Goal: Transaction & Acquisition: Purchase product/service

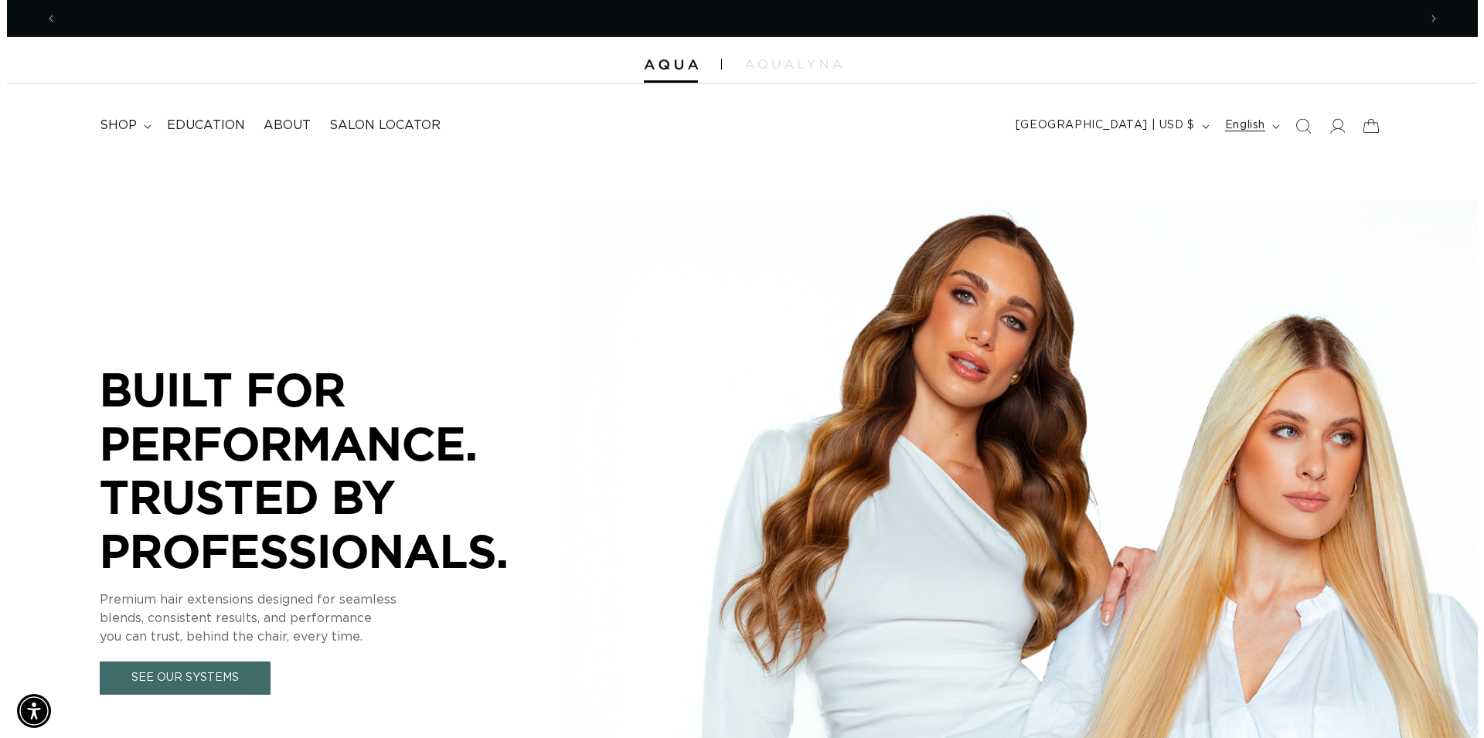
scroll to position [0, 1361]
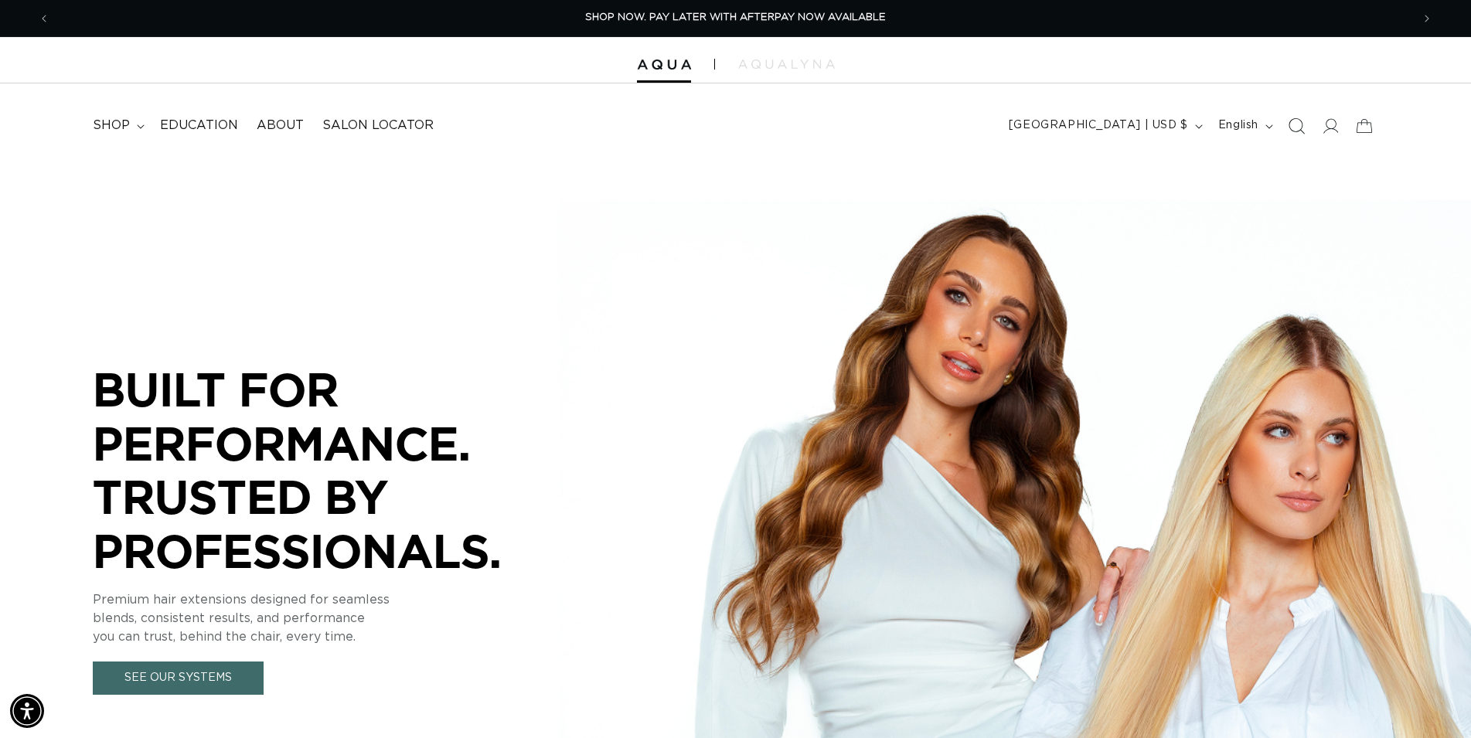
click at [1303, 128] on icon "Search" at bounding box center [1296, 126] width 16 height 16
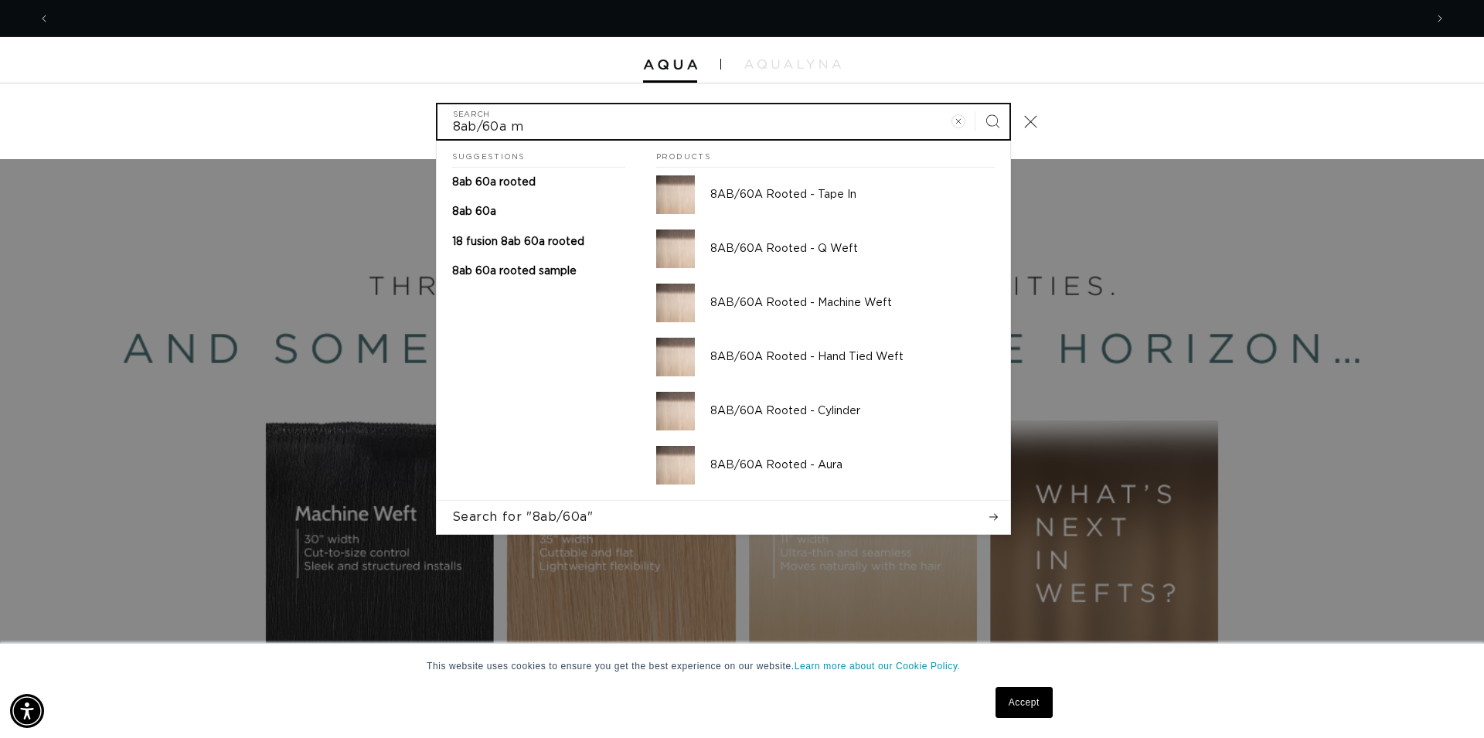
scroll to position [0, 0]
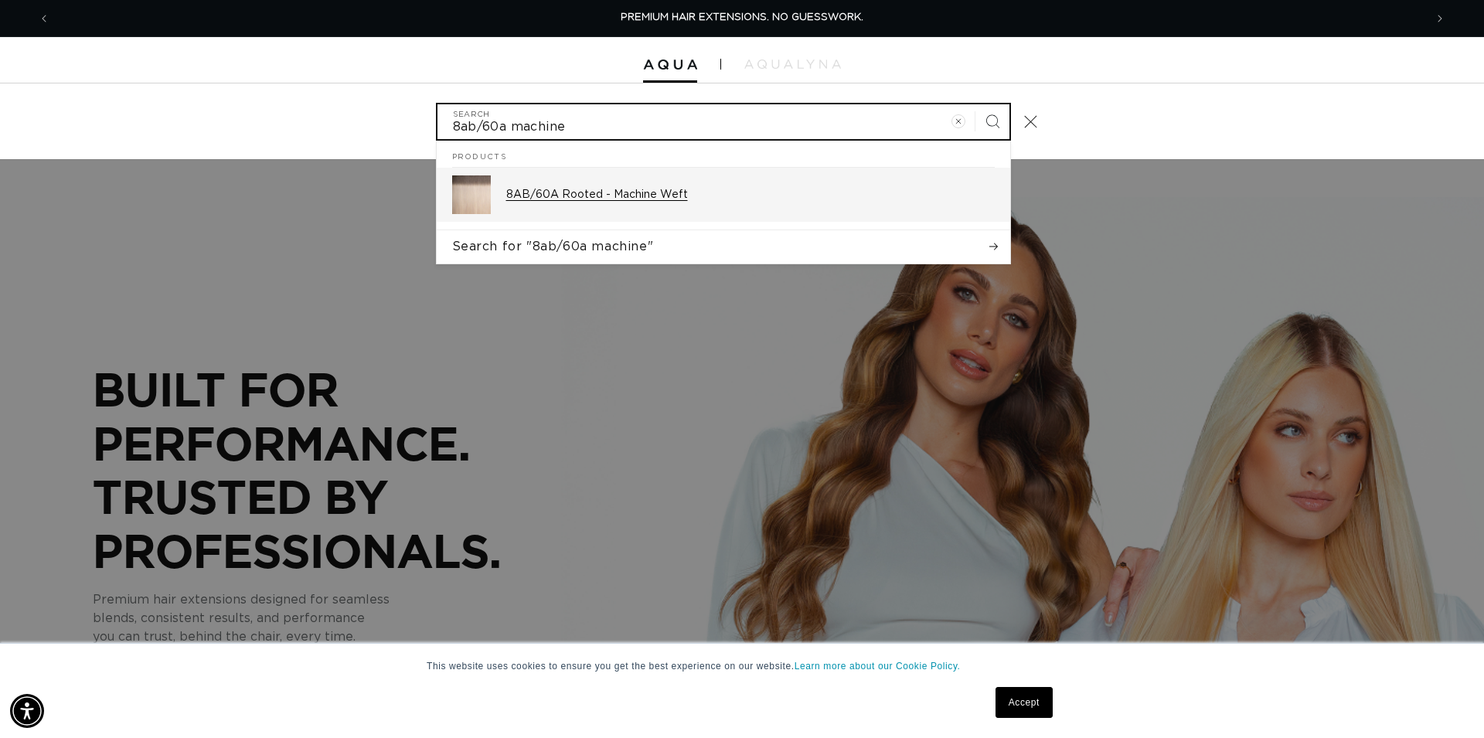
type input "8ab/60a machine"
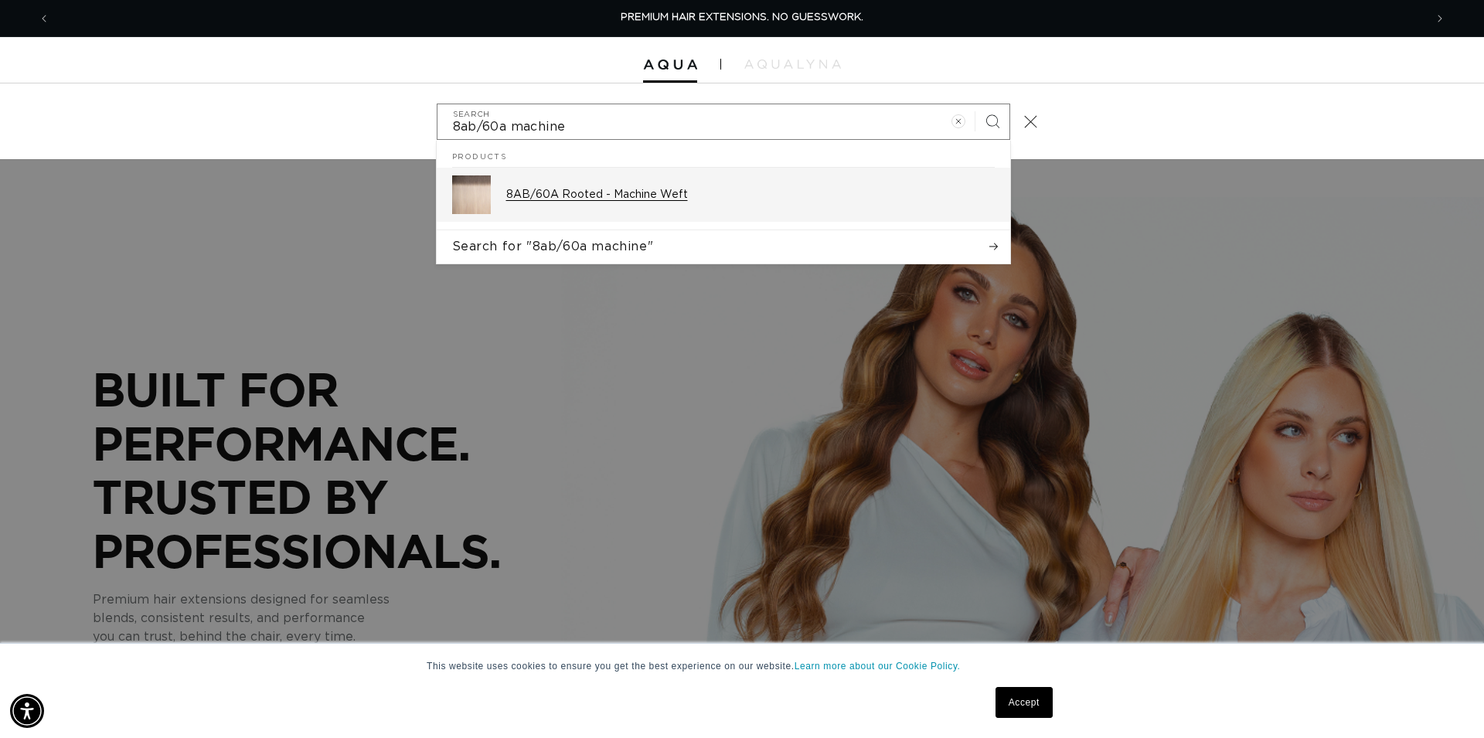
click at [658, 197] on p "8AB/60A Rooted - Machine Weft" at bounding box center [750, 195] width 489 height 14
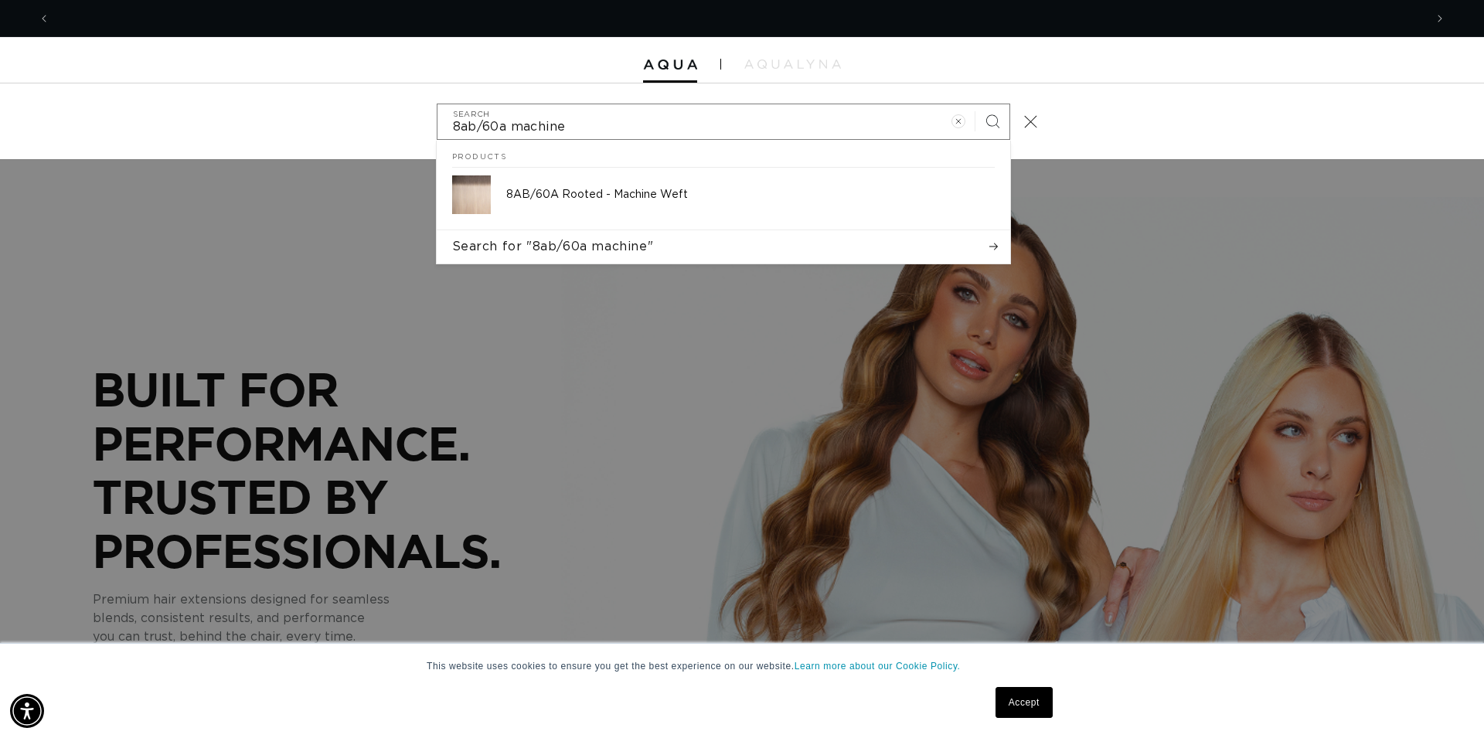
scroll to position [0, 1375]
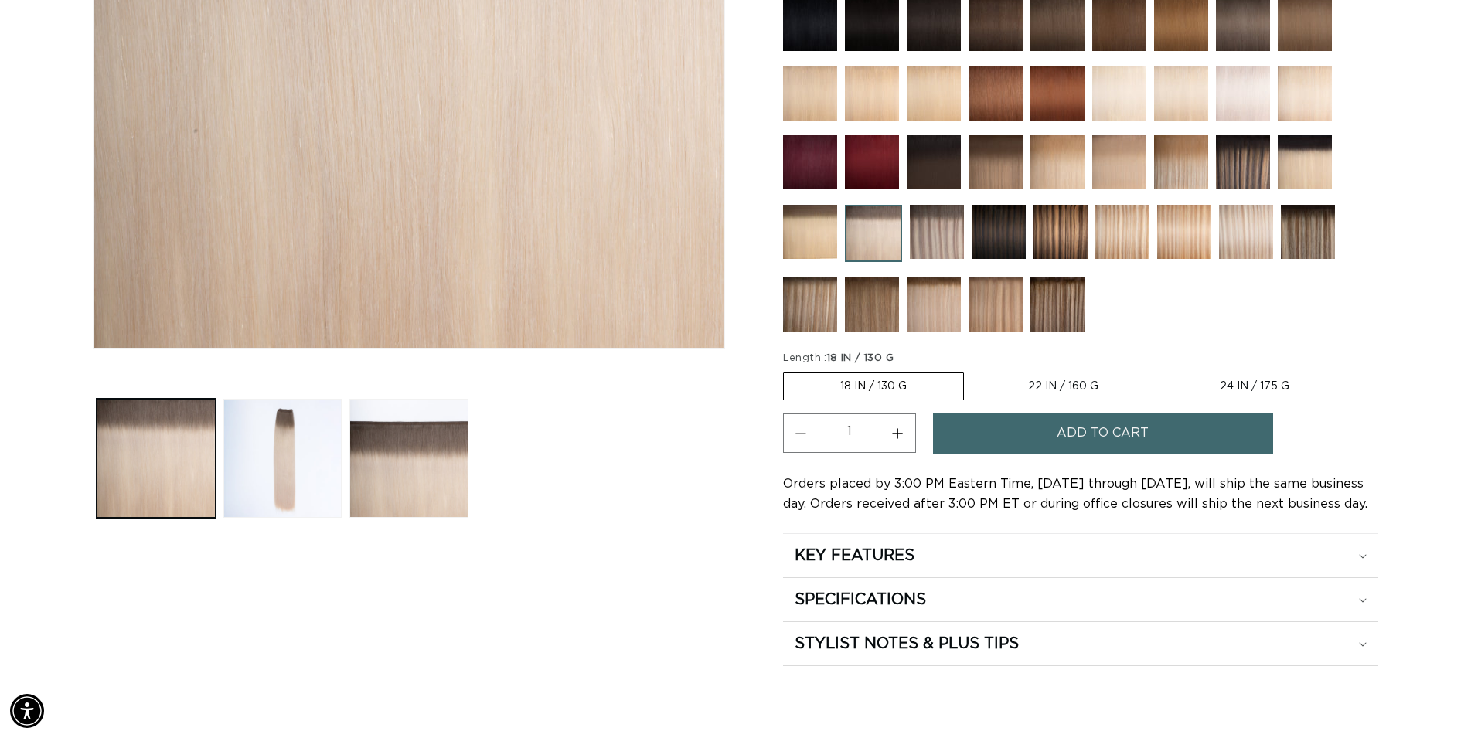
scroll to position [473, 0]
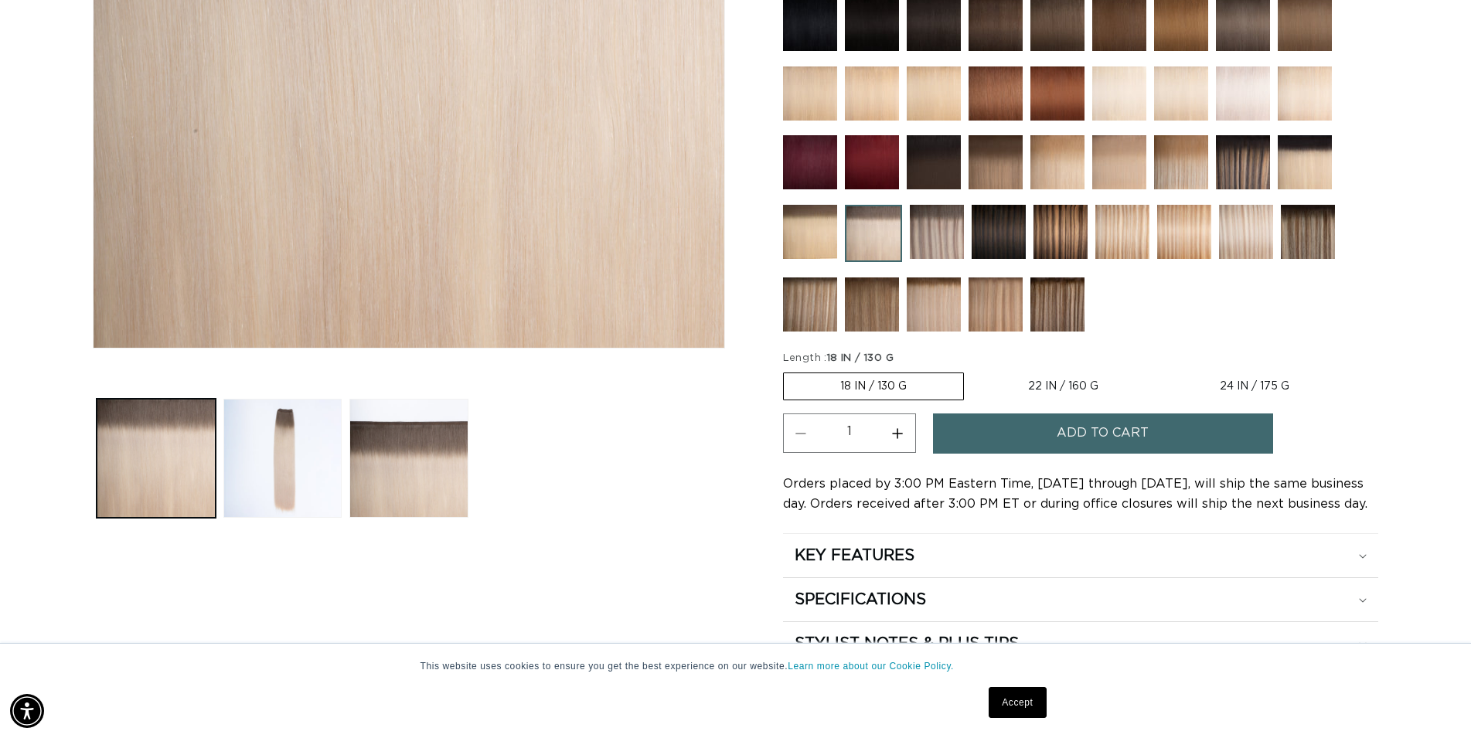
click at [1256, 380] on label "24 IN / 175 G Variant sold out or unavailable" at bounding box center [1255, 386] width 182 height 26
click at [1164, 370] on input "24 IN / 175 G Variant sold out or unavailable" at bounding box center [1163, 370] width 1 height 1
radio input "true"
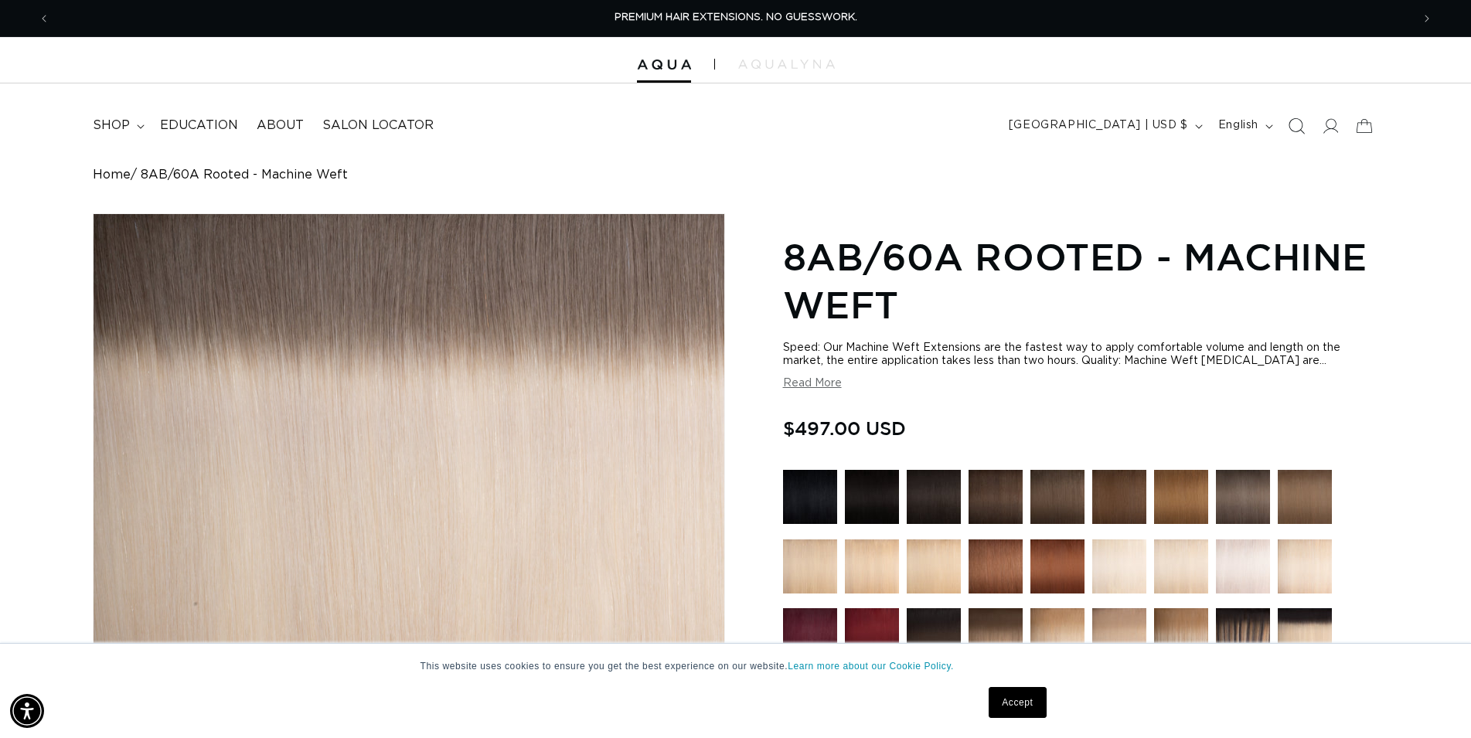
click at [1298, 123] on icon "Search" at bounding box center [1296, 126] width 16 height 16
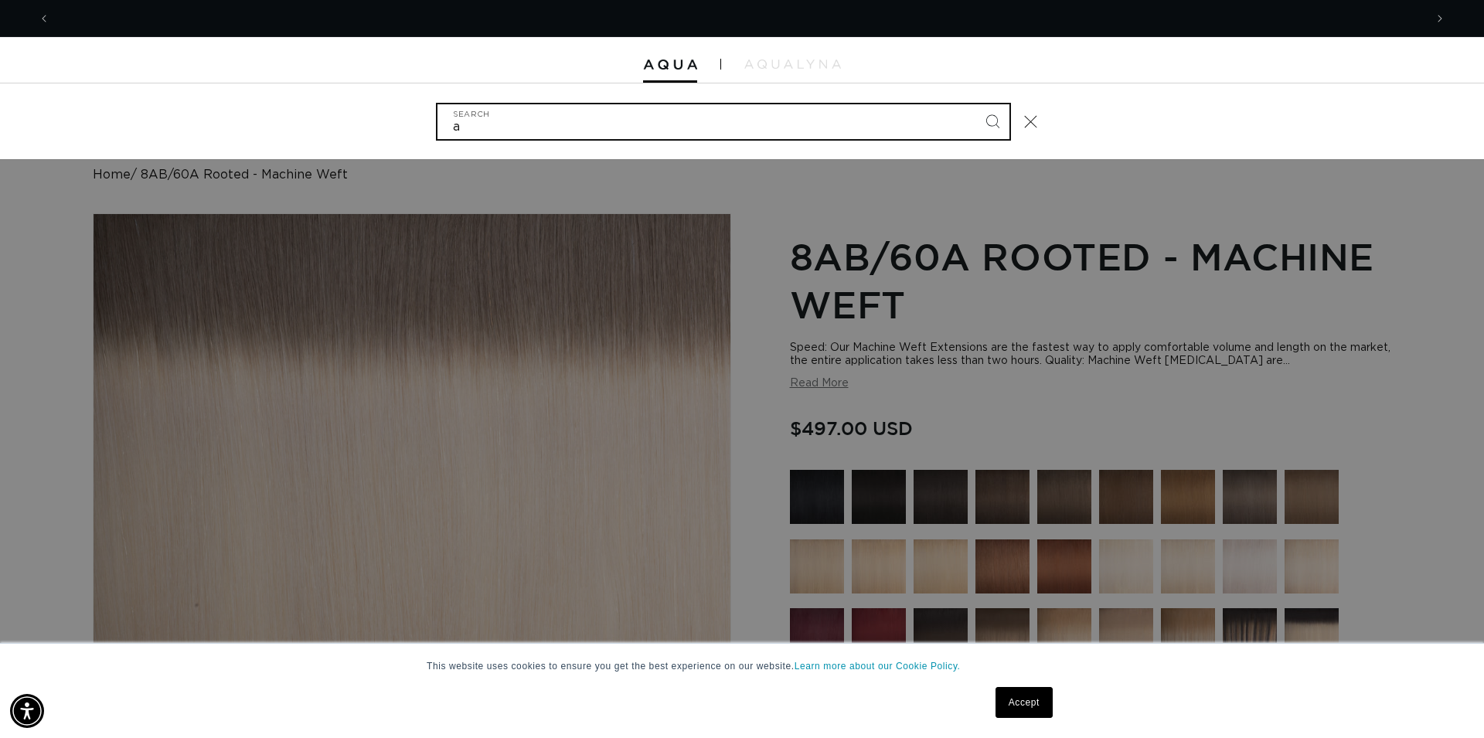
scroll to position [0, 1375]
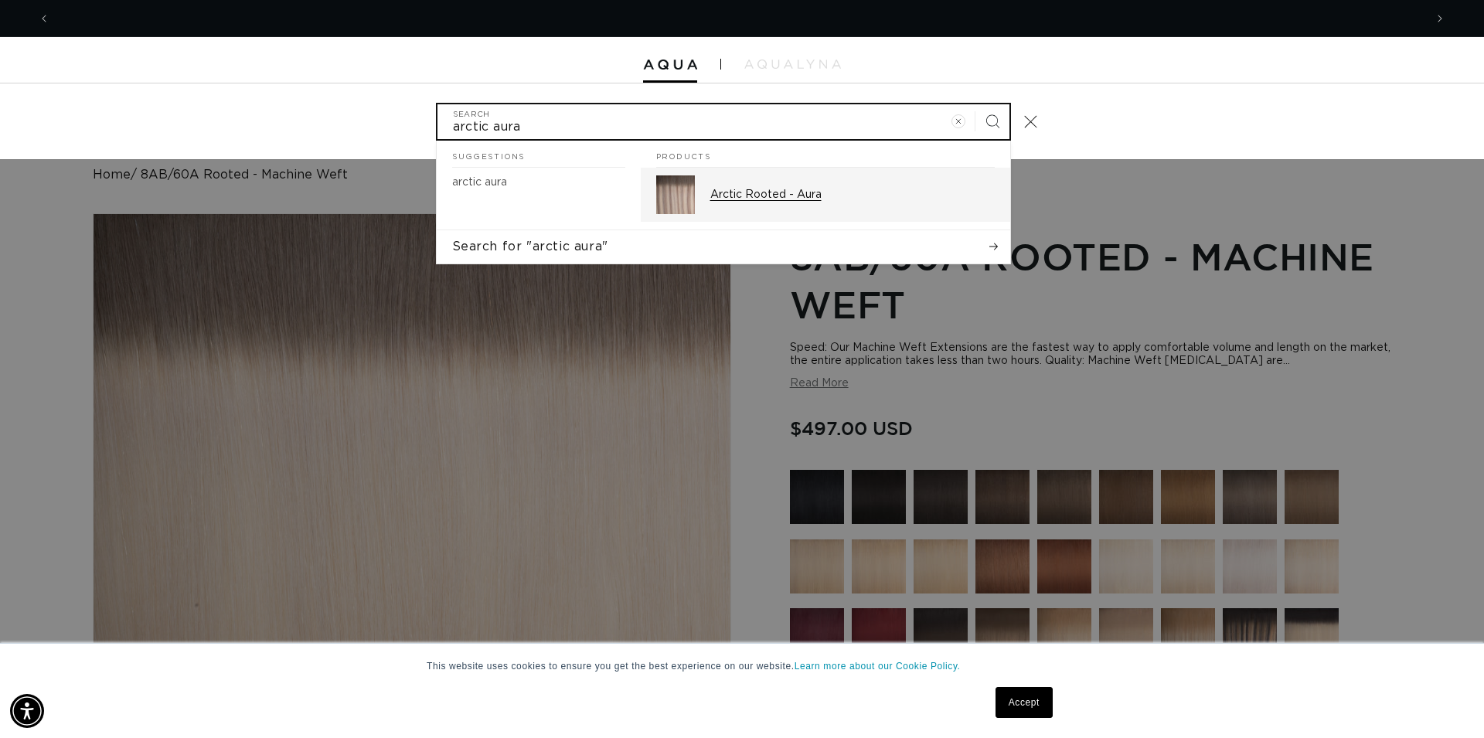
type input "arctic aura"
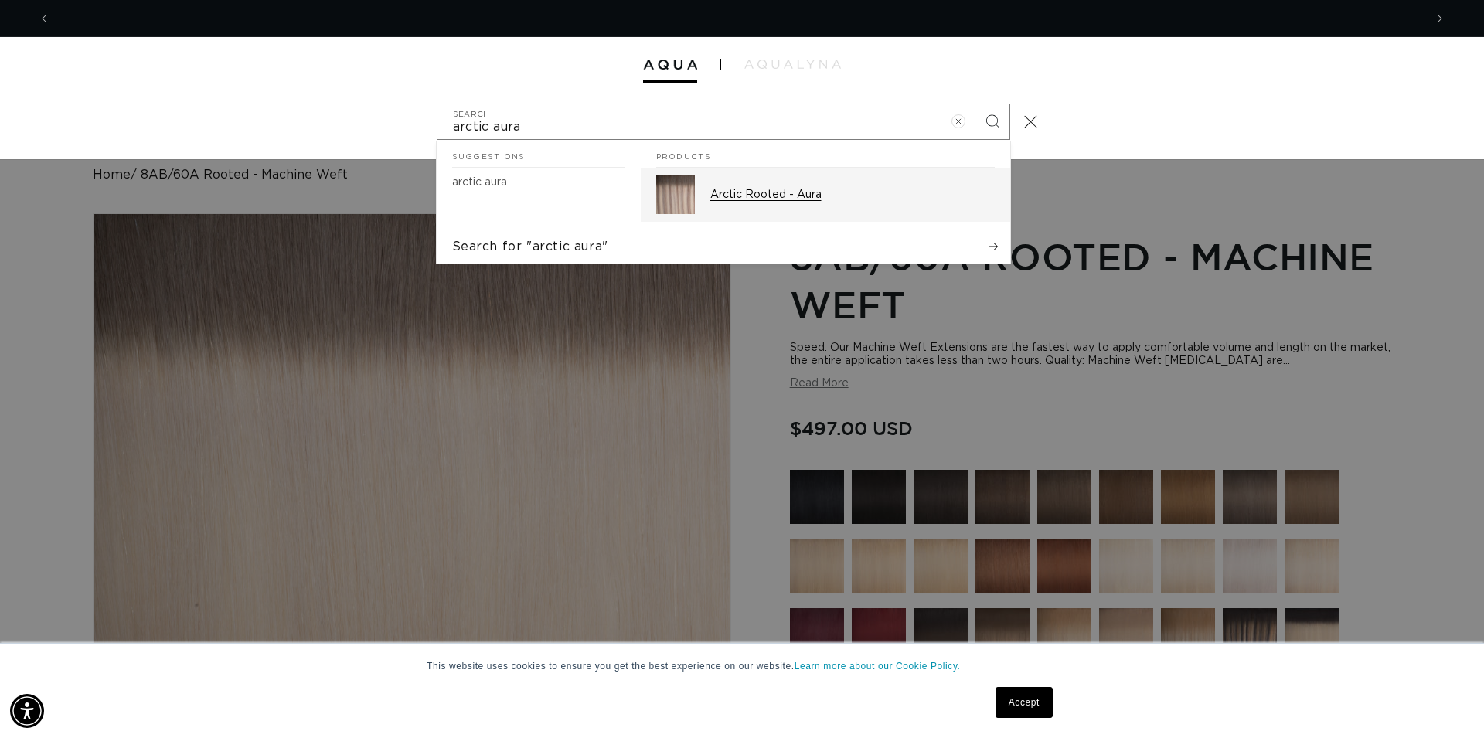
scroll to position [0, 2749]
click at [757, 179] on div "Arctic Rooted - Aura" at bounding box center [852, 194] width 285 height 39
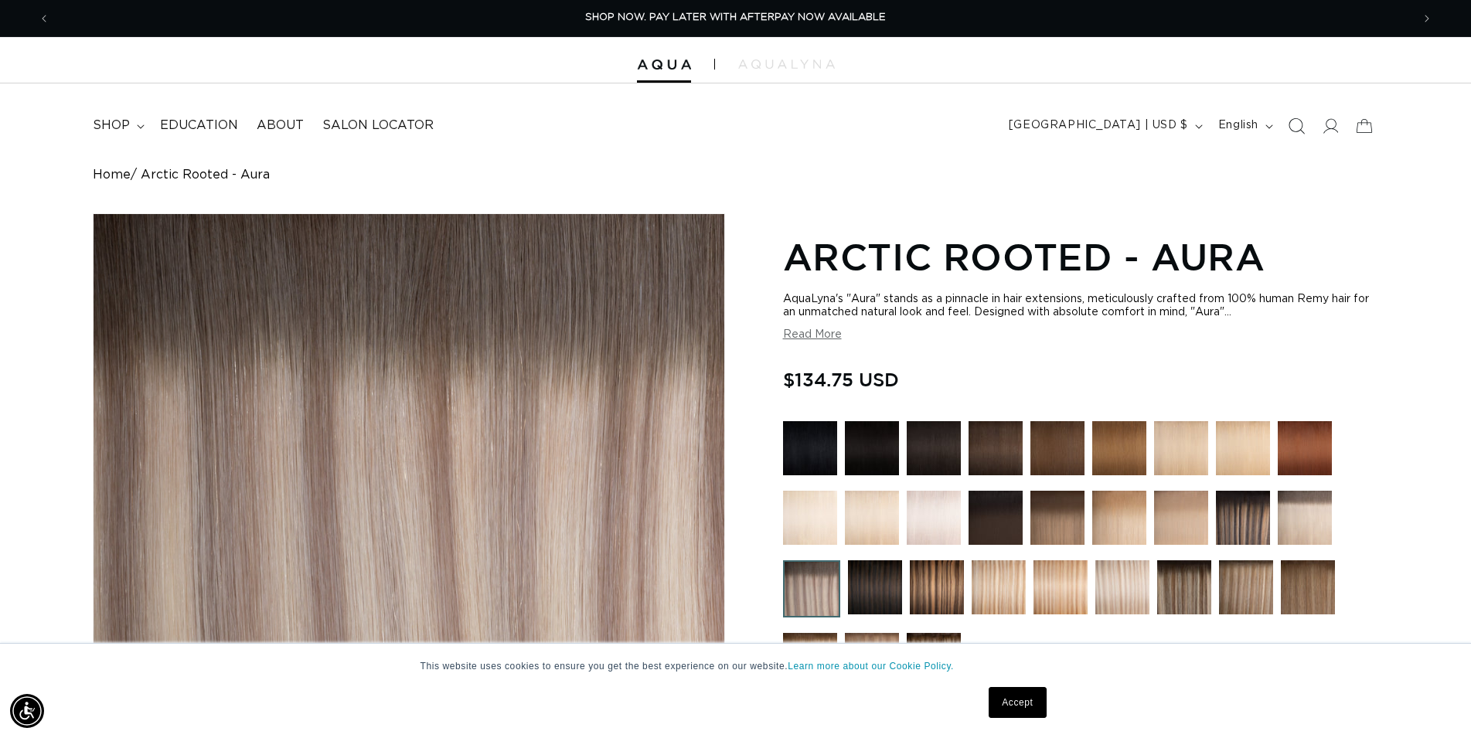
click at [1297, 125] on icon "Search" at bounding box center [1296, 126] width 16 height 16
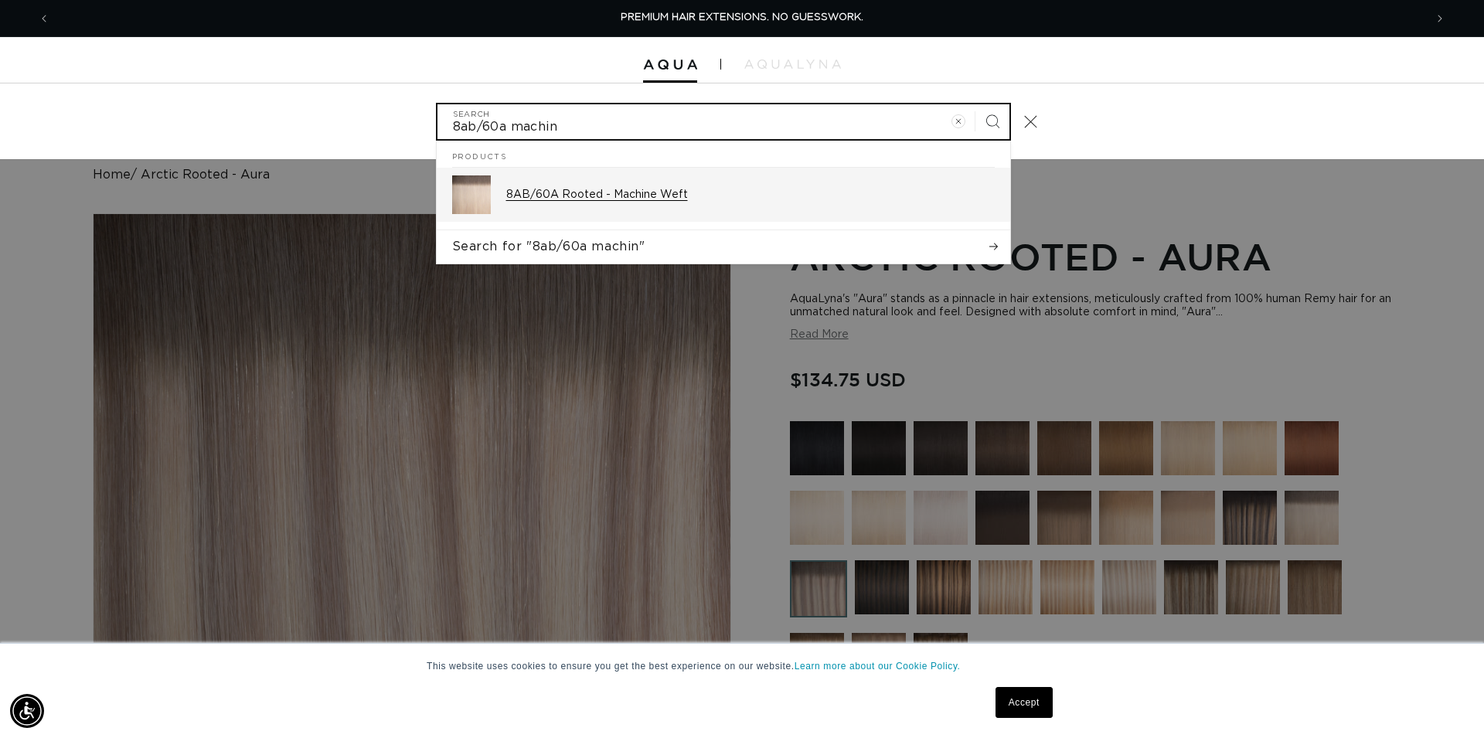
type input "8ab/60a machin"
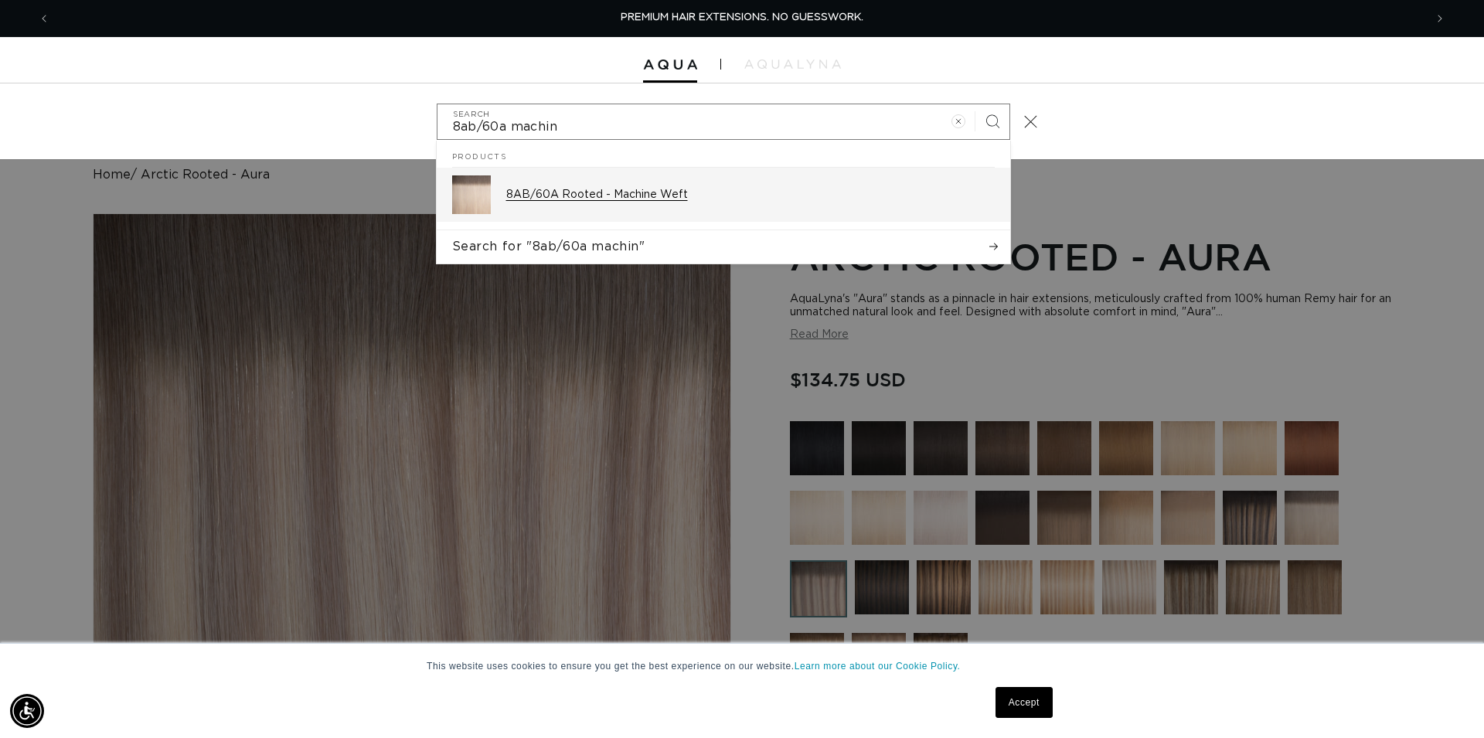
click at [704, 201] on p "8AB/60A Rooted - Machine Weft" at bounding box center [750, 195] width 489 height 14
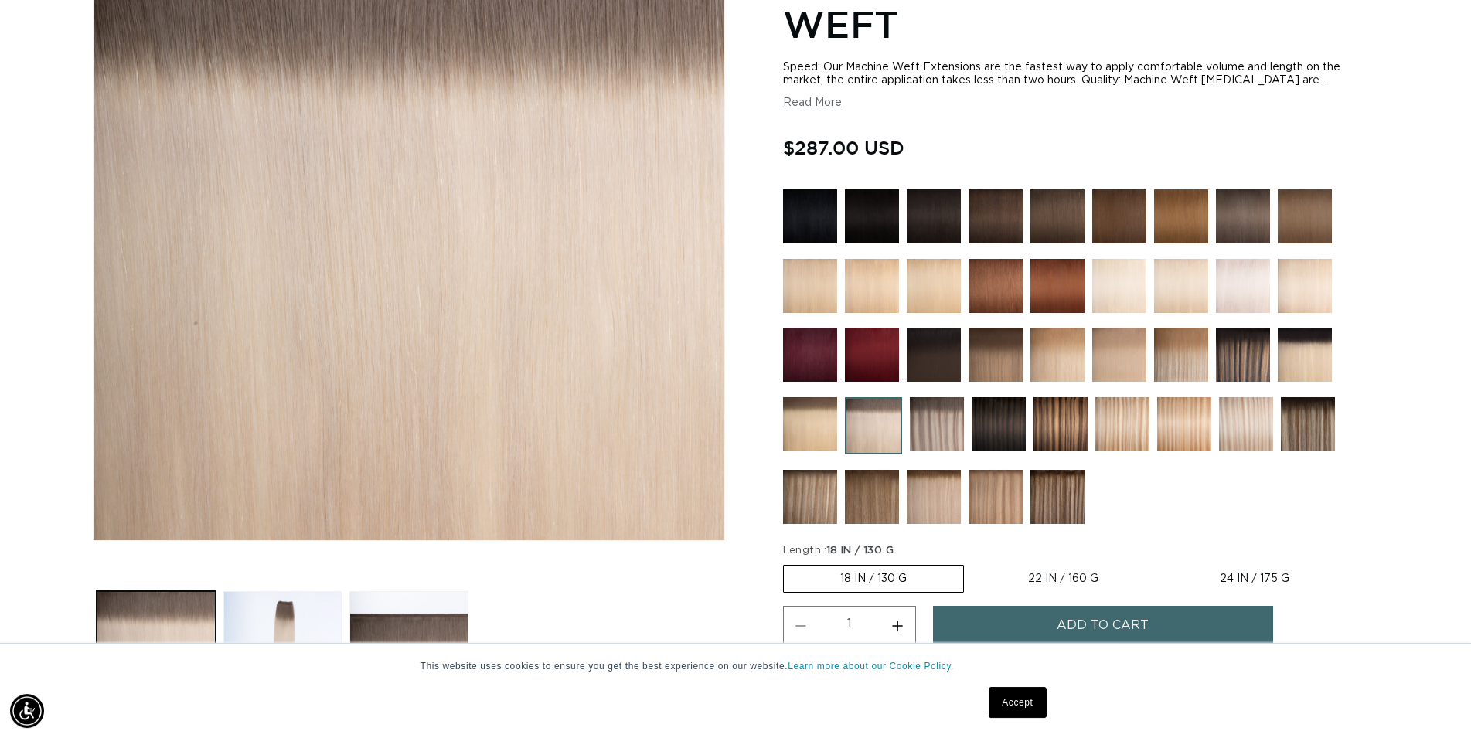
scroll to position [315, 0]
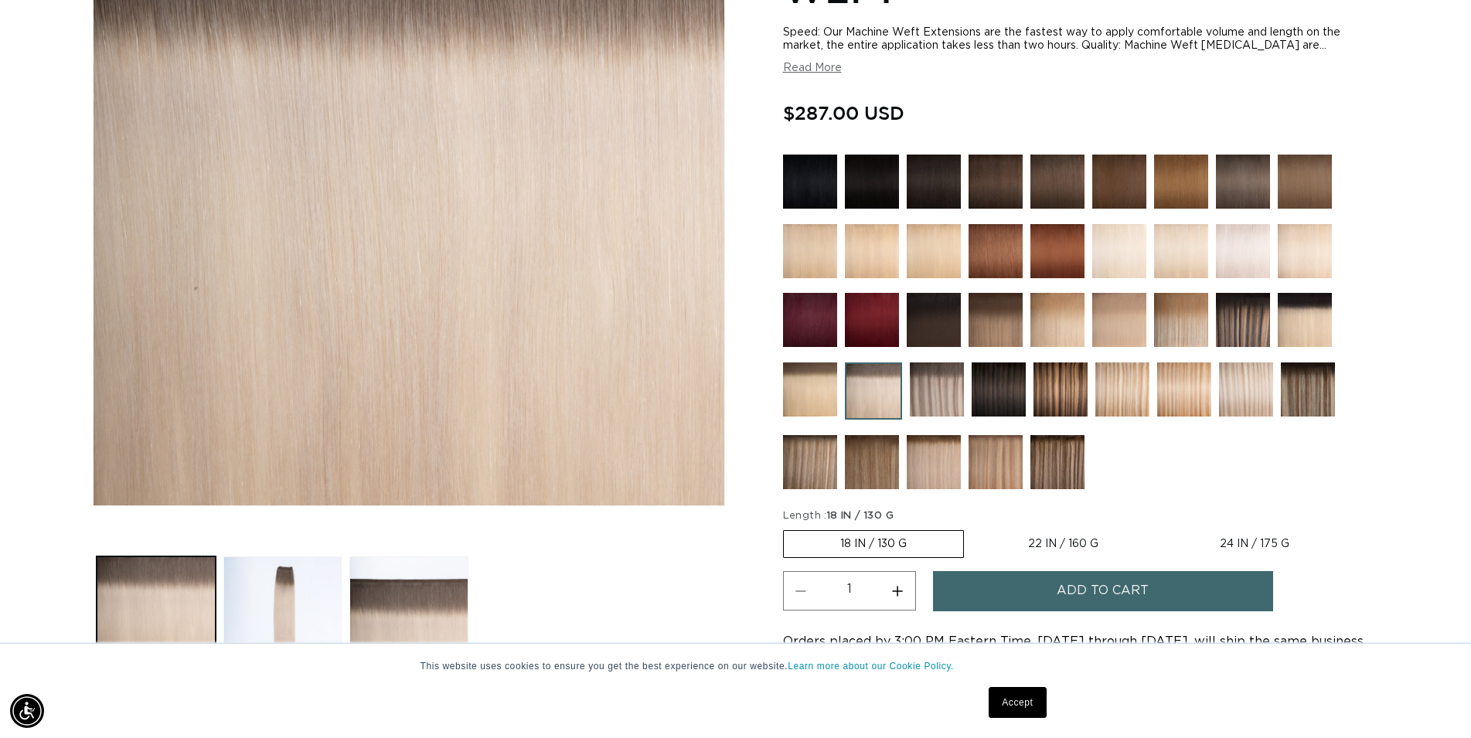
click at [1223, 537] on label "24 IN / 175 G Variant sold out or unavailable" at bounding box center [1255, 544] width 182 height 26
click at [1164, 528] on input "24 IN / 175 G Variant sold out or unavailable" at bounding box center [1163, 527] width 1 height 1
radio input "true"
click at [1101, 599] on span "Add to cart" at bounding box center [1103, 590] width 92 height 39
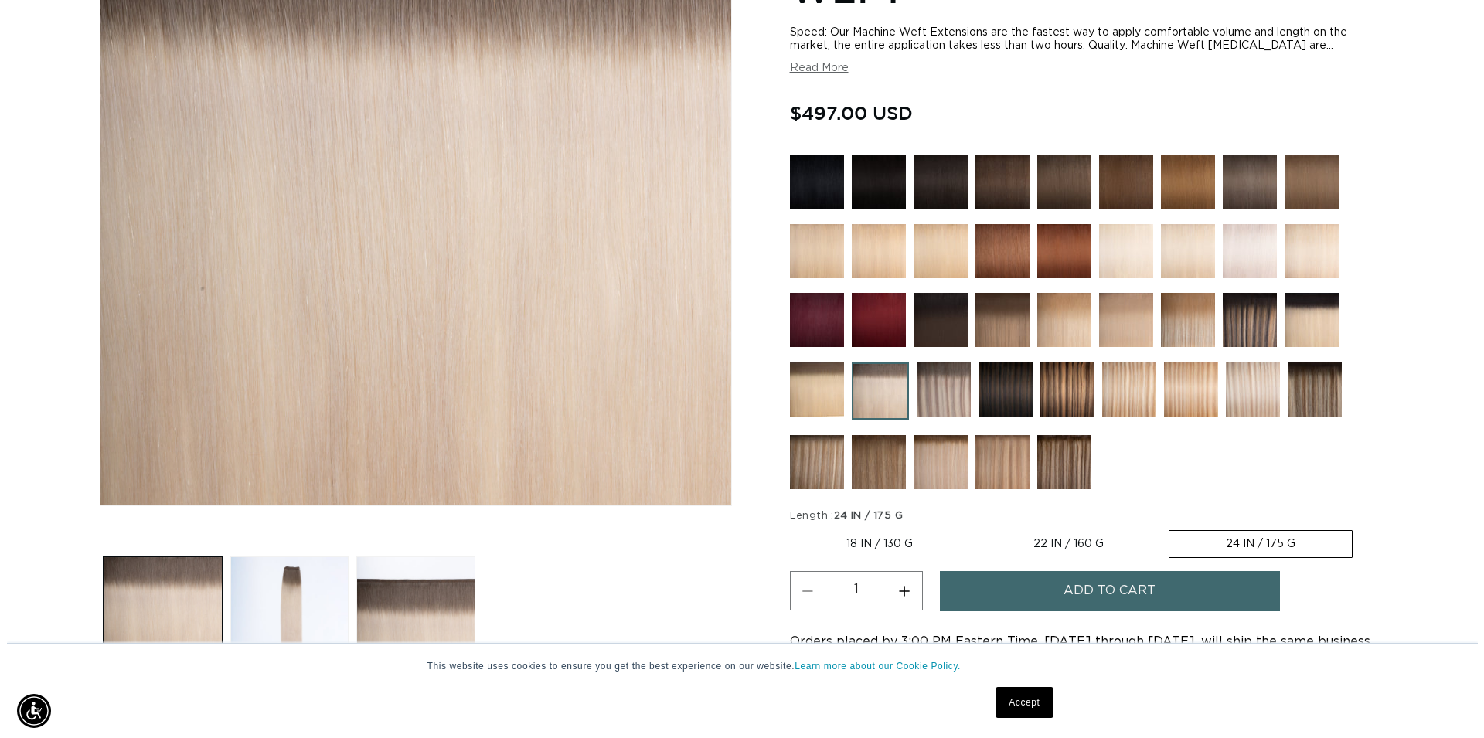
scroll to position [0, 1375]
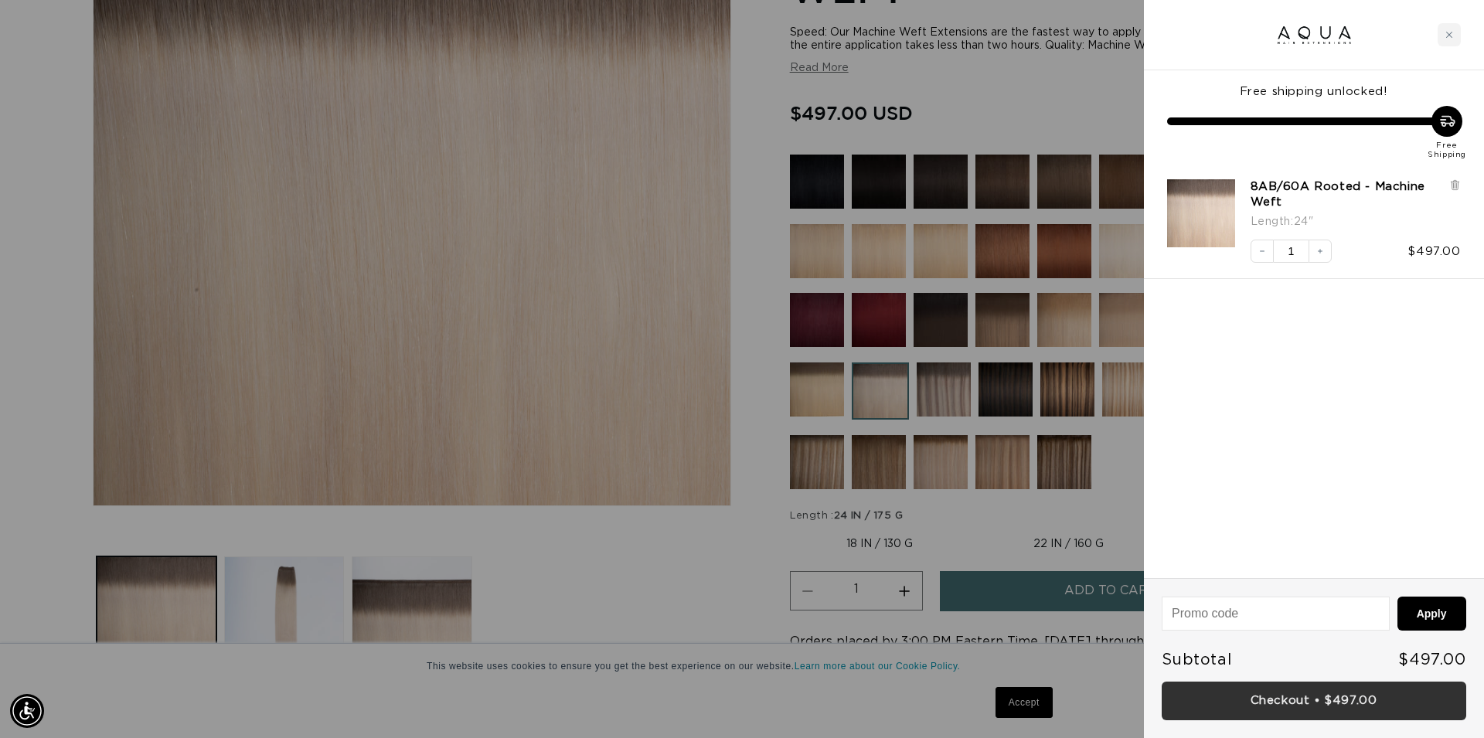
click at [1313, 699] on link "Checkout • $497.00" at bounding box center [1314, 701] width 305 height 39
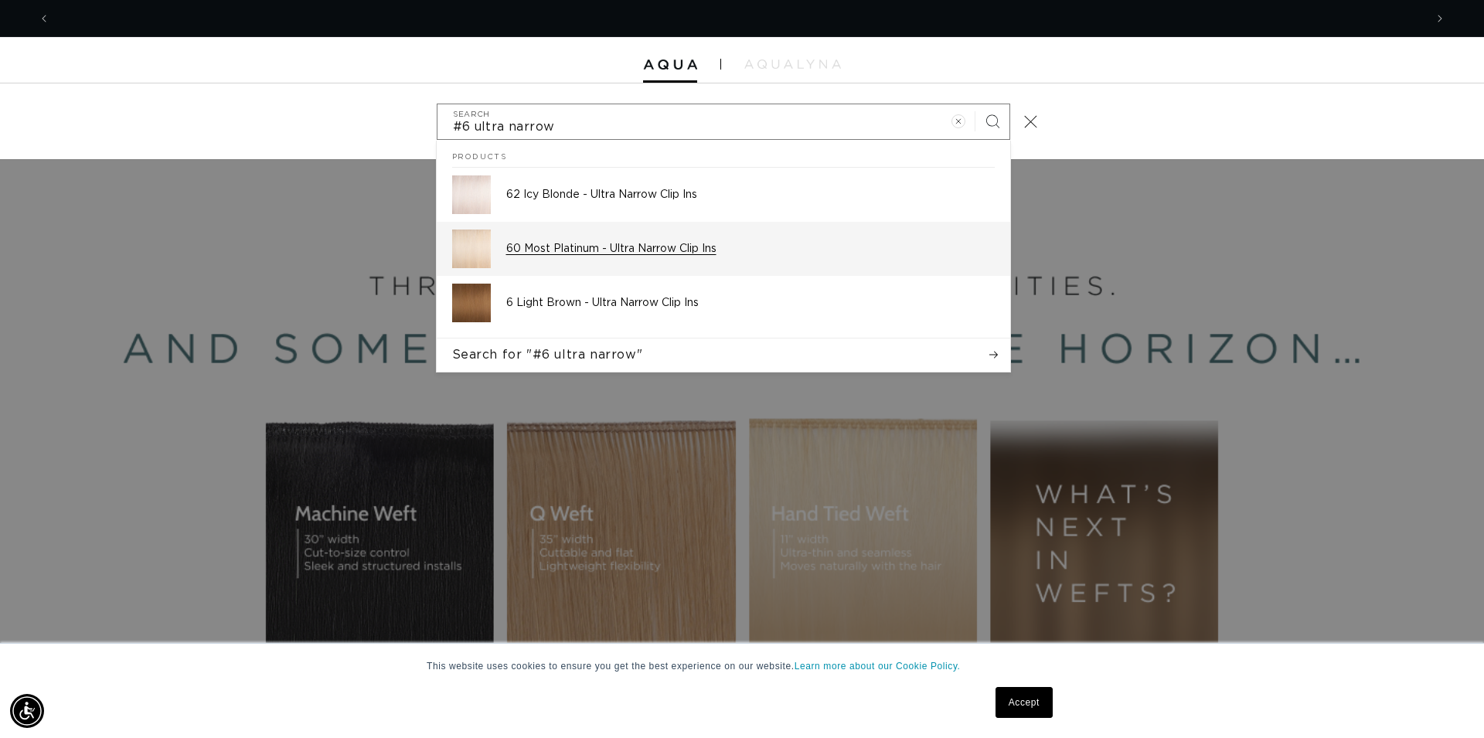
scroll to position [0, 2749]
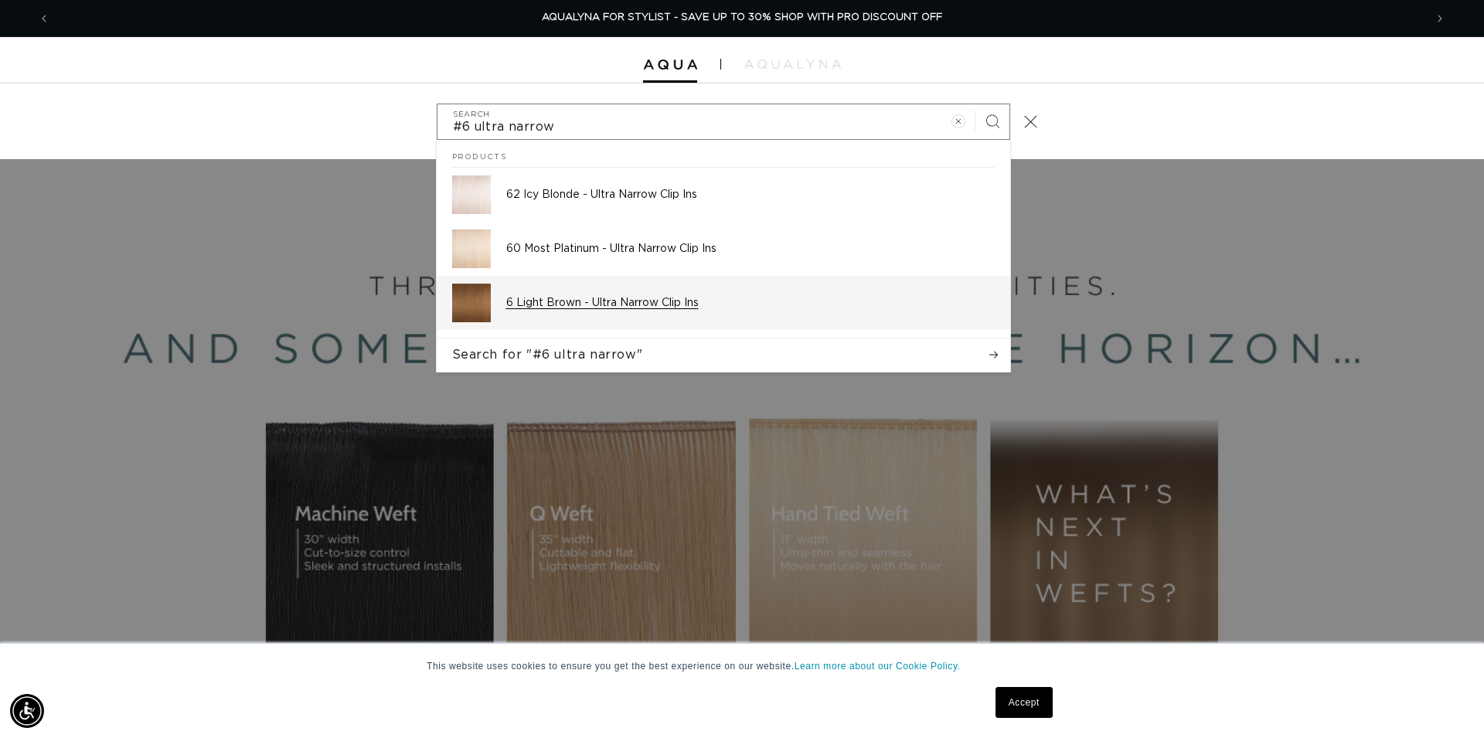
type input "#6 ultra narrow"
click at [626, 302] on p "6 Light Brown - Ultra Narrow Clip Ins" at bounding box center [750, 303] width 489 height 14
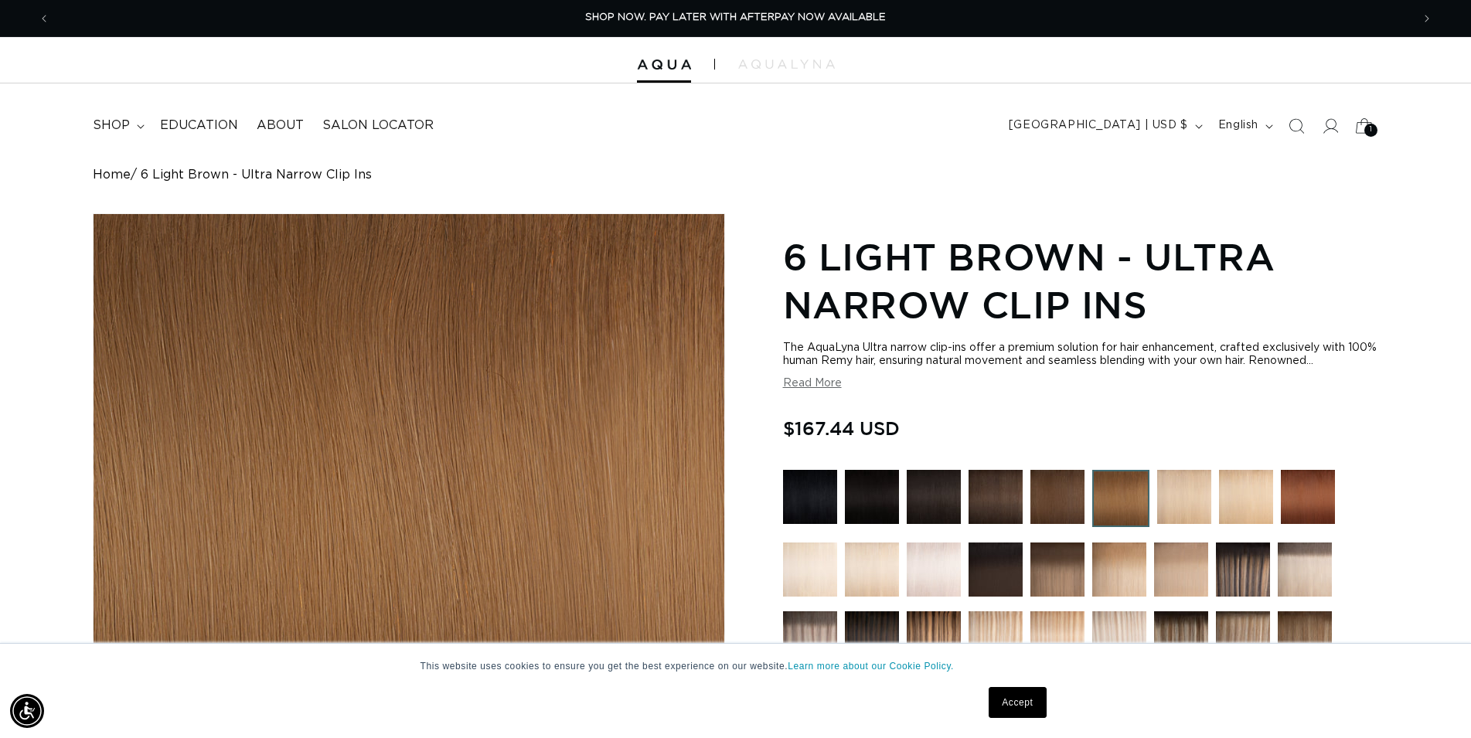
click at [1369, 134] on div "1 1" at bounding box center [1371, 130] width 13 height 13
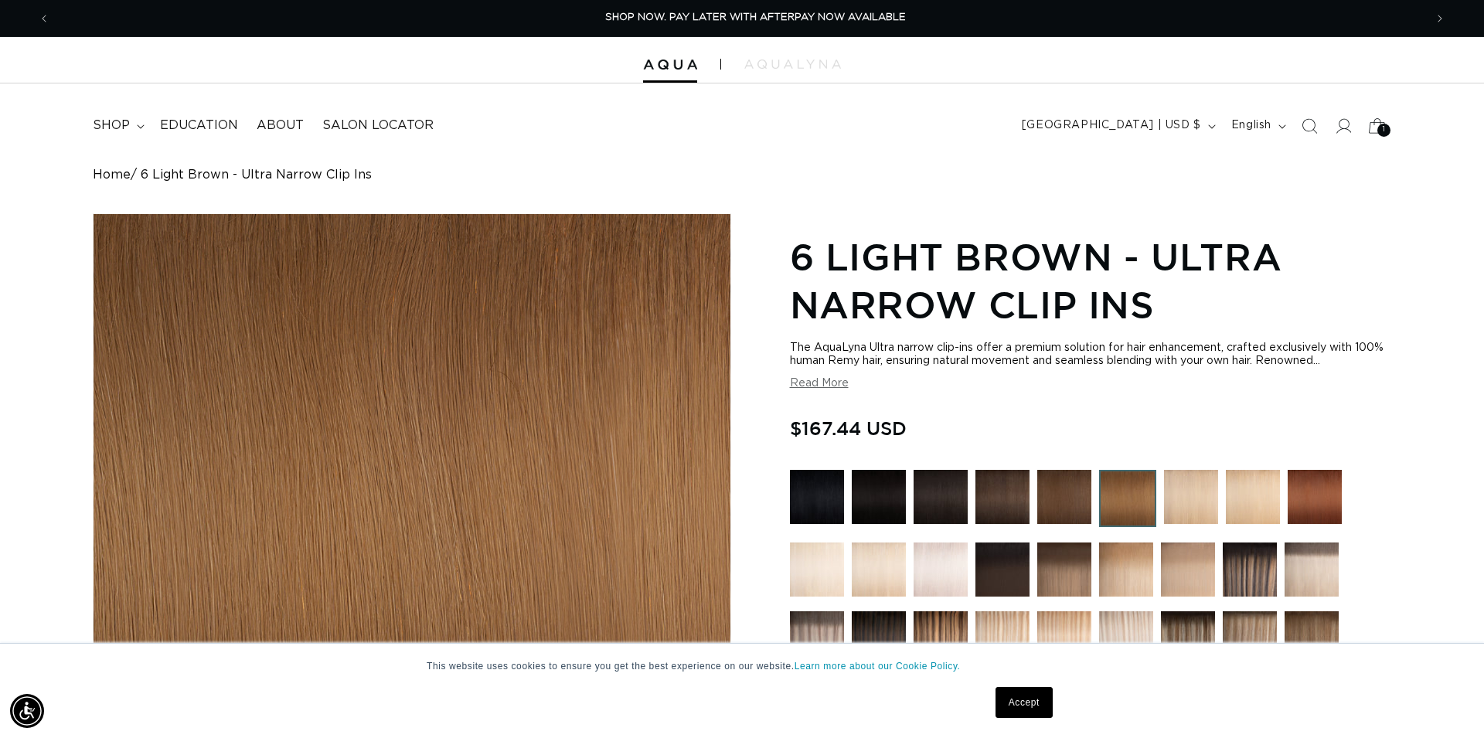
scroll to position [0, 1375]
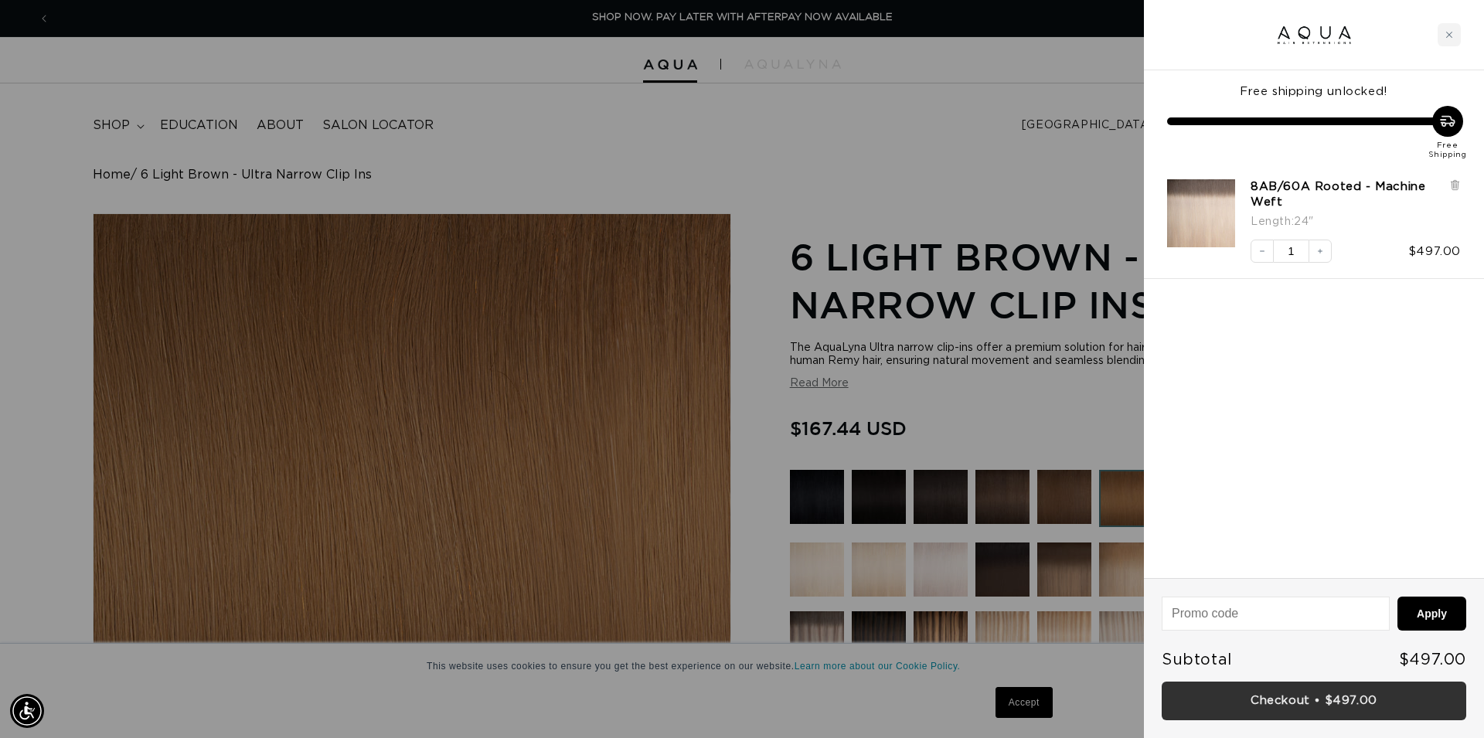
click at [1315, 701] on link "Checkout • $497.00" at bounding box center [1314, 701] width 305 height 39
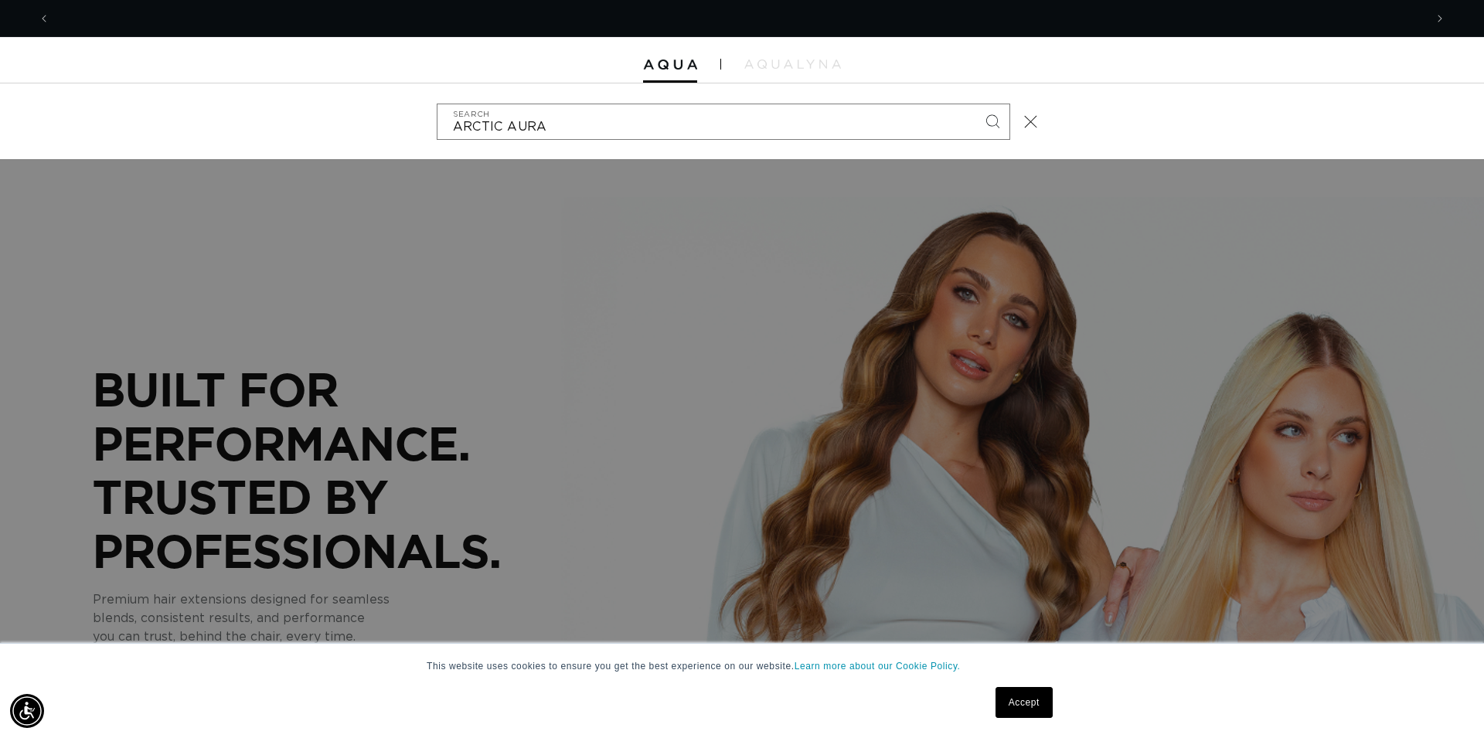
scroll to position [0, 1375]
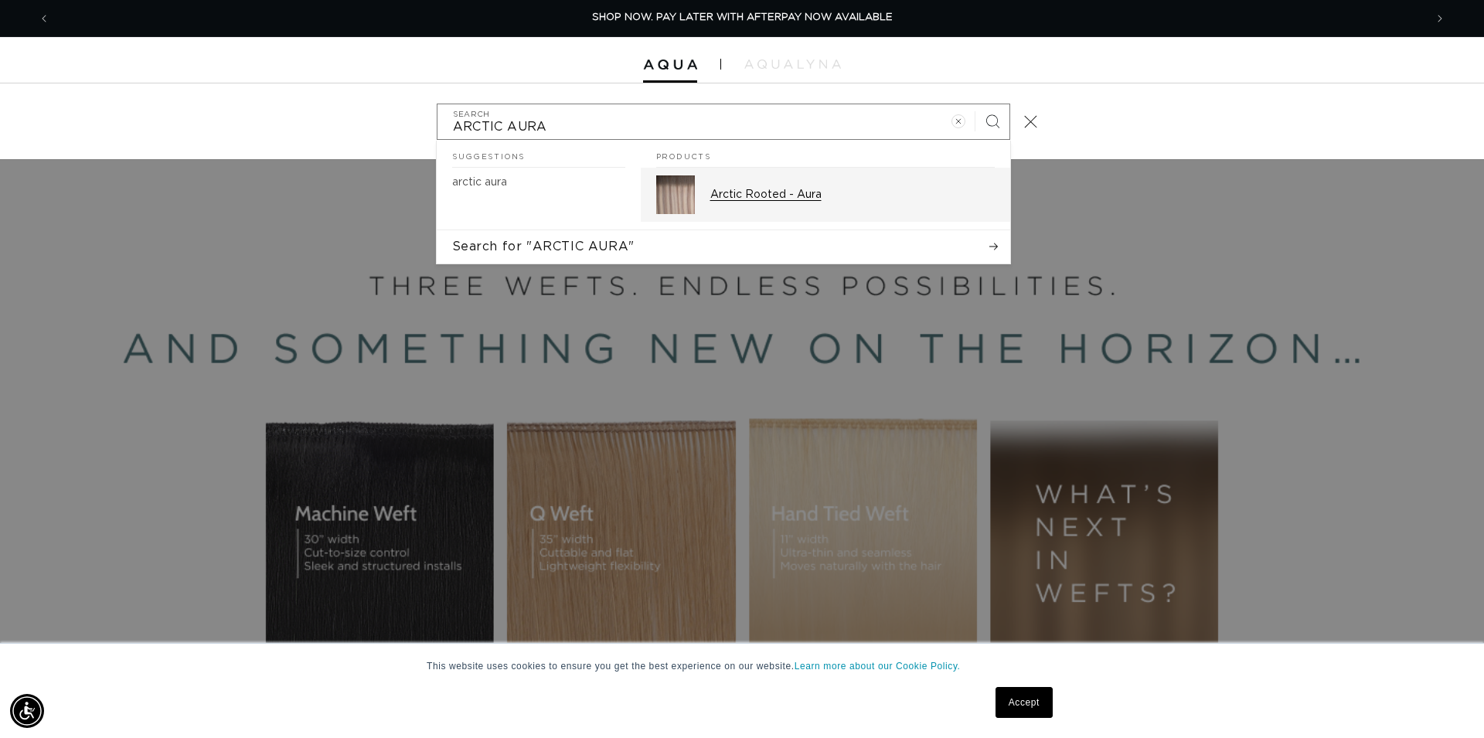
type input "ARCTIC AURA"
click at [797, 199] on p "Arctic Rooted - Aura" at bounding box center [852, 195] width 285 height 14
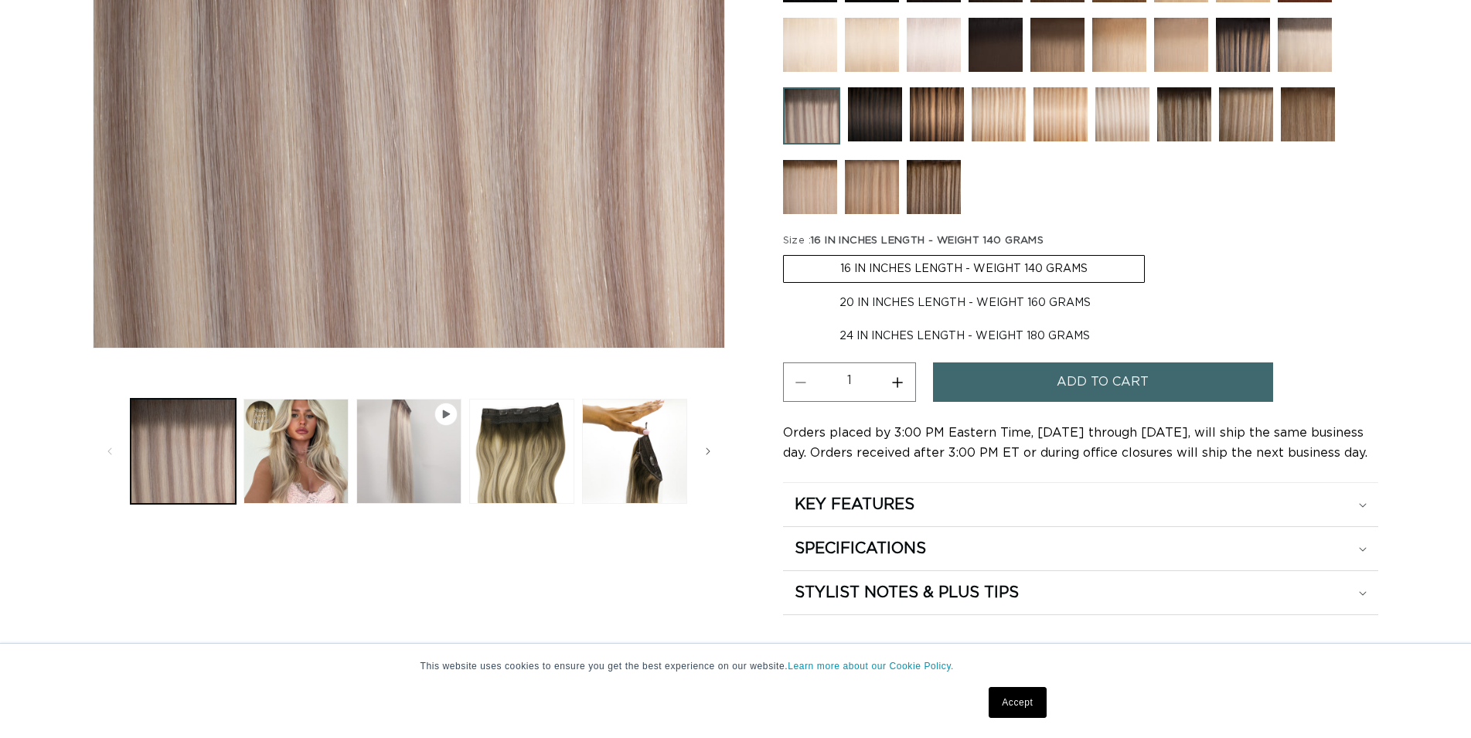
scroll to position [473, 0]
click at [985, 336] on label "24 IN INCHES LENGTH - WEIGHT 180 GRAMS Variant sold out or unavailable" at bounding box center [964, 336] width 363 height 26
click at [1155, 288] on input "24 IN INCHES LENGTH - WEIGHT 180 GRAMS Variant sold out or unavailable" at bounding box center [1155, 287] width 1 height 1
radio input "true"
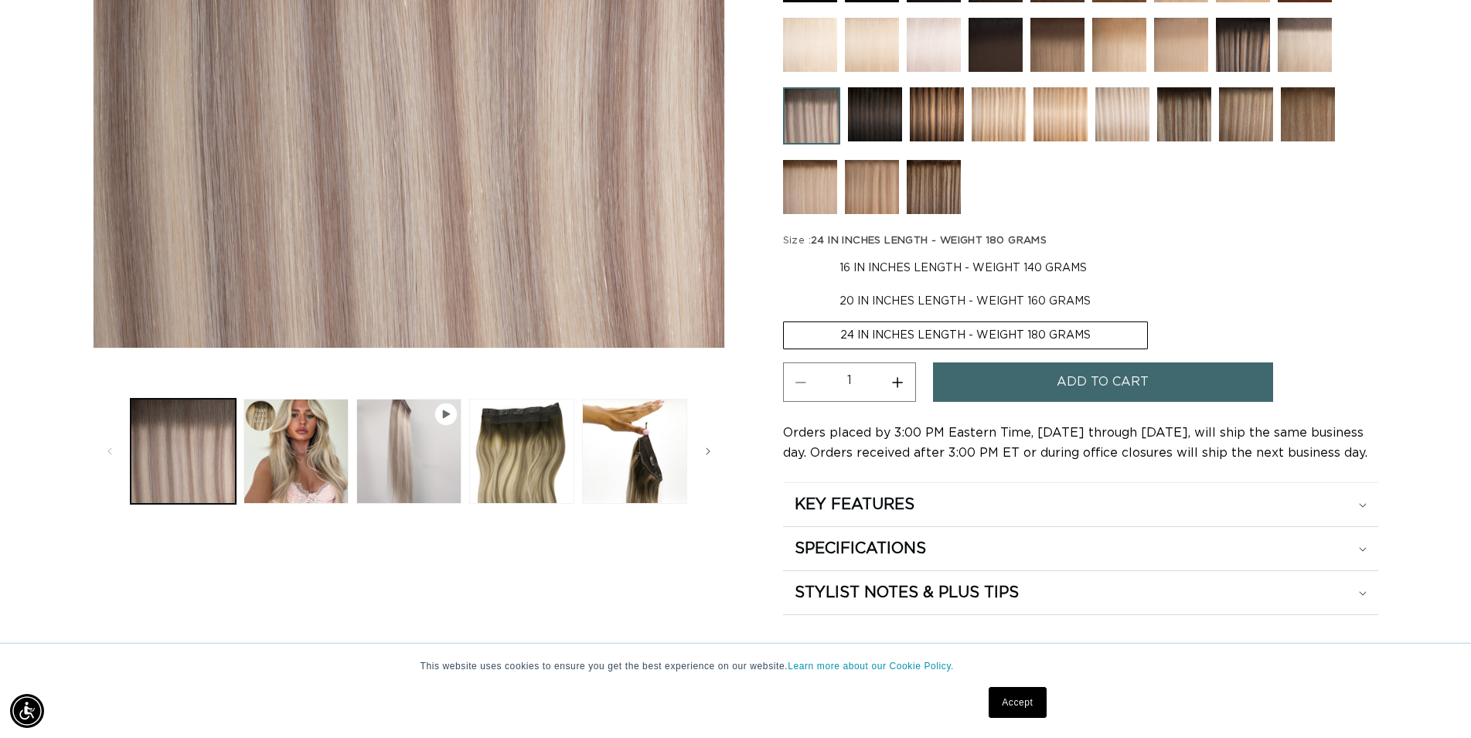
click at [1055, 393] on button "Add to cart" at bounding box center [1103, 382] width 340 height 39
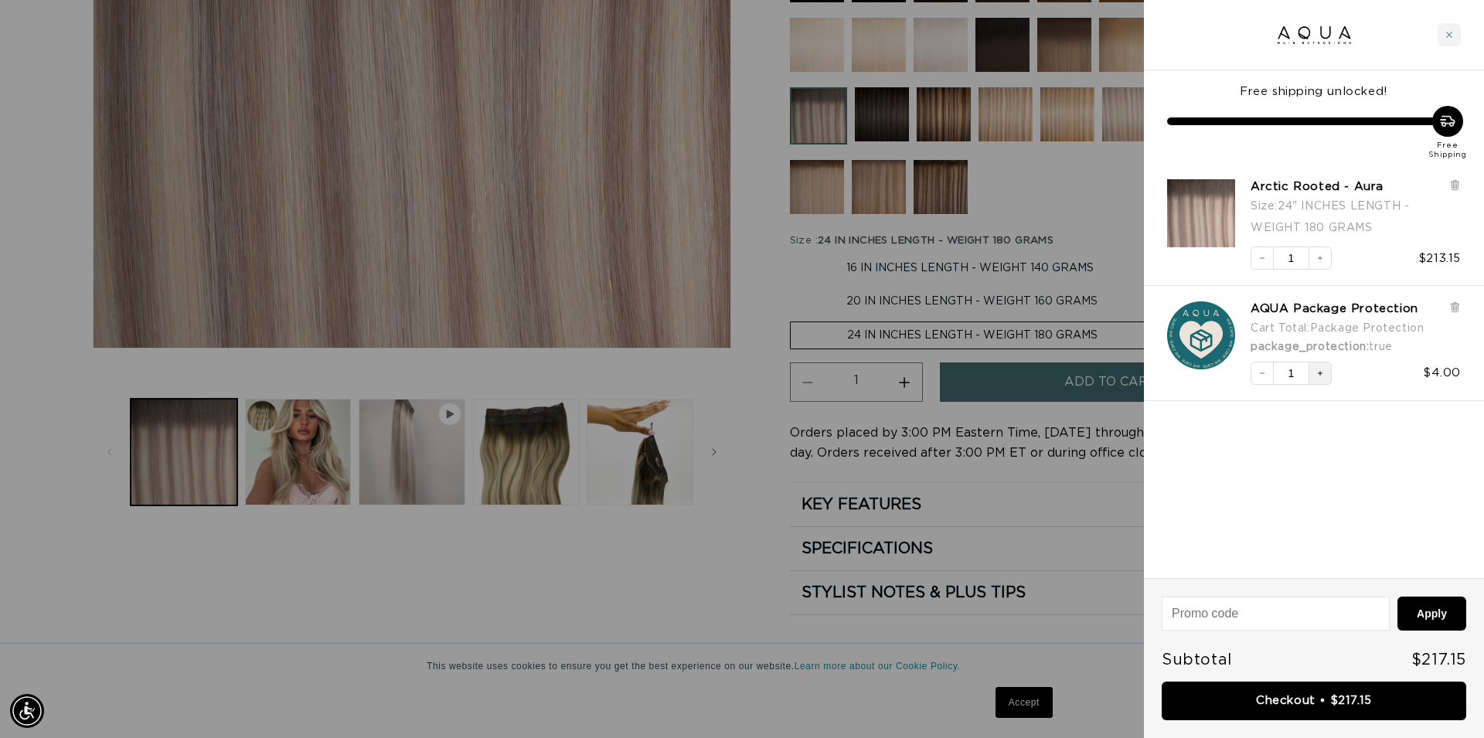
scroll to position [0, 2749]
click at [1460, 308] on icon at bounding box center [1456, 308] width 12 height 12
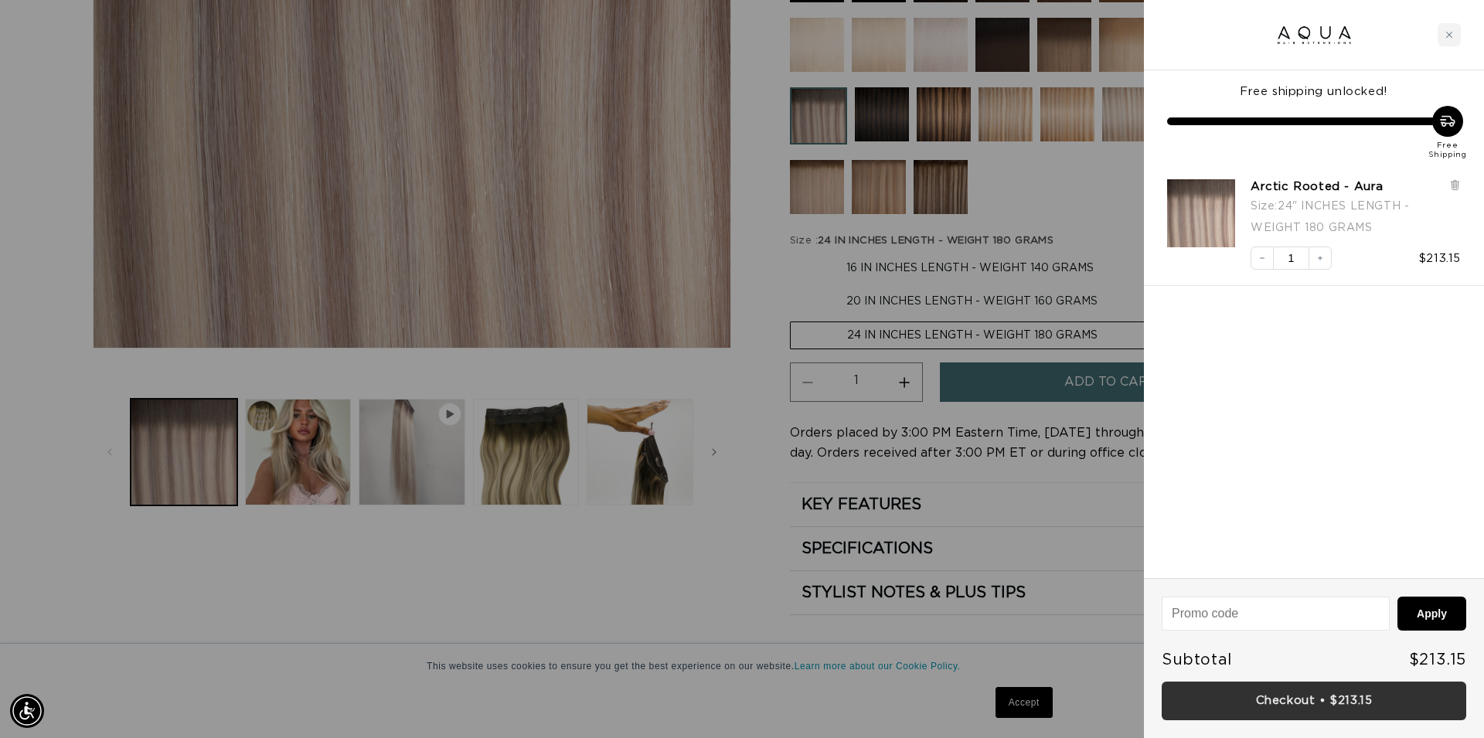
click at [1327, 702] on link "Checkout • $213.15" at bounding box center [1314, 701] width 305 height 39
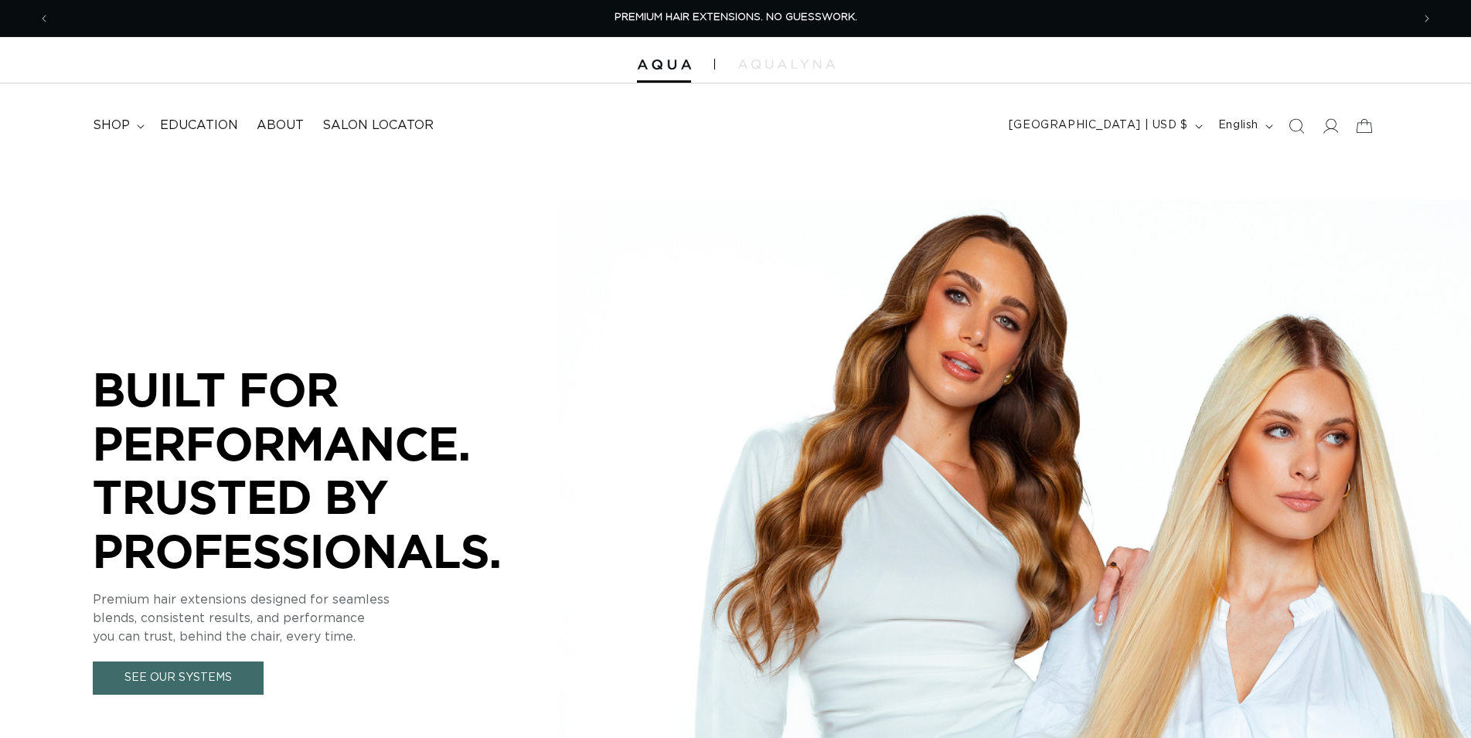
click at [1299, 128] on icon "Search" at bounding box center [1296, 125] width 15 height 15
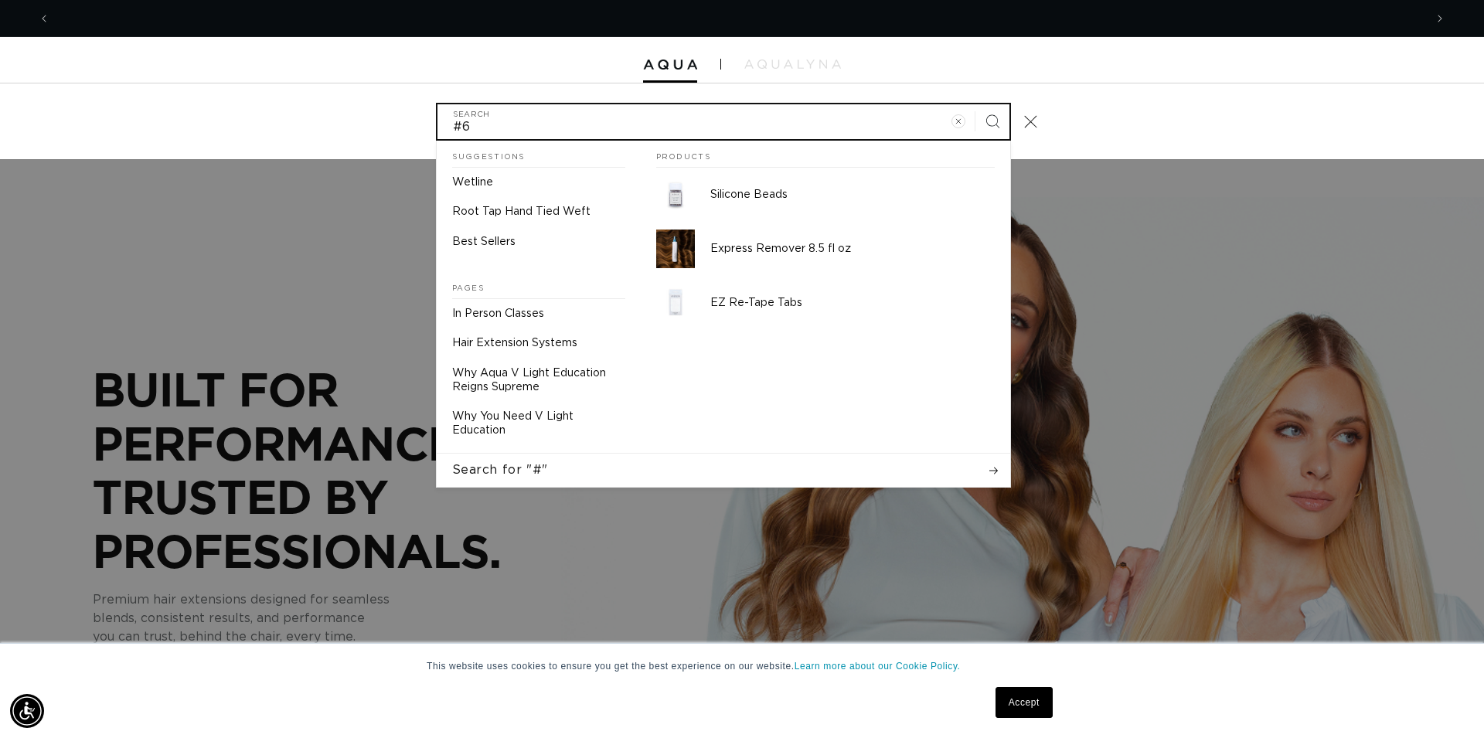
scroll to position [0, 1375]
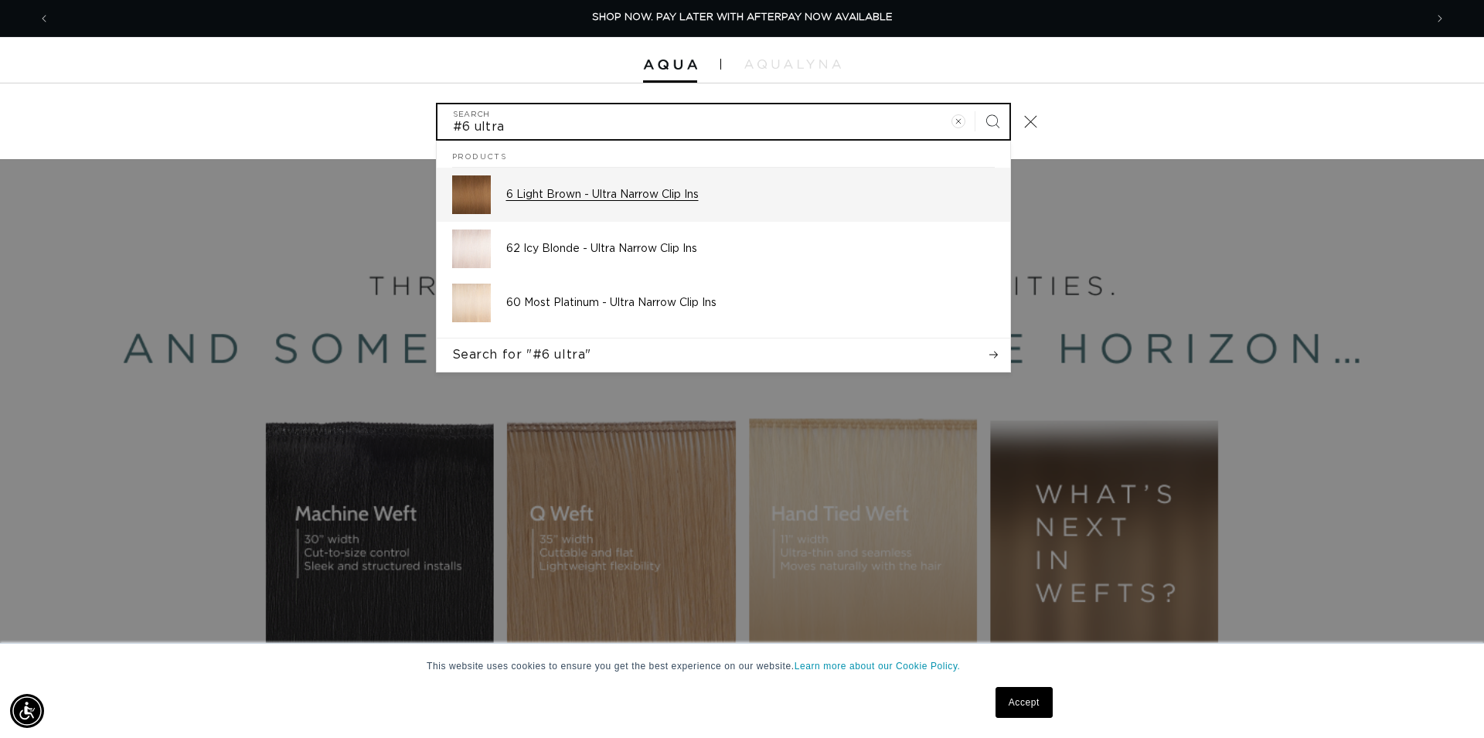
type input "#6 ultra"
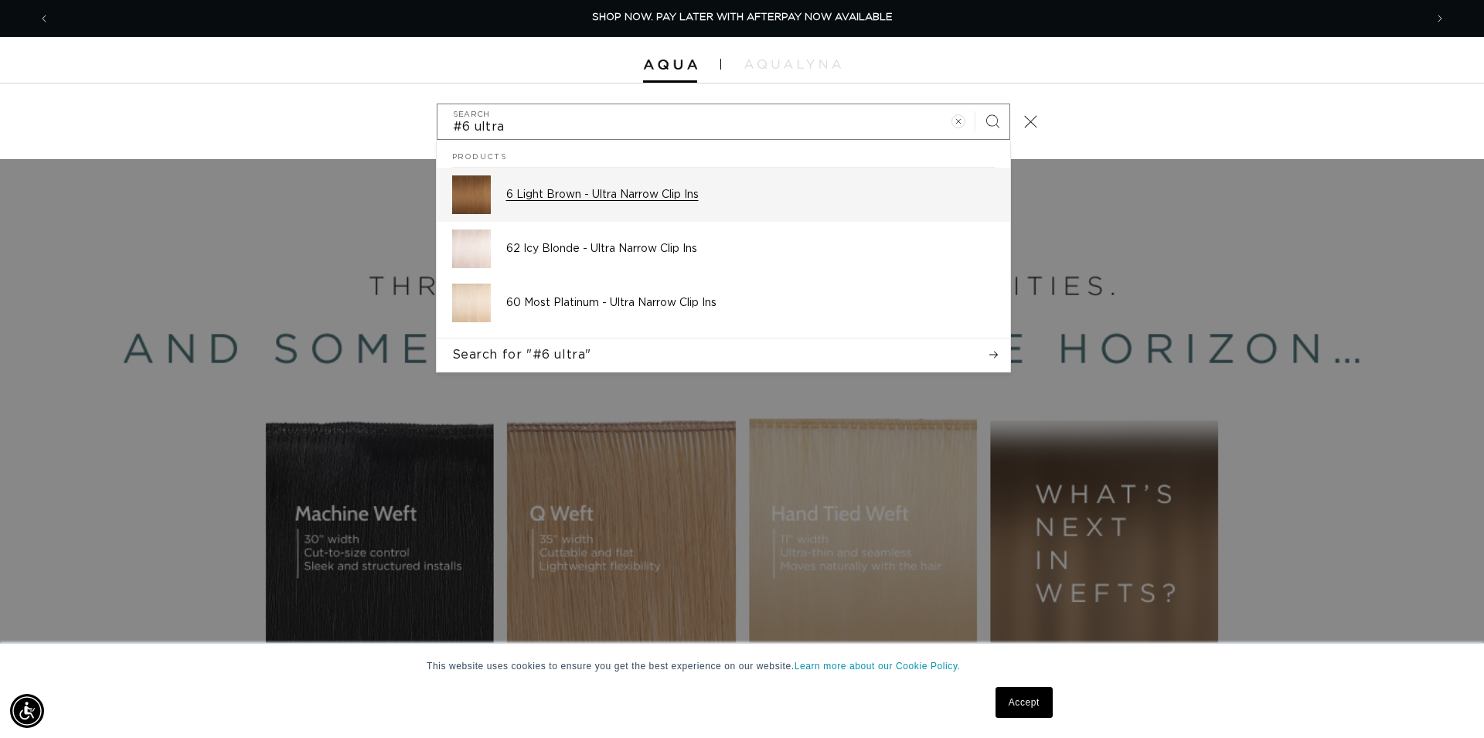
click at [605, 195] on p "6 Light Brown - Ultra Narrow Clip Ins" at bounding box center [750, 195] width 489 height 14
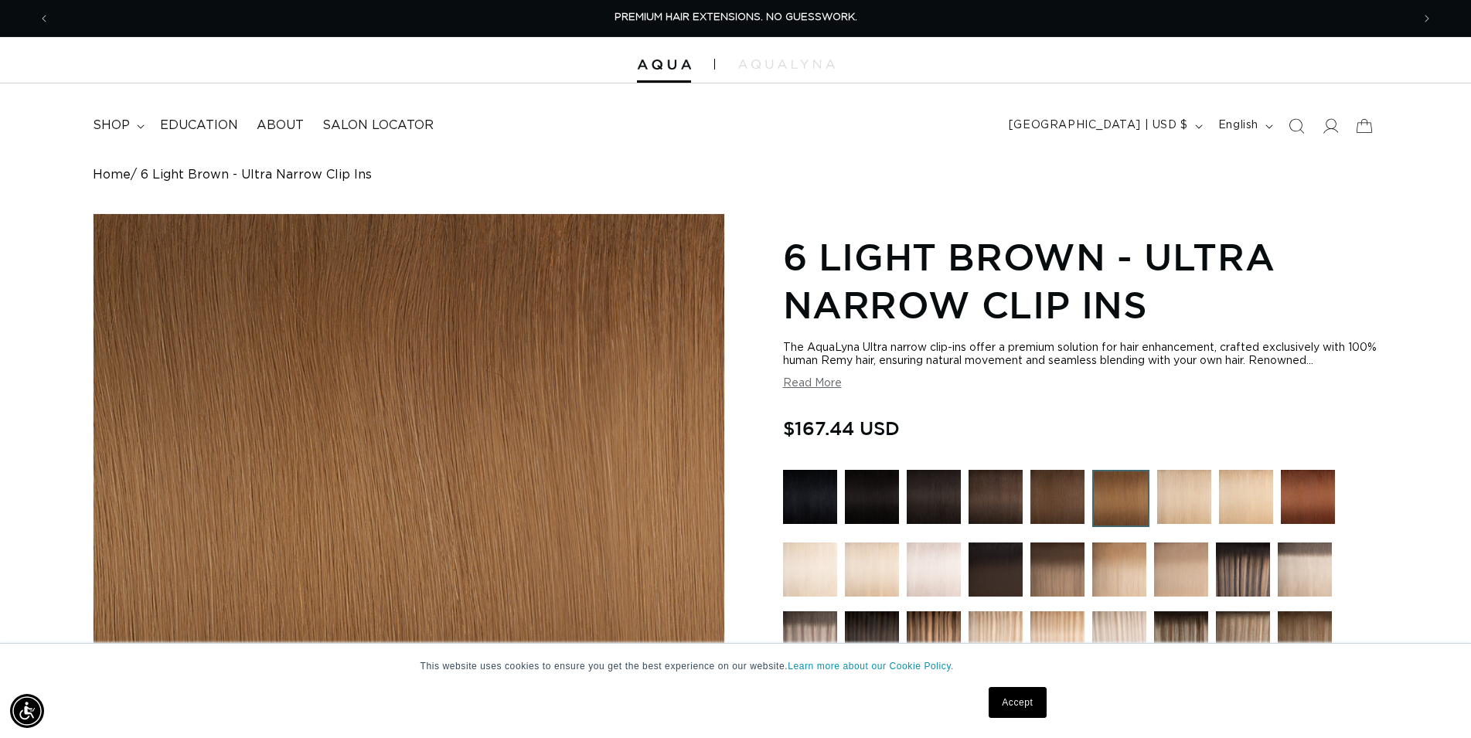
scroll to position [552, 0]
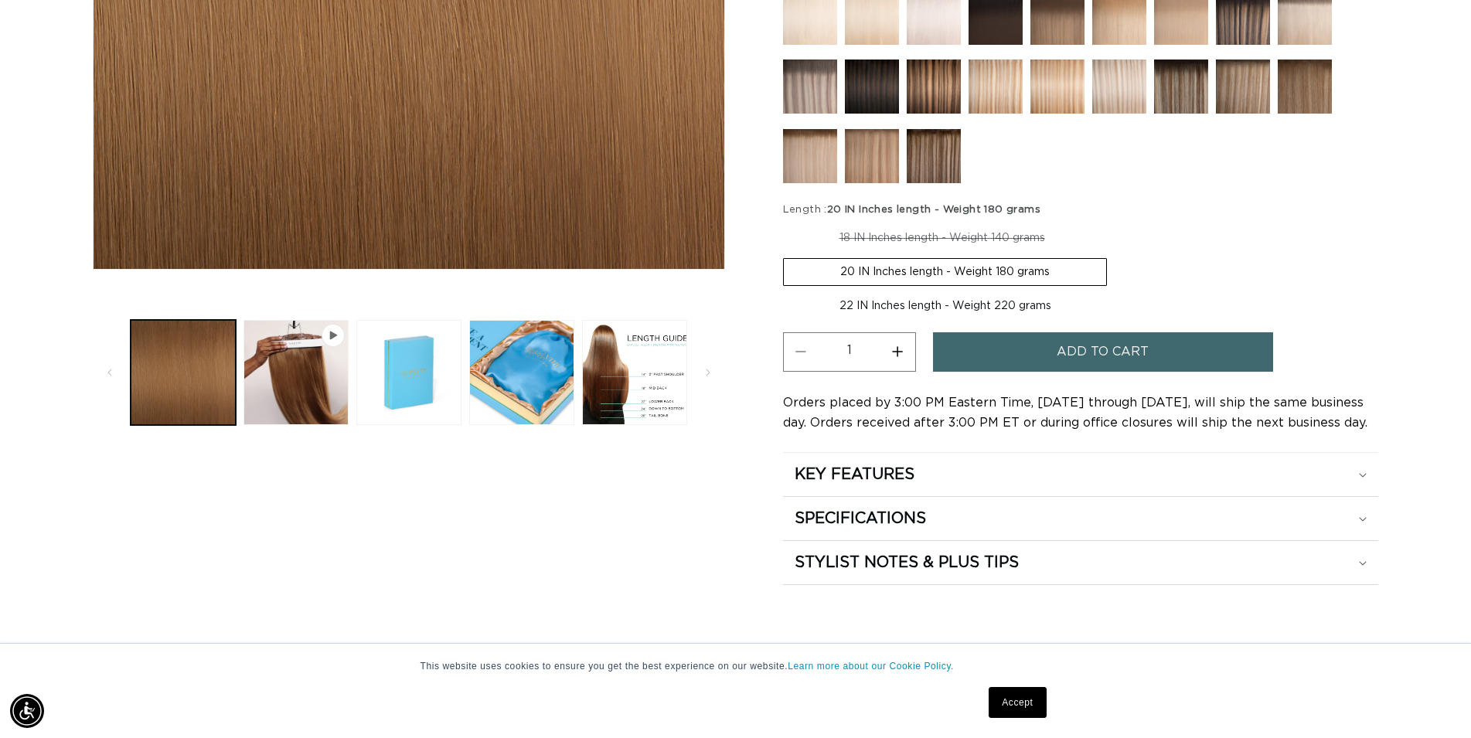
click at [929, 276] on label "20 IN Inches length - Weight 180 grams Variant sold out or unavailable" at bounding box center [945, 272] width 324 height 28
click at [1109, 223] on input "20 IN Inches length - Weight 180 grams Variant sold out or unavailable" at bounding box center [1109, 222] width 1 height 1
click at [1106, 359] on span "Add to cart" at bounding box center [1103, 351] width 92 height 39
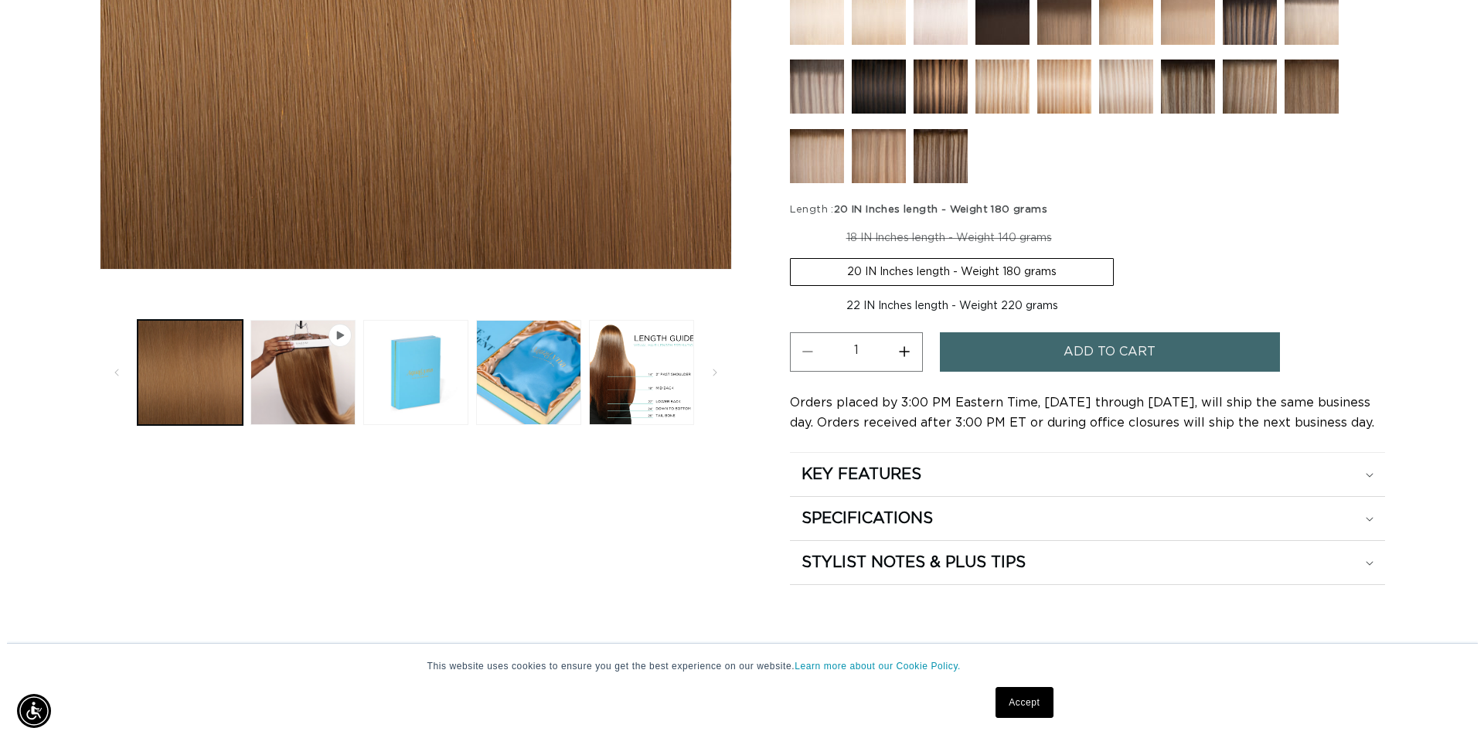
scroll to position [0, 1375]
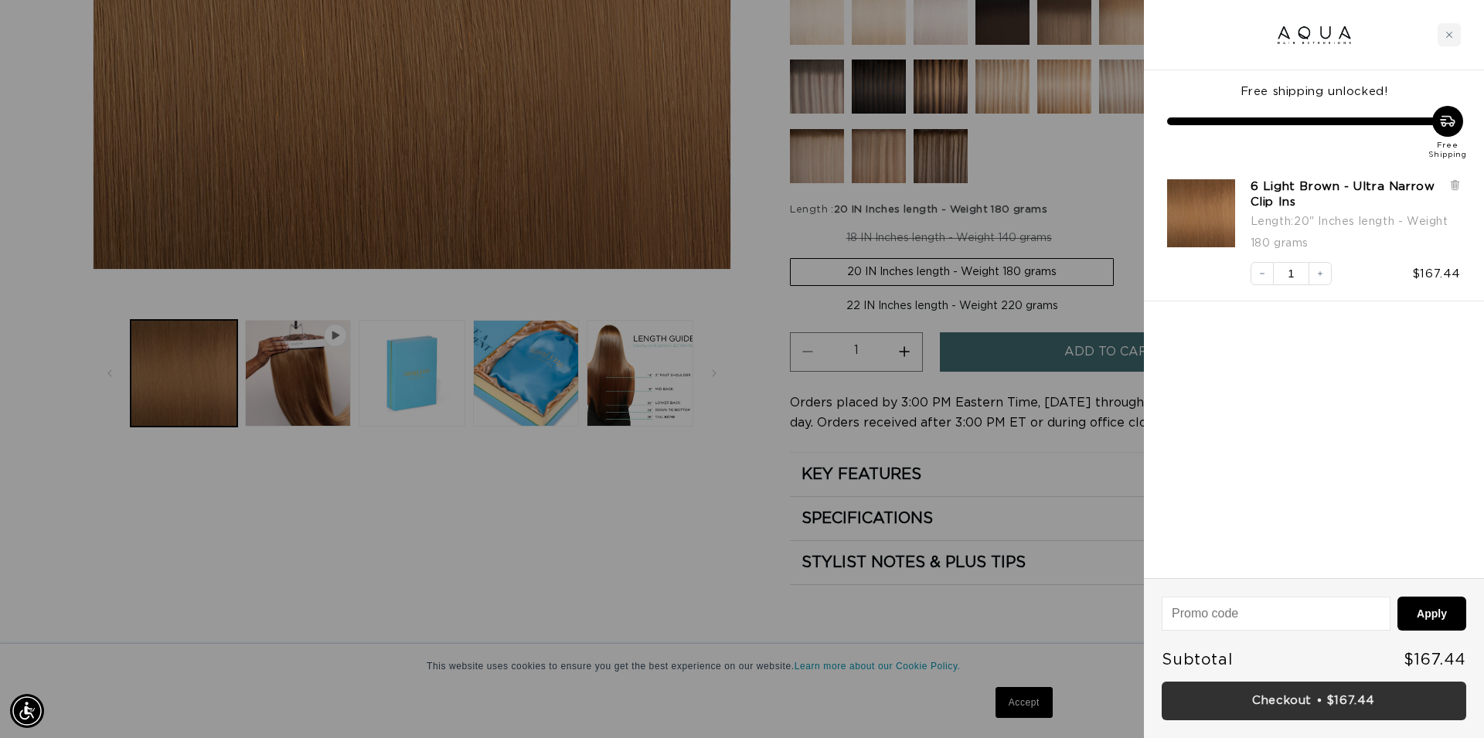
click at [1318, 704] on link "Checkout • $167.44" at bounding box center [1314, 701] width 305 height 39
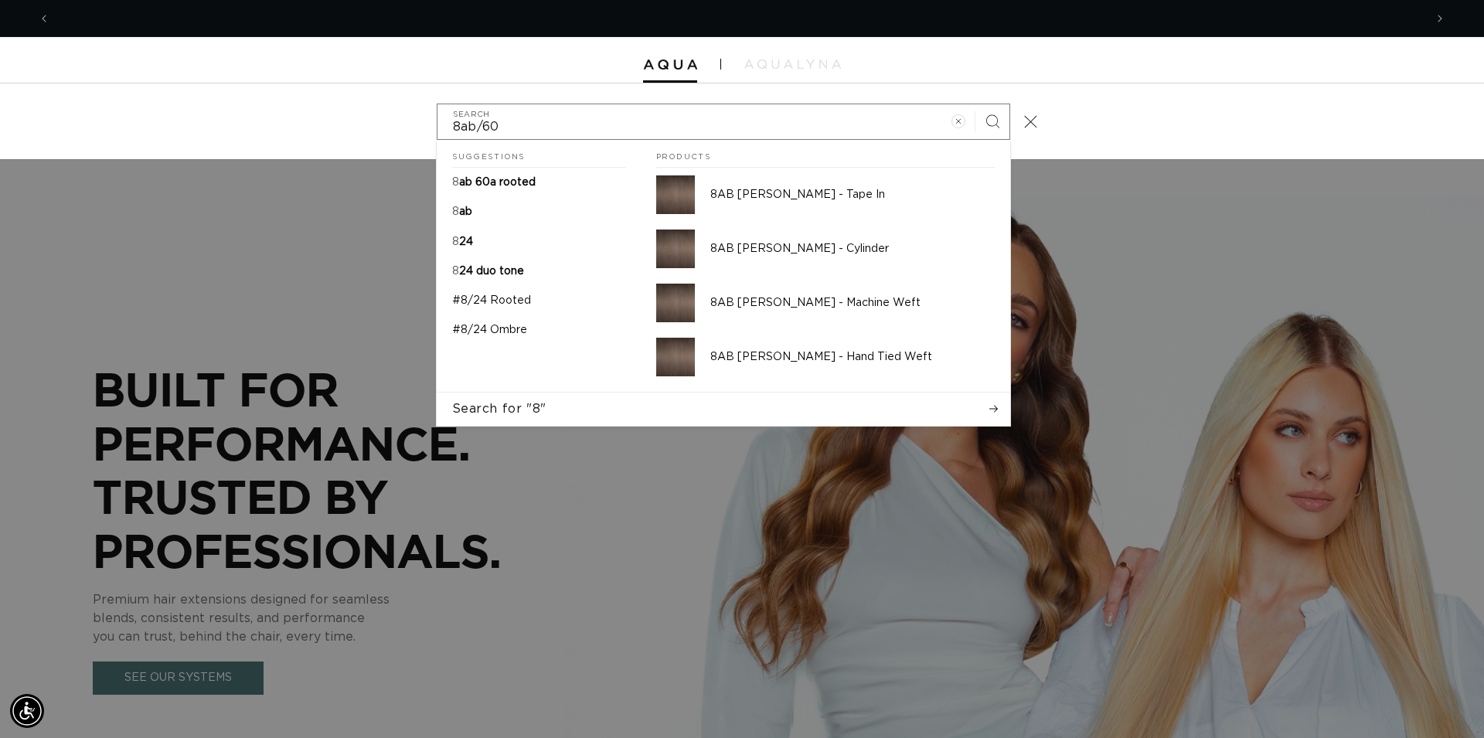
scroll to position [0, 1375]
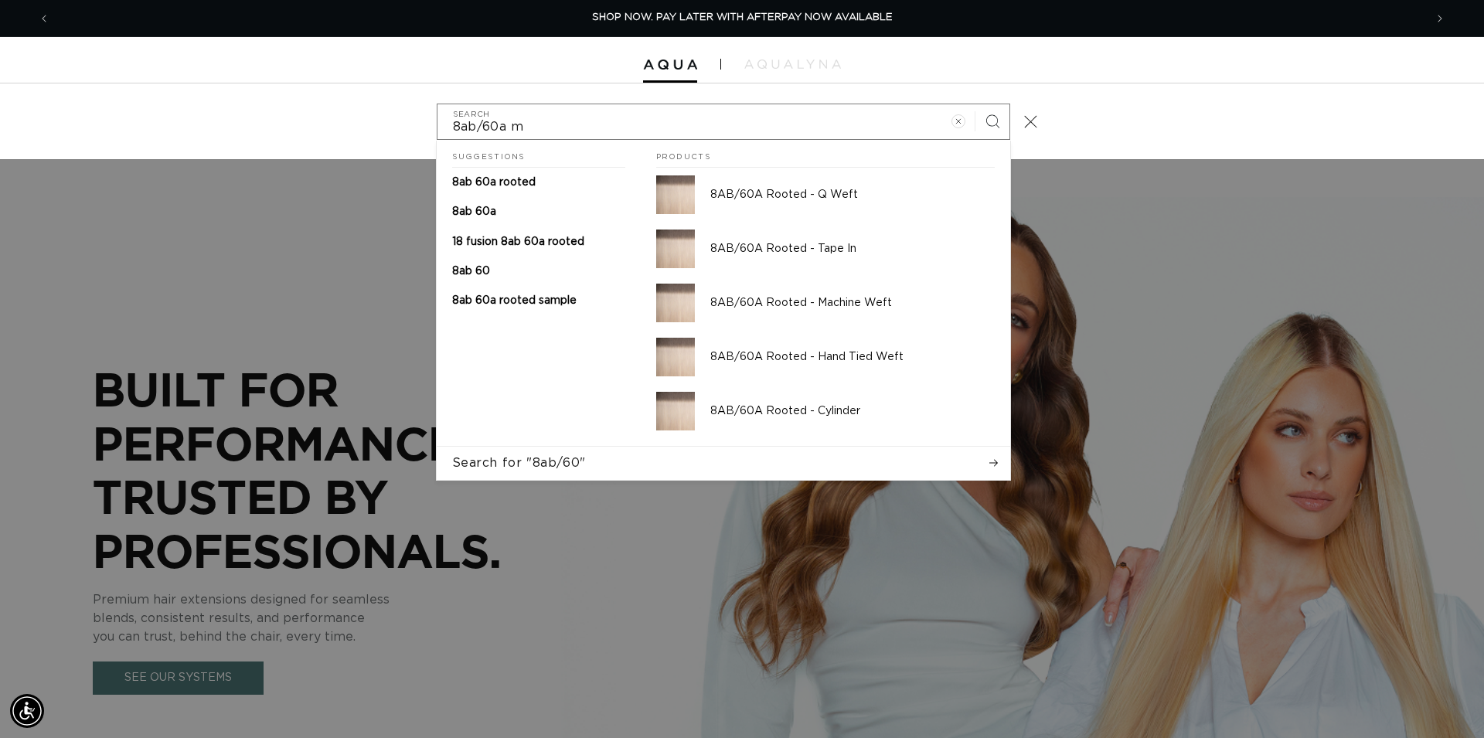
type input "8ab/60a mc"
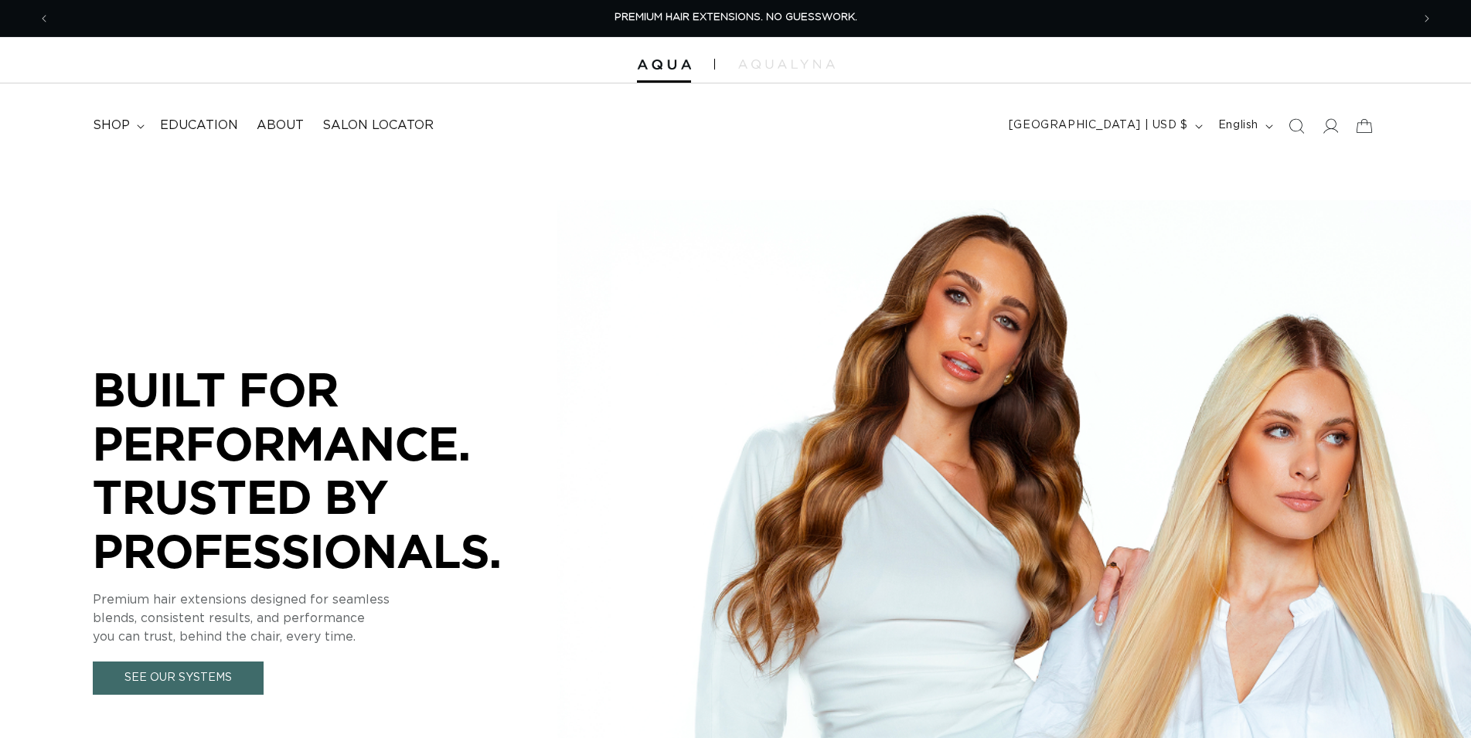
click at [1299, 129] on icon "Search" at bounding box center [1296, 125] width 15 height 15
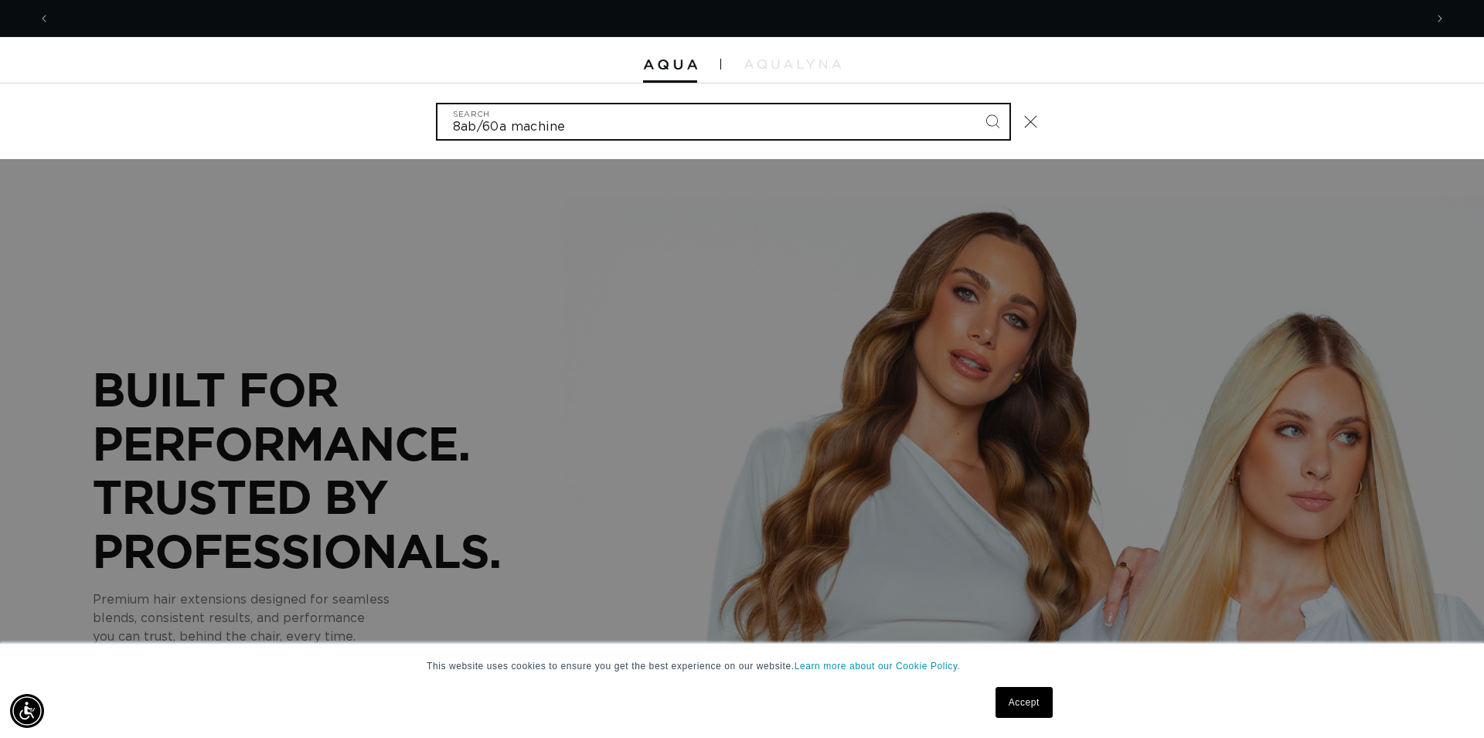
scroll to position [0, 1375]
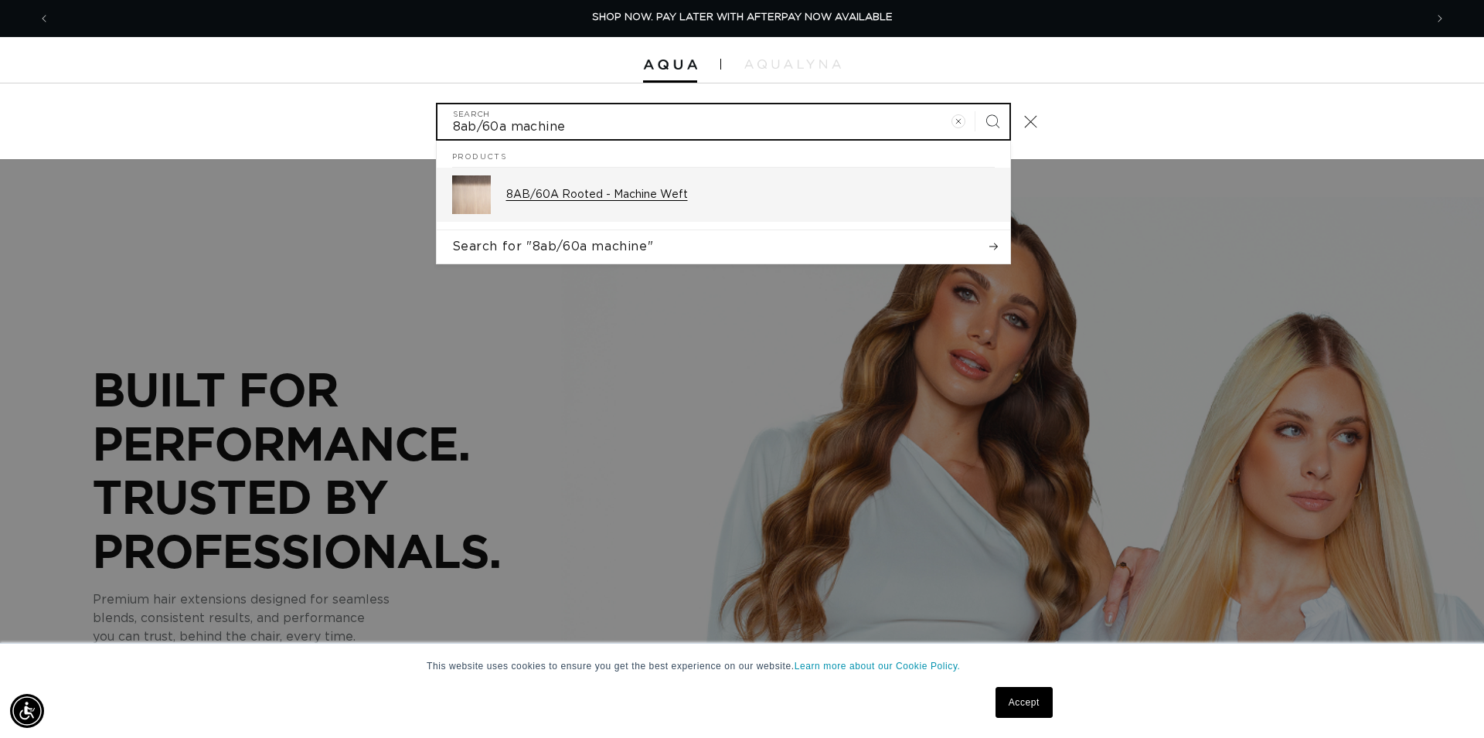
type input "8ab/60a machine"
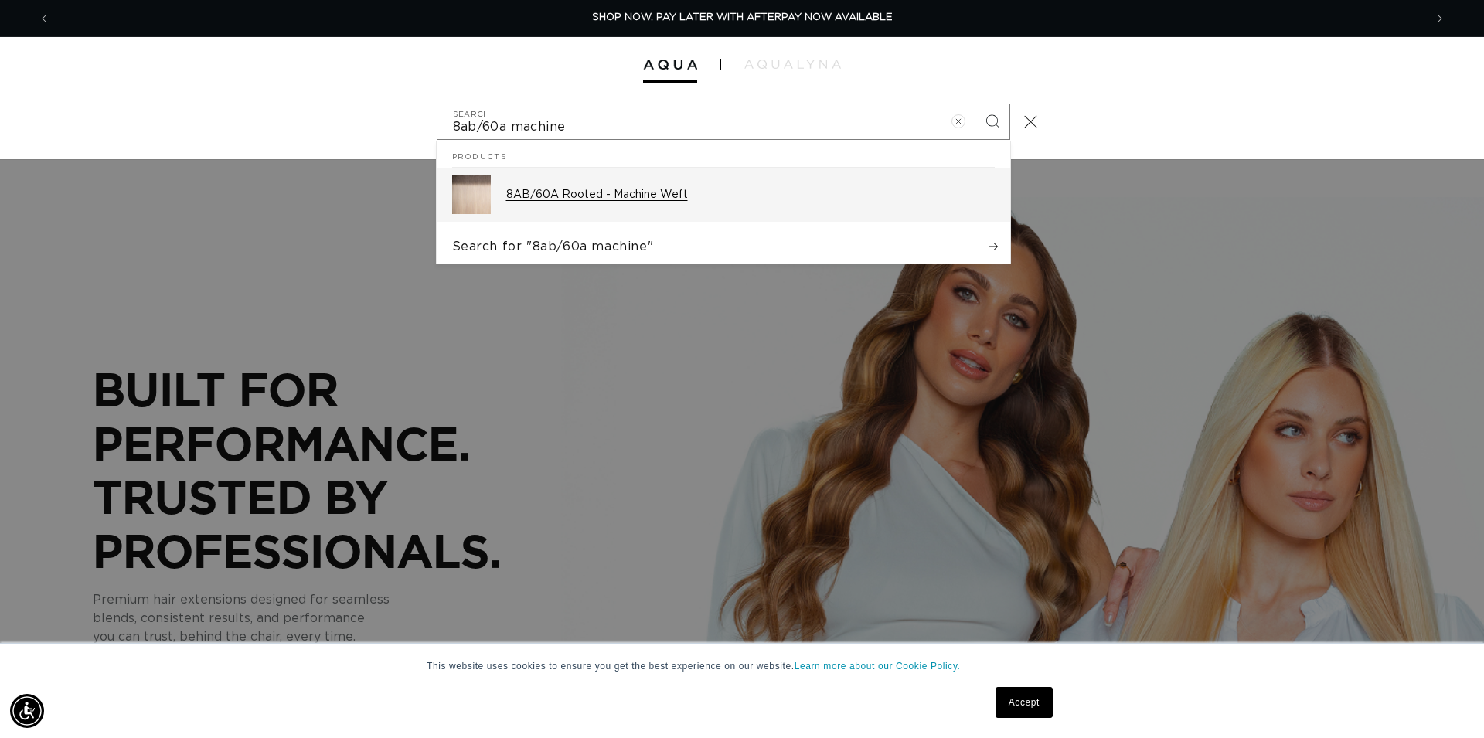
click at [661, 178] on div "8AB/60A Rooted - Machine Weft" at bounding box center [750, 194] width 489 height 39
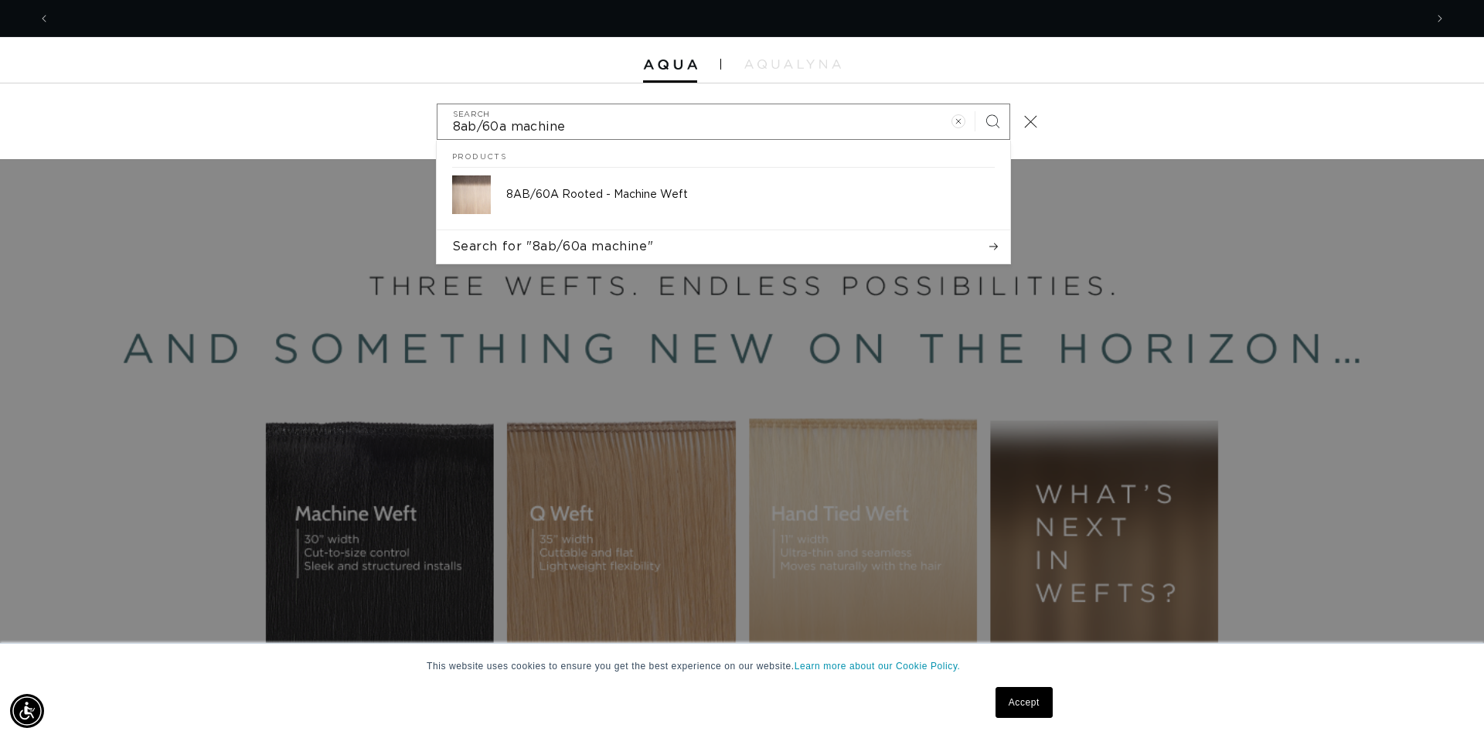
scroll to position [0, 2749]
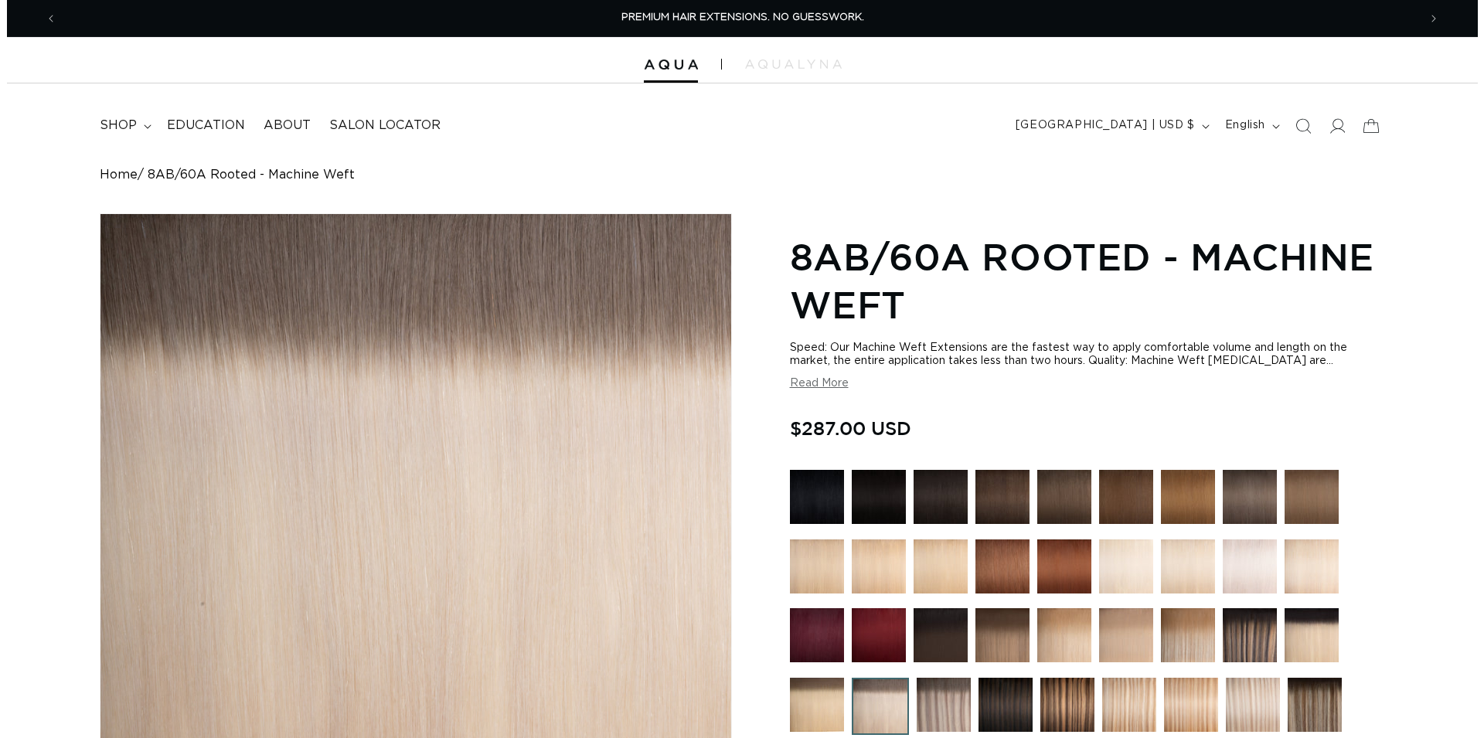
scroll to position [473, 0]
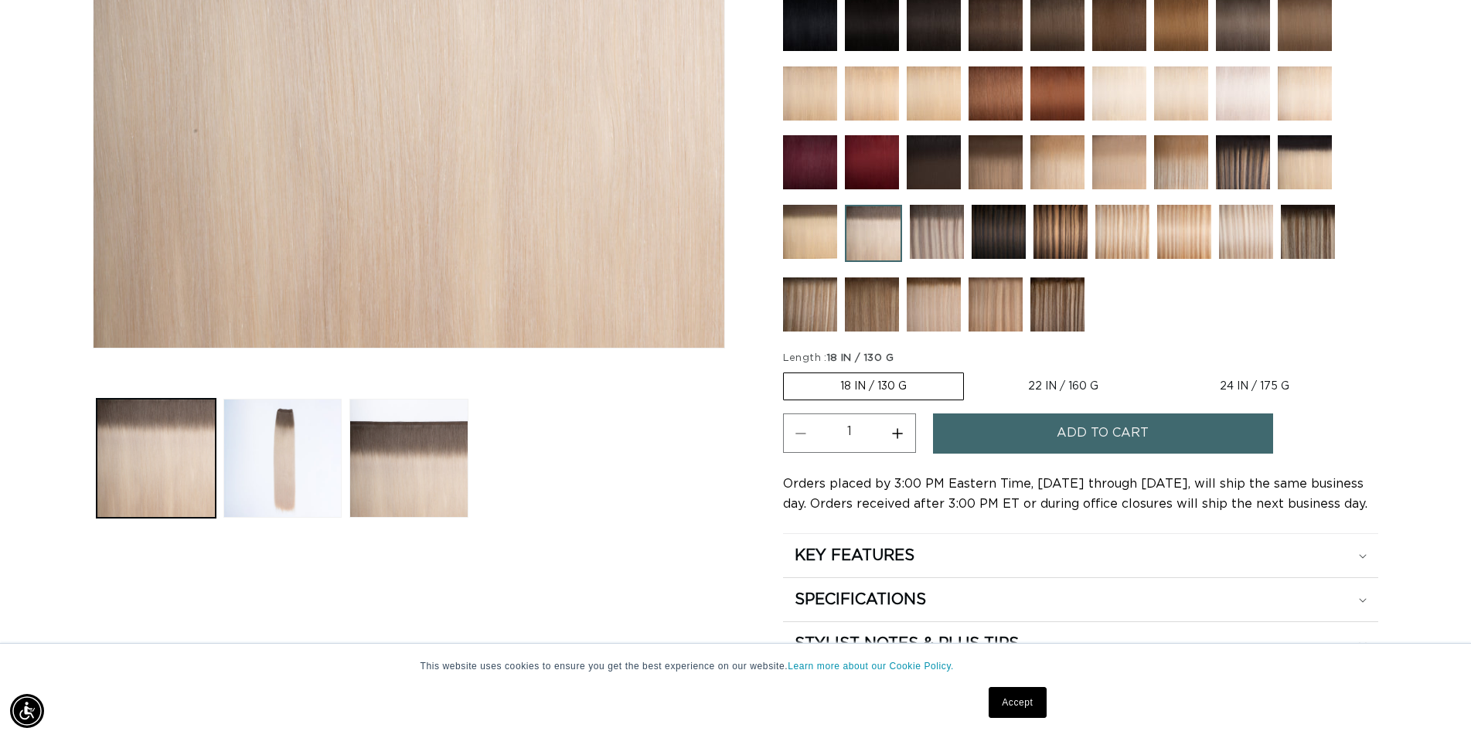
click at [1235, 377] on label "24 IN / 175 G Variant sold out or unavailable" at bounding box center [1255, 386] width 182 height 26
click at [1164, 370] on input "24 IN / 175 G Variant sold out or unavailable" at bounding box center [1163, 370] width 1 height 1
radio input "true"
click at [1186, 435] on button "Add to cart" at bounding box center [1103, 433] width 340 height 39
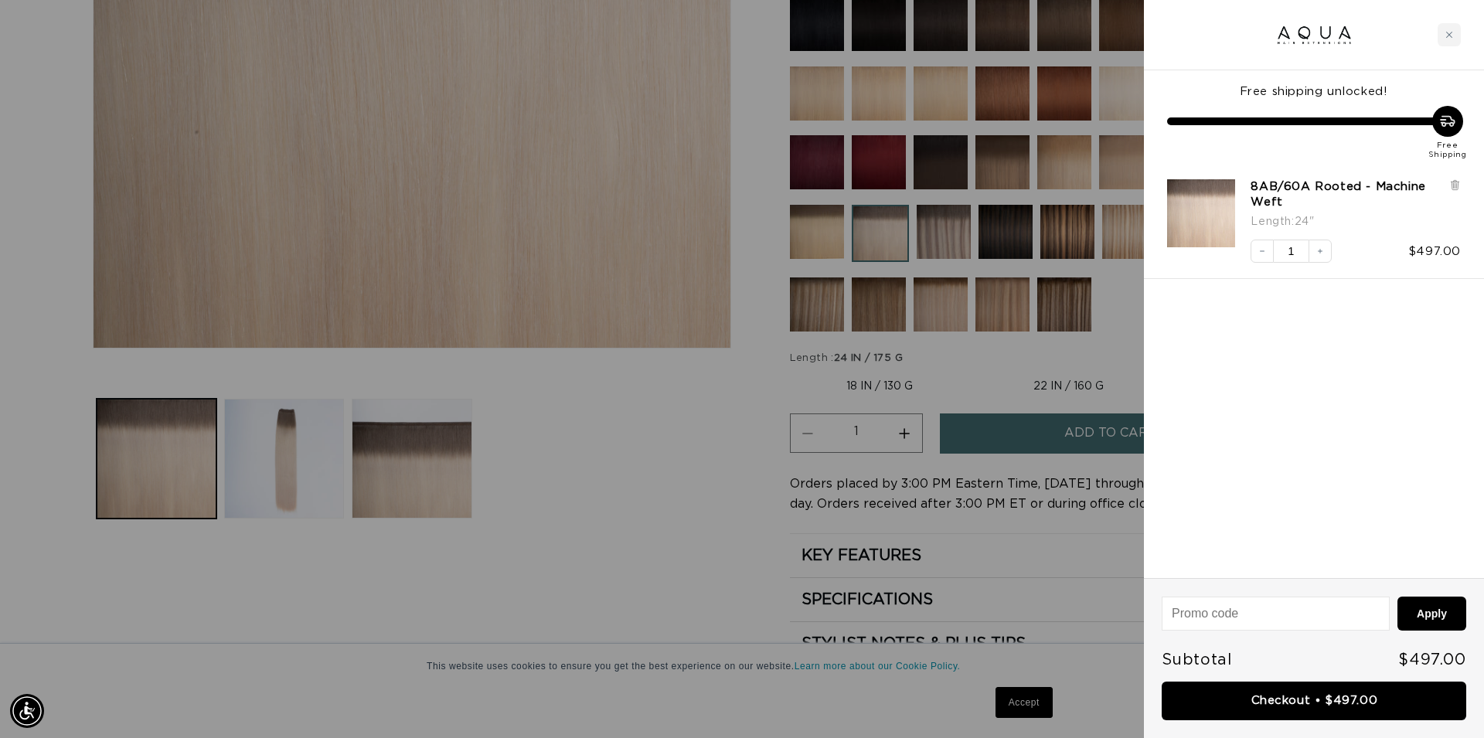
scroll to position [0, 2749]
click at [1290, 707] on link "Checkout • $497.00" at bounding box center [1314, 701] width 305 height 39
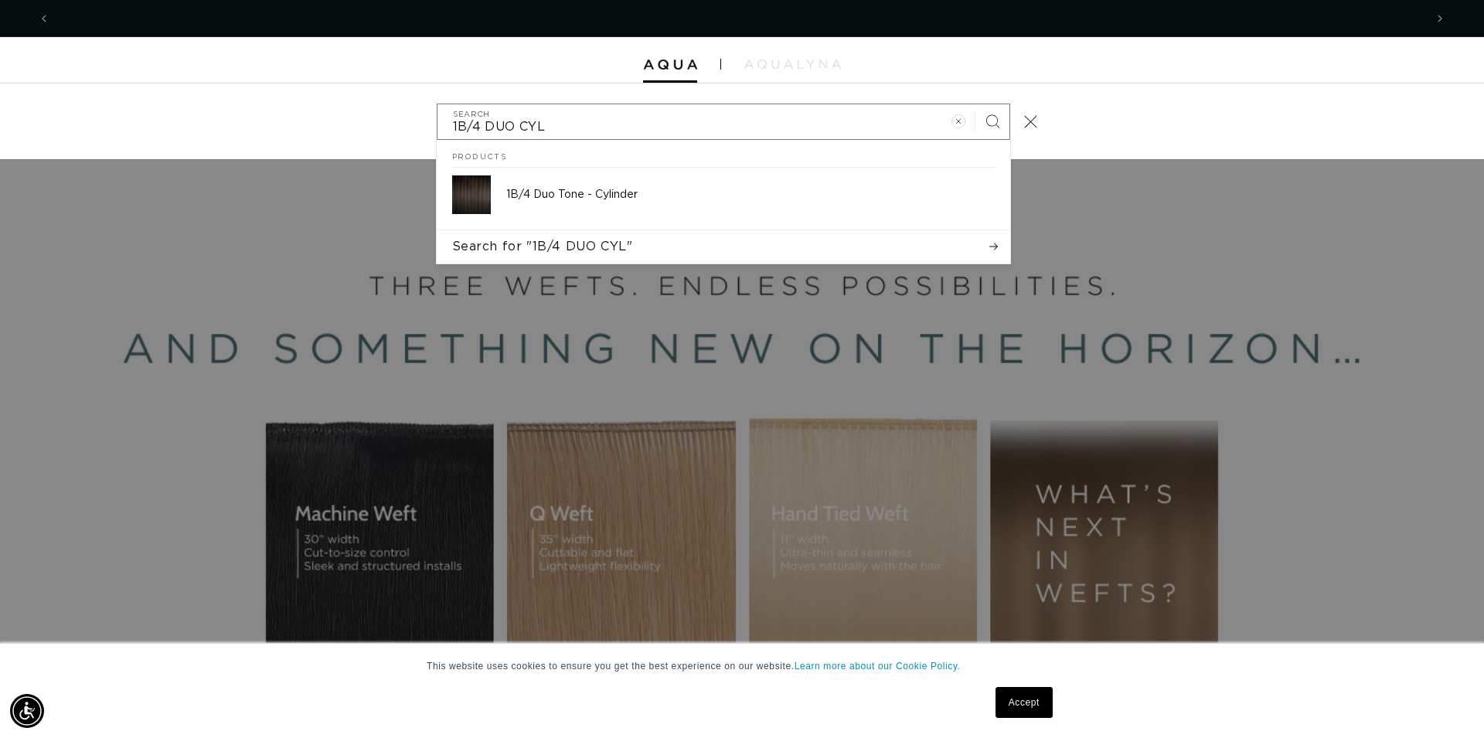
scroll to position [0, 2749]
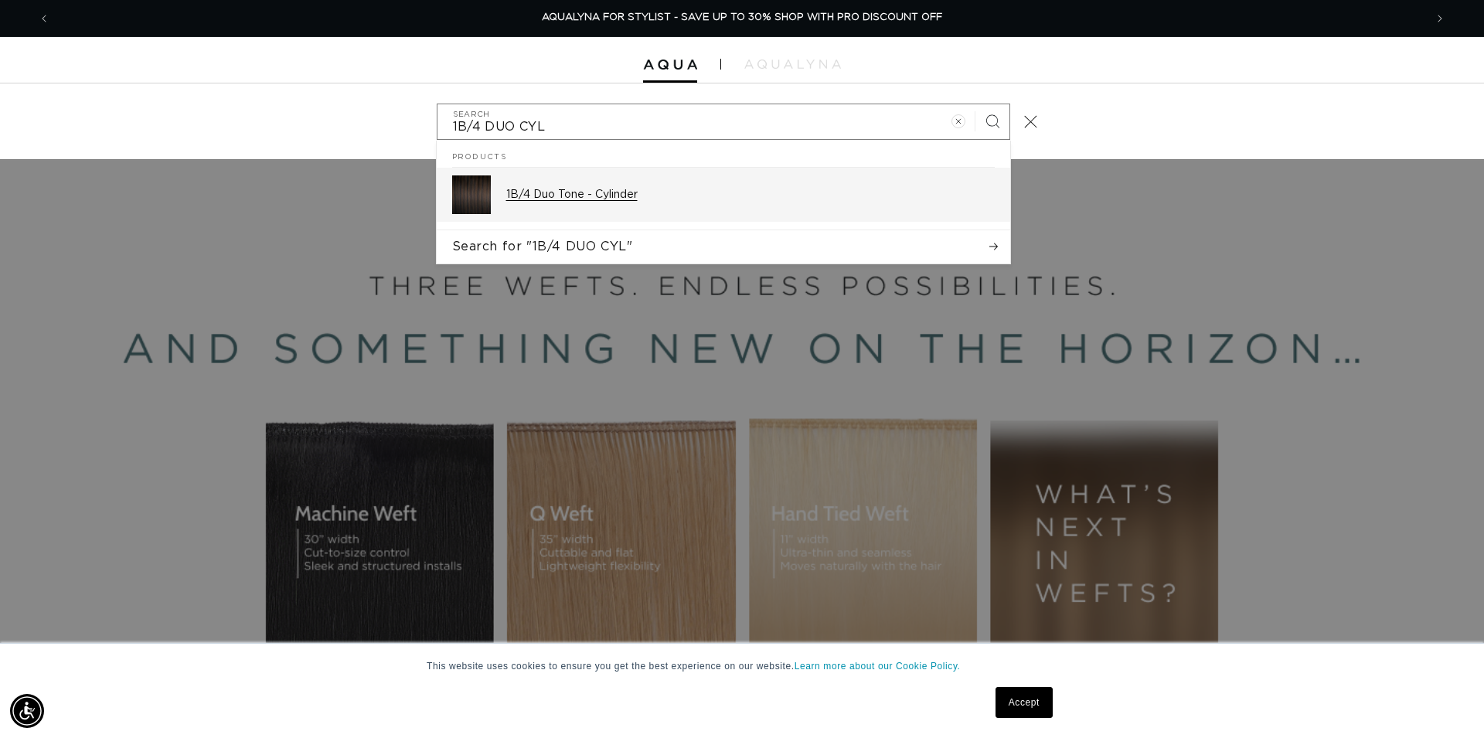
type input "1B/4 DUO CYL"
click at [647, 193] on p "1B/4 Duo Tone - Cylinder" at bounding box center [750, 195] width 489 height 14
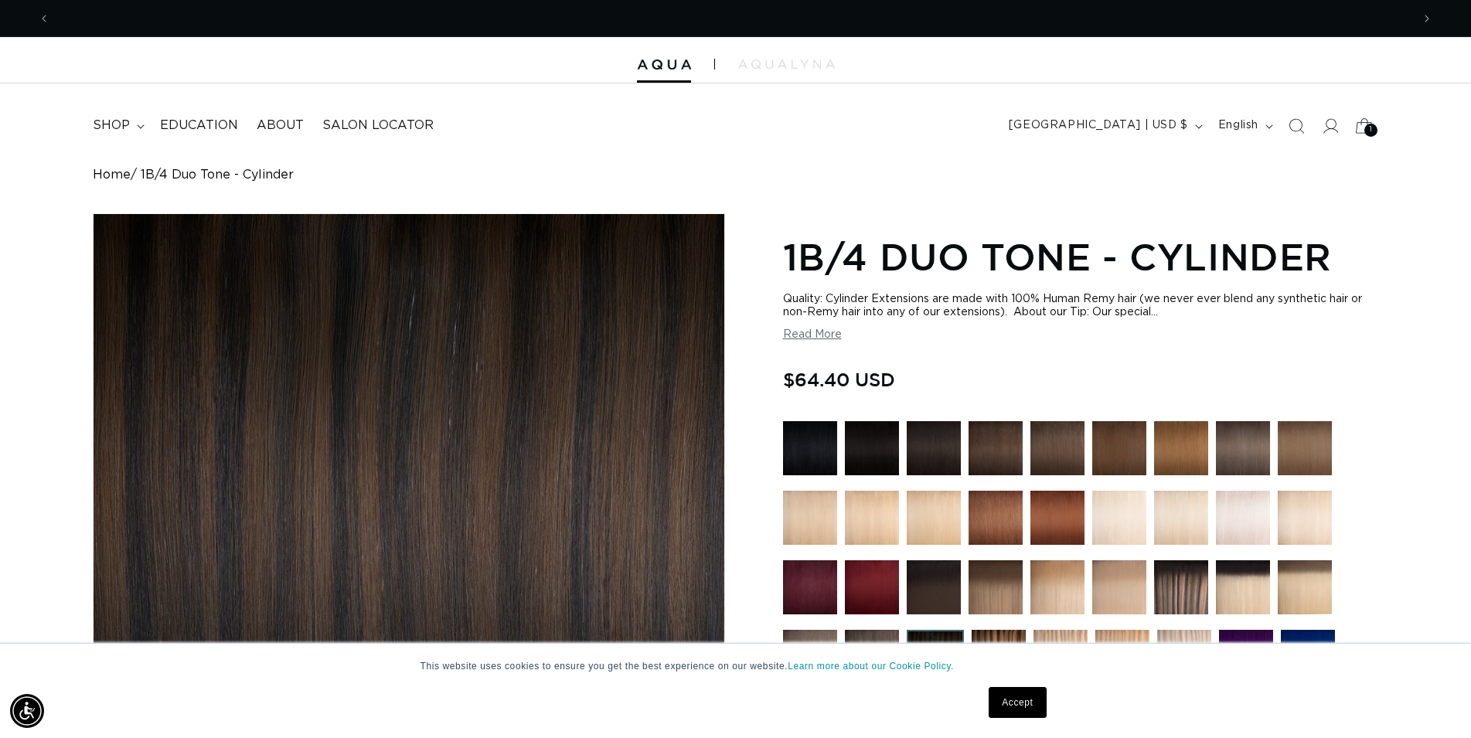
click at [1370, 131] on span "1" at bounding box center [1371, 130] width 3 height 13
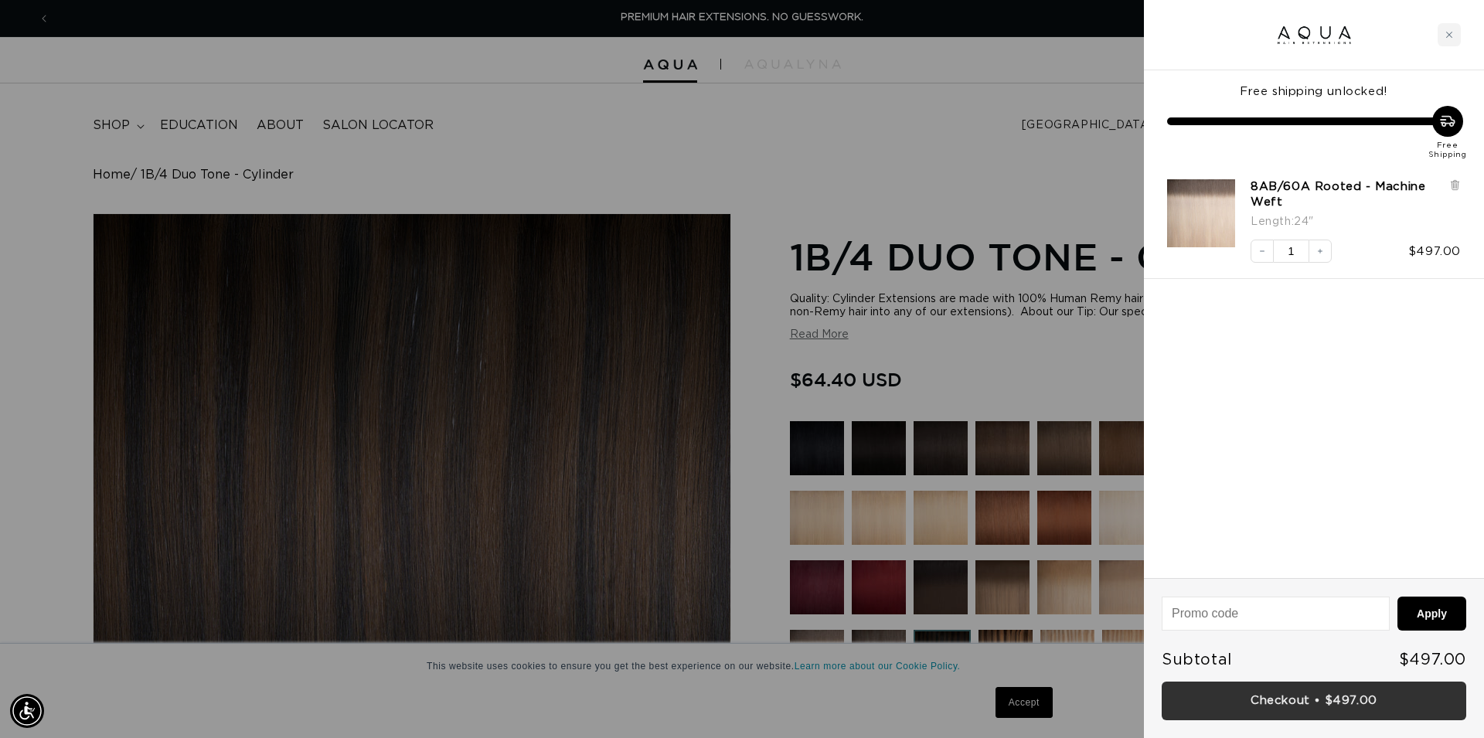
click at [1322, 708] on link "Checkout • $497.00" at bounding box center [1314, 701] width 305 height 39
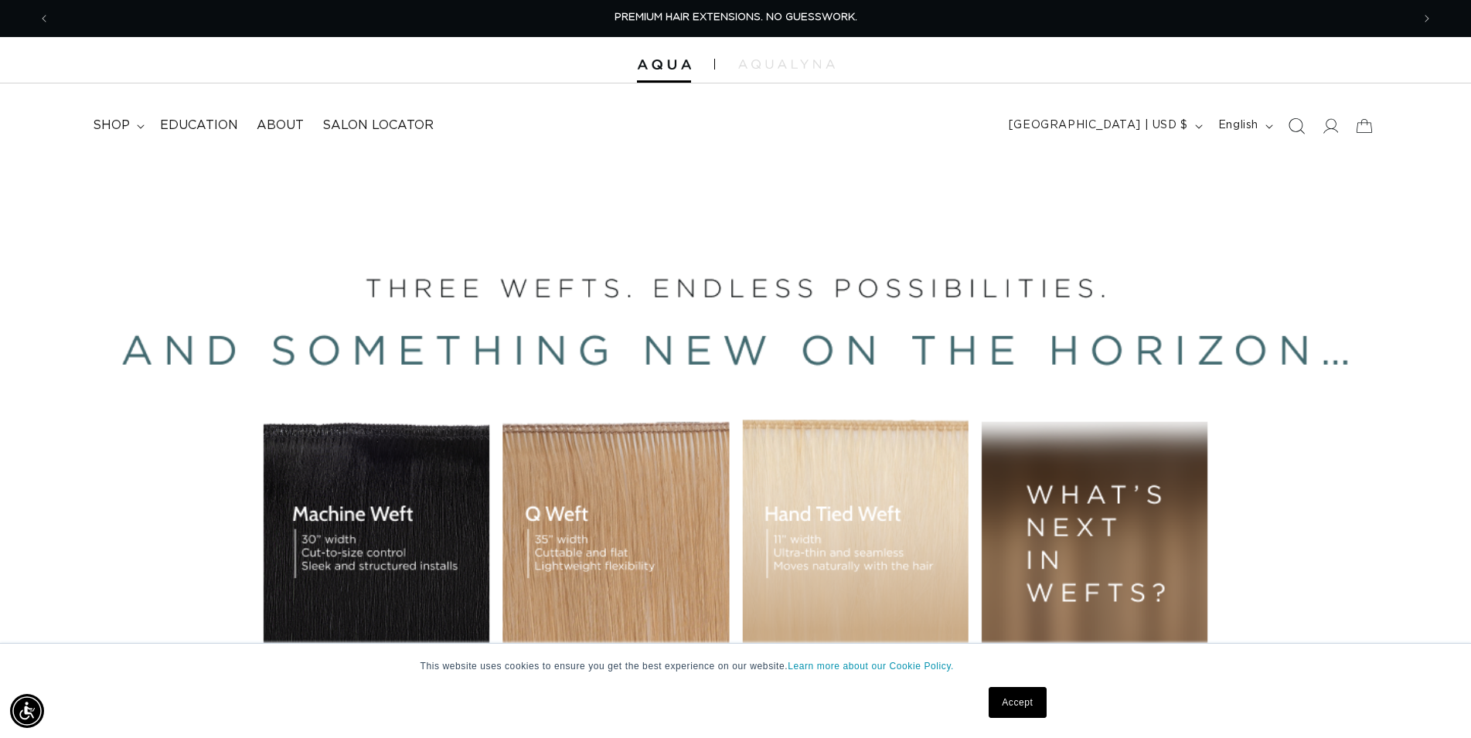
click at [1294, 131] on icon "Search" at bounding box center [1296, 126] width 16 height 16
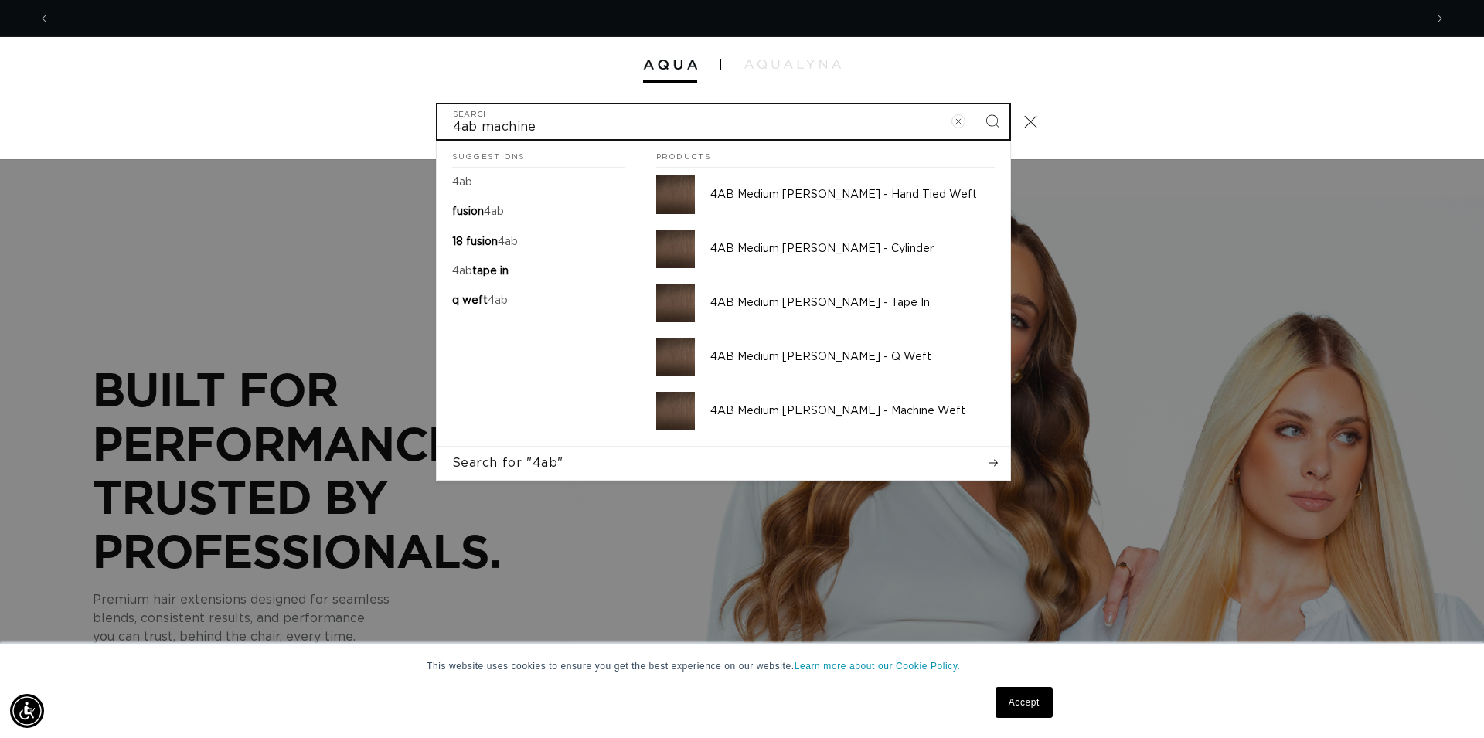
scroll to position [0, 1375]
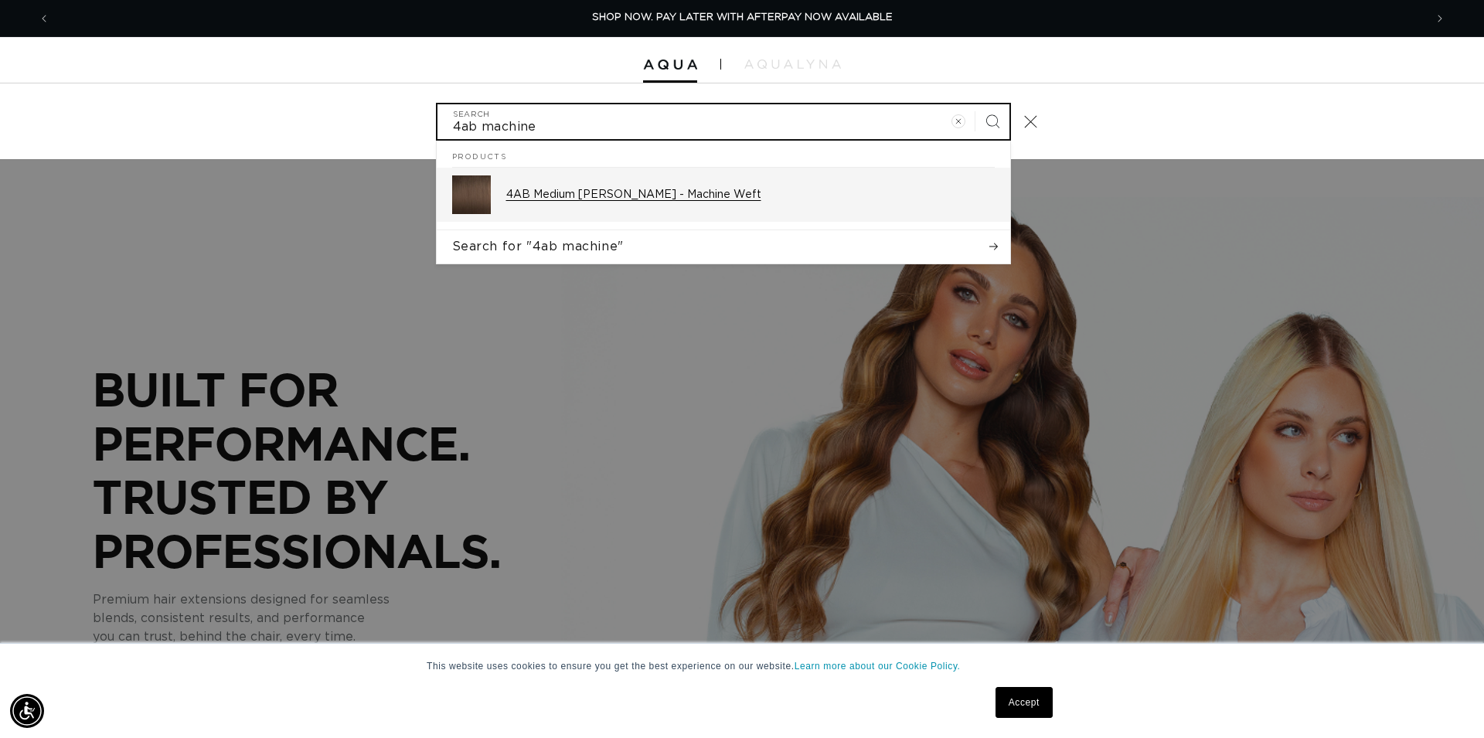
type input "4ab machine"
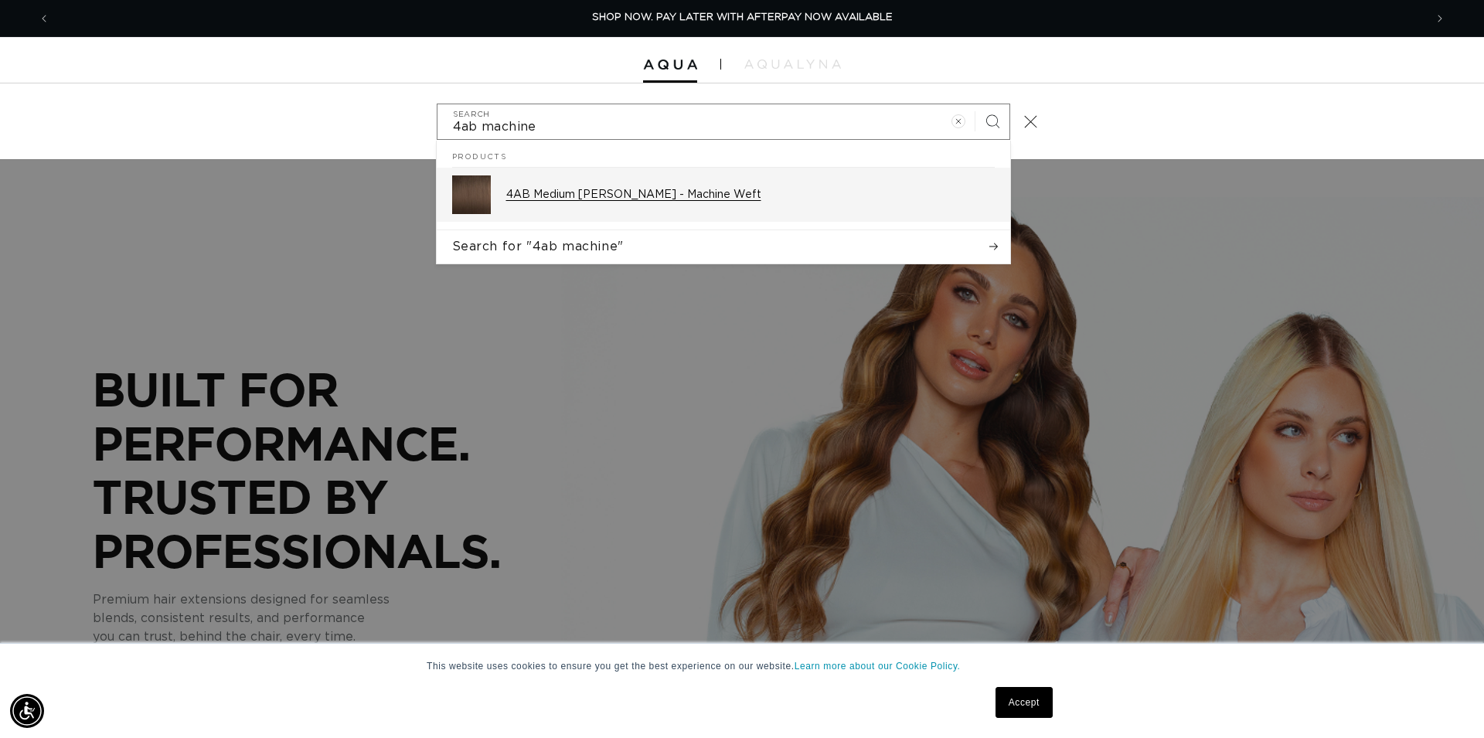
click at [698, 198] on p "4AB Medium [PERSON_NAME] - Machine Weft" at bounding box center [750, 195] width 489 height 14
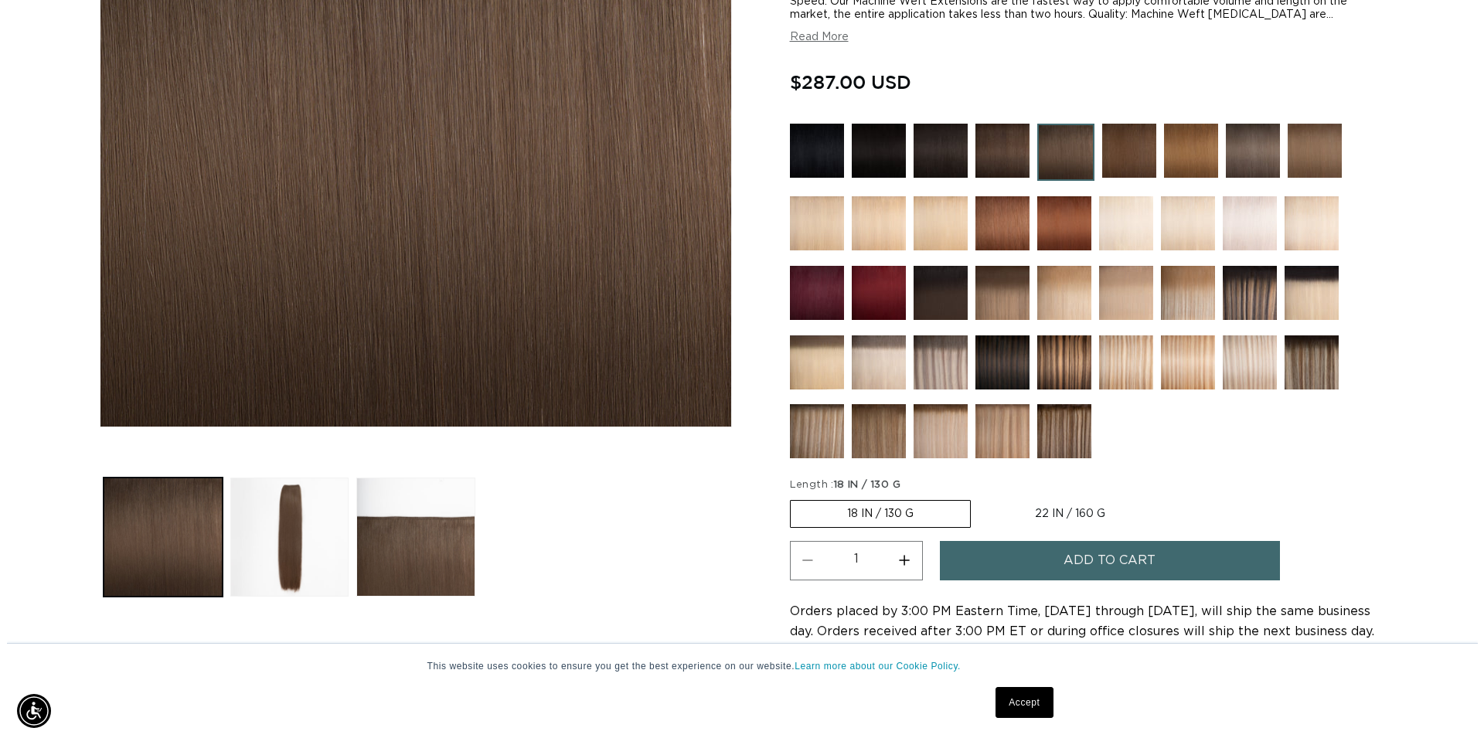
scroll to position [0, 2723]
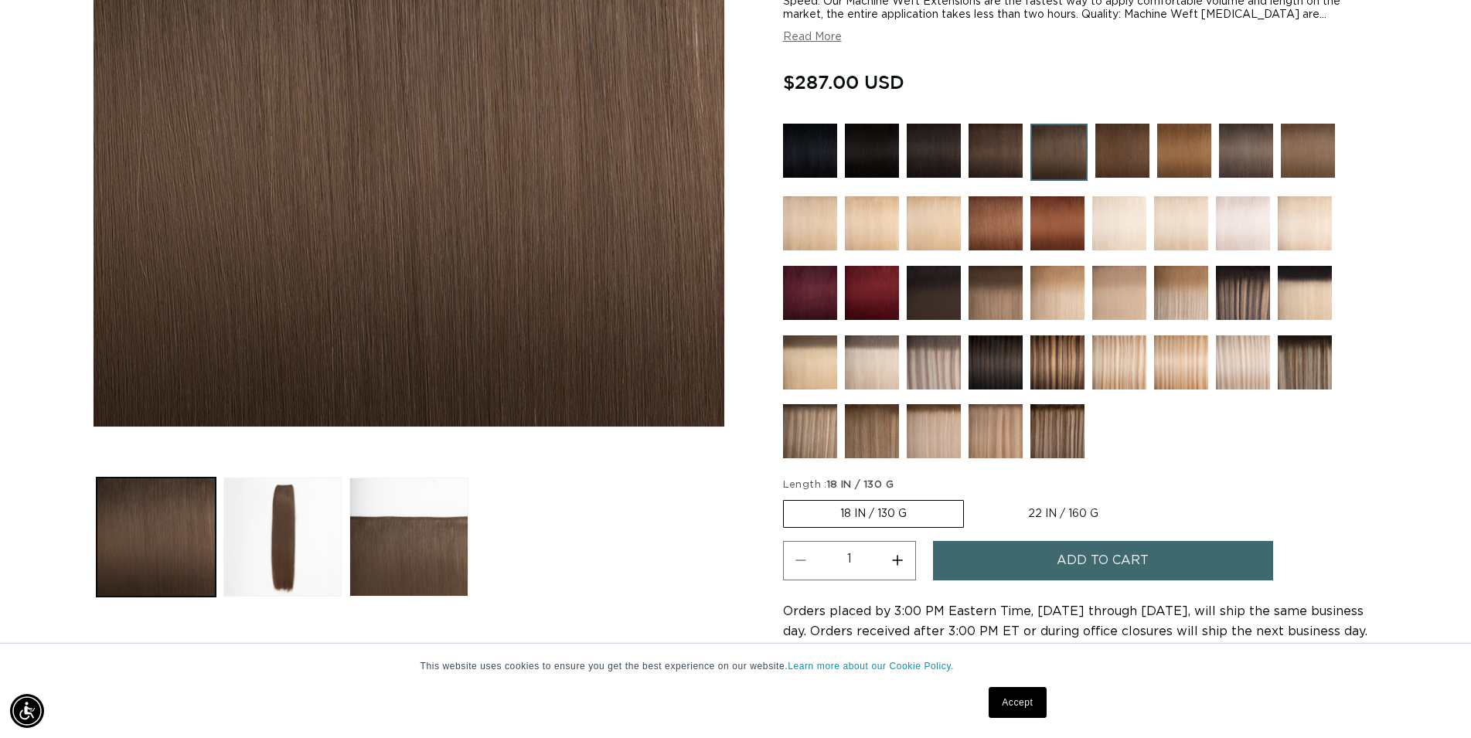
click at [1078, 541] on span "Add to cart" at bounding box center [1103, 560] width 92 height 39
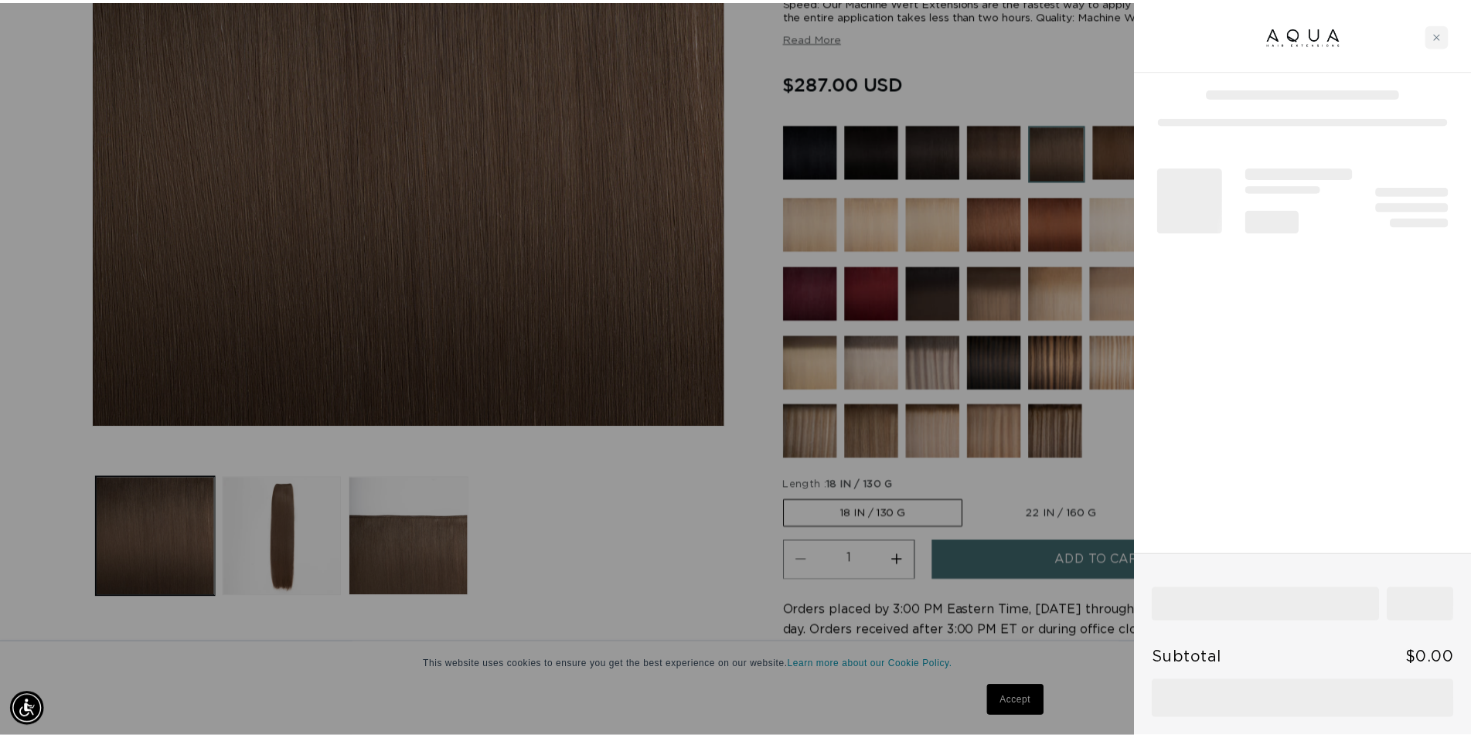
scroll to position [0, 0]
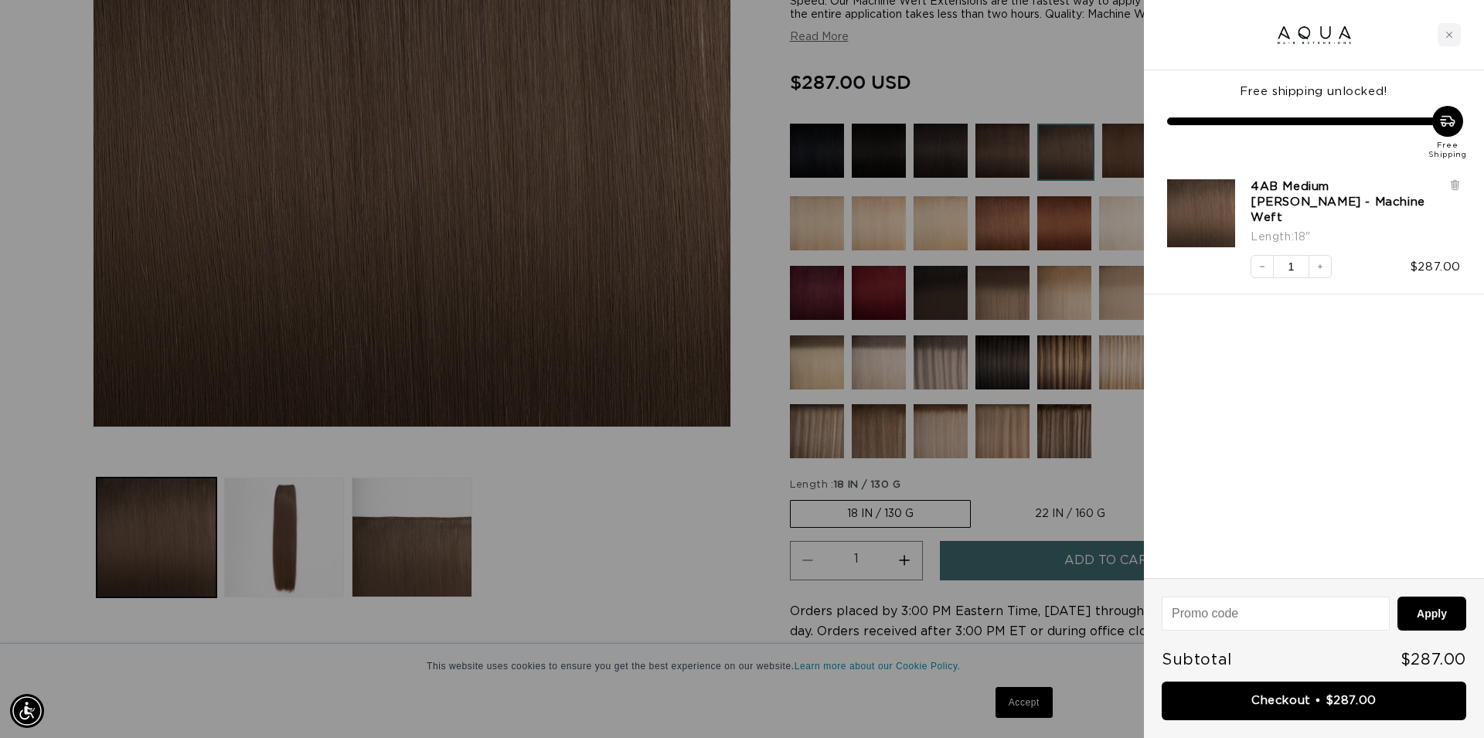
click at [697, 561] on div at bounding box center [742, 369] width 1484 height 738
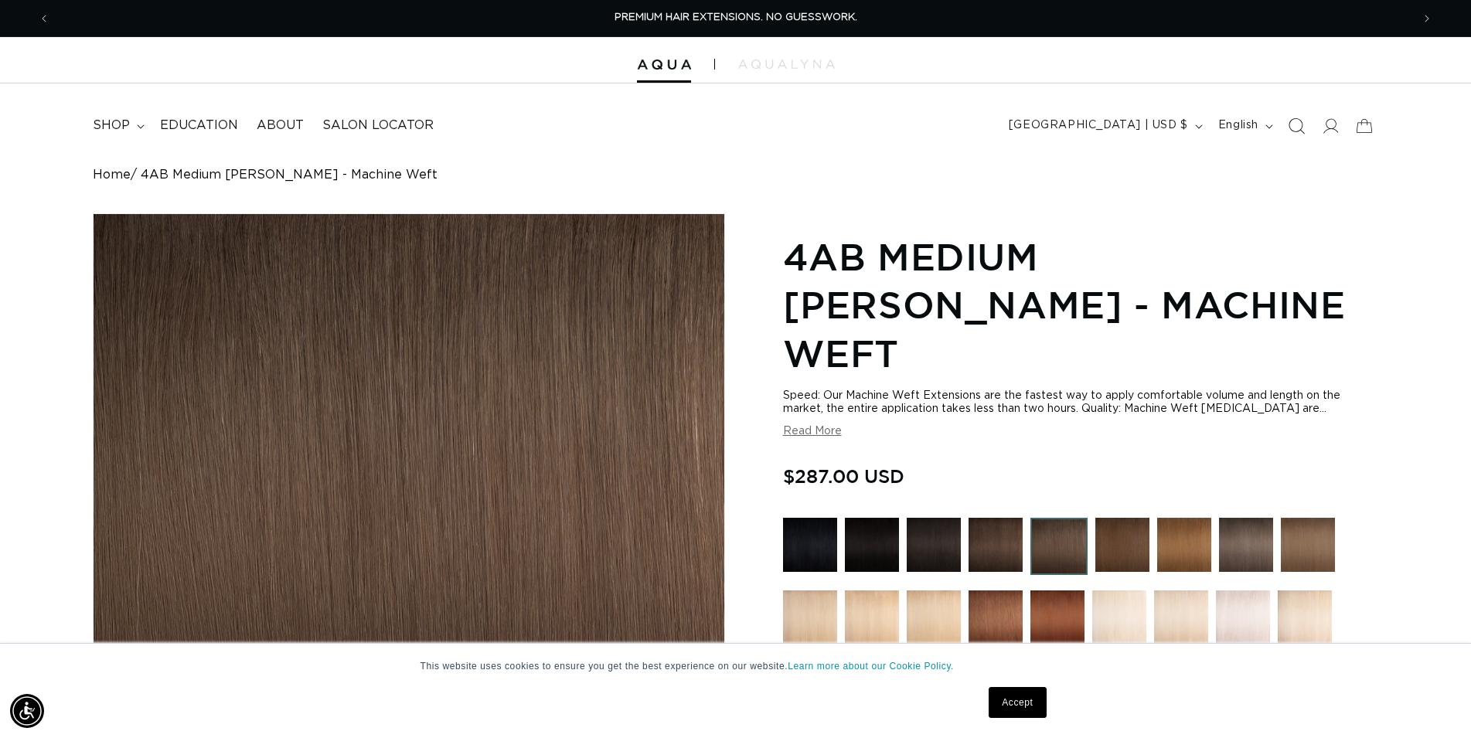
click at [1303, 123] on icon "Search" at bounding box center [1296, 126] width 16 height 16
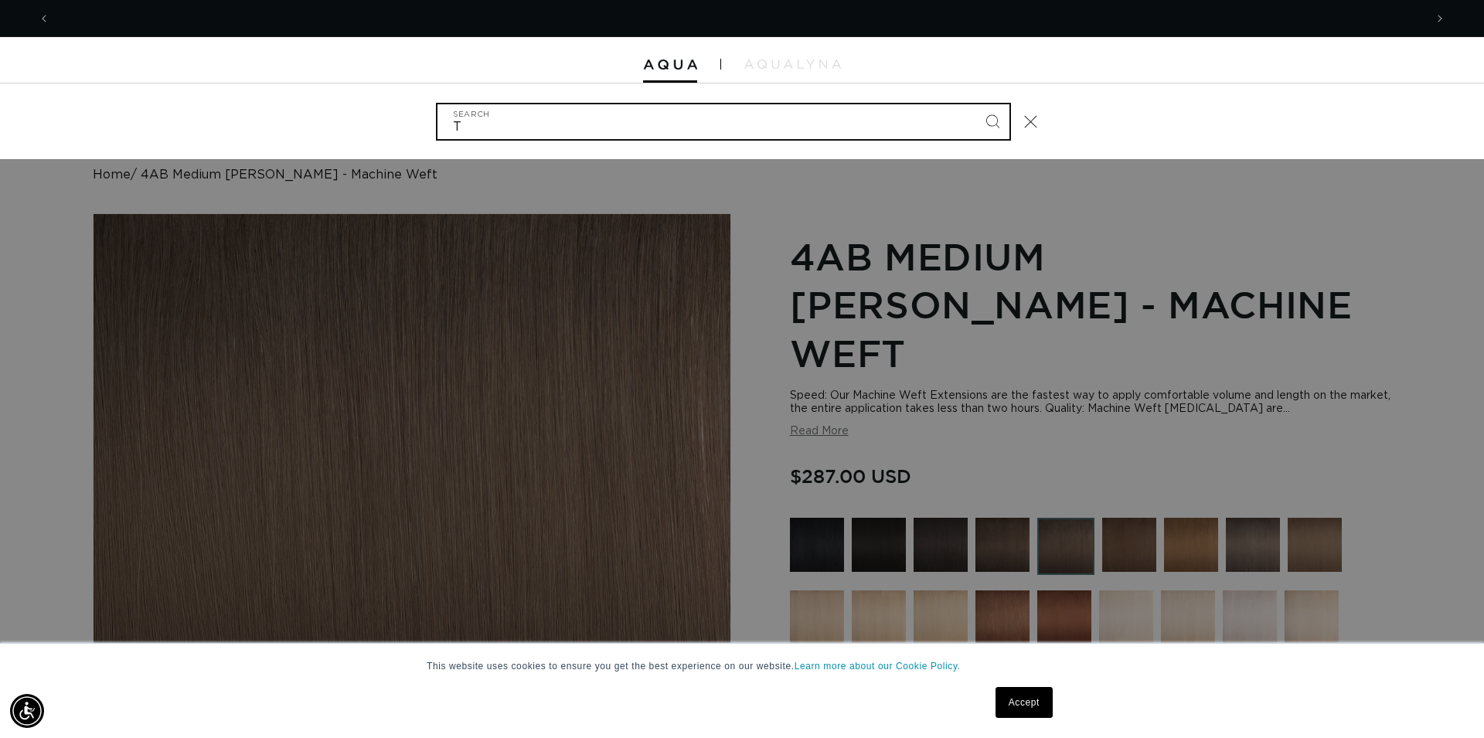
scroll to position [0, 1375]
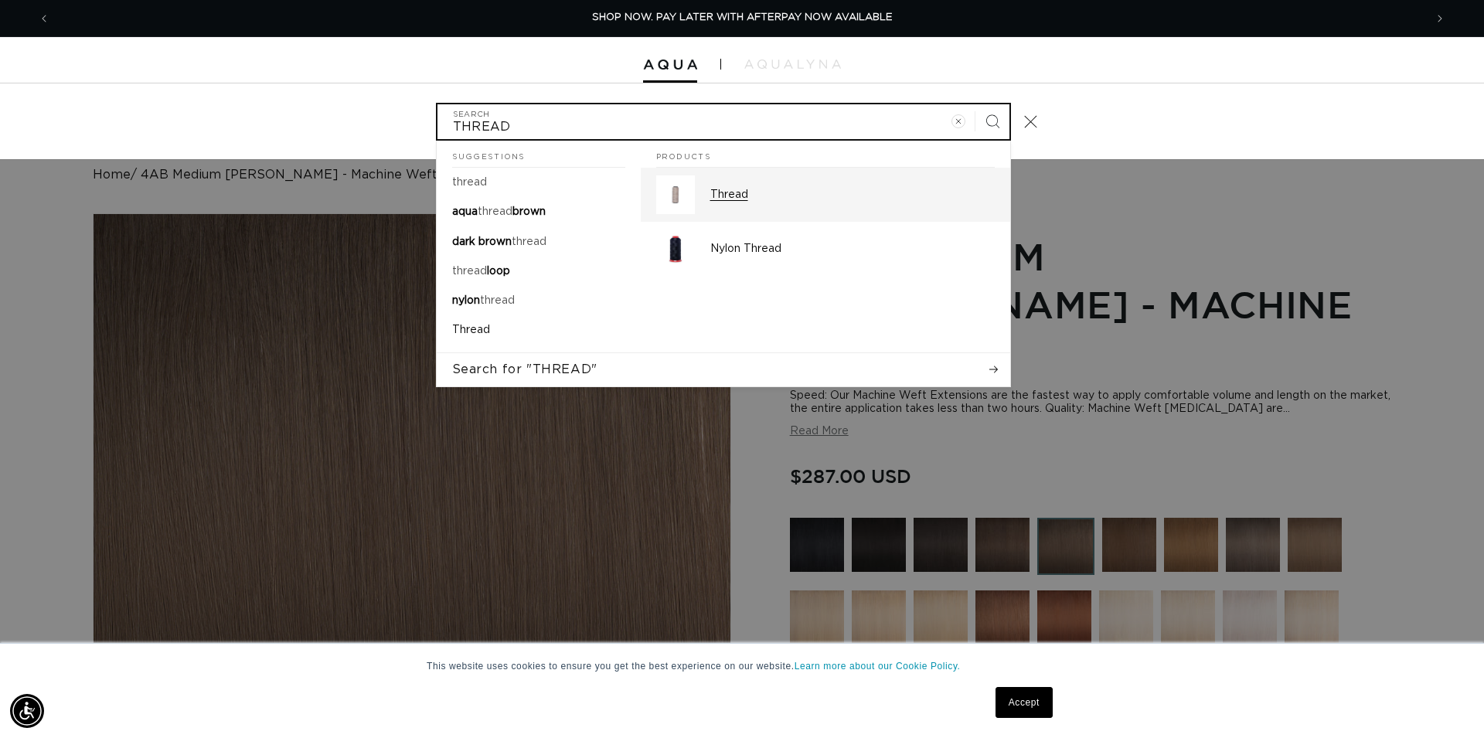
type input "THREAD"
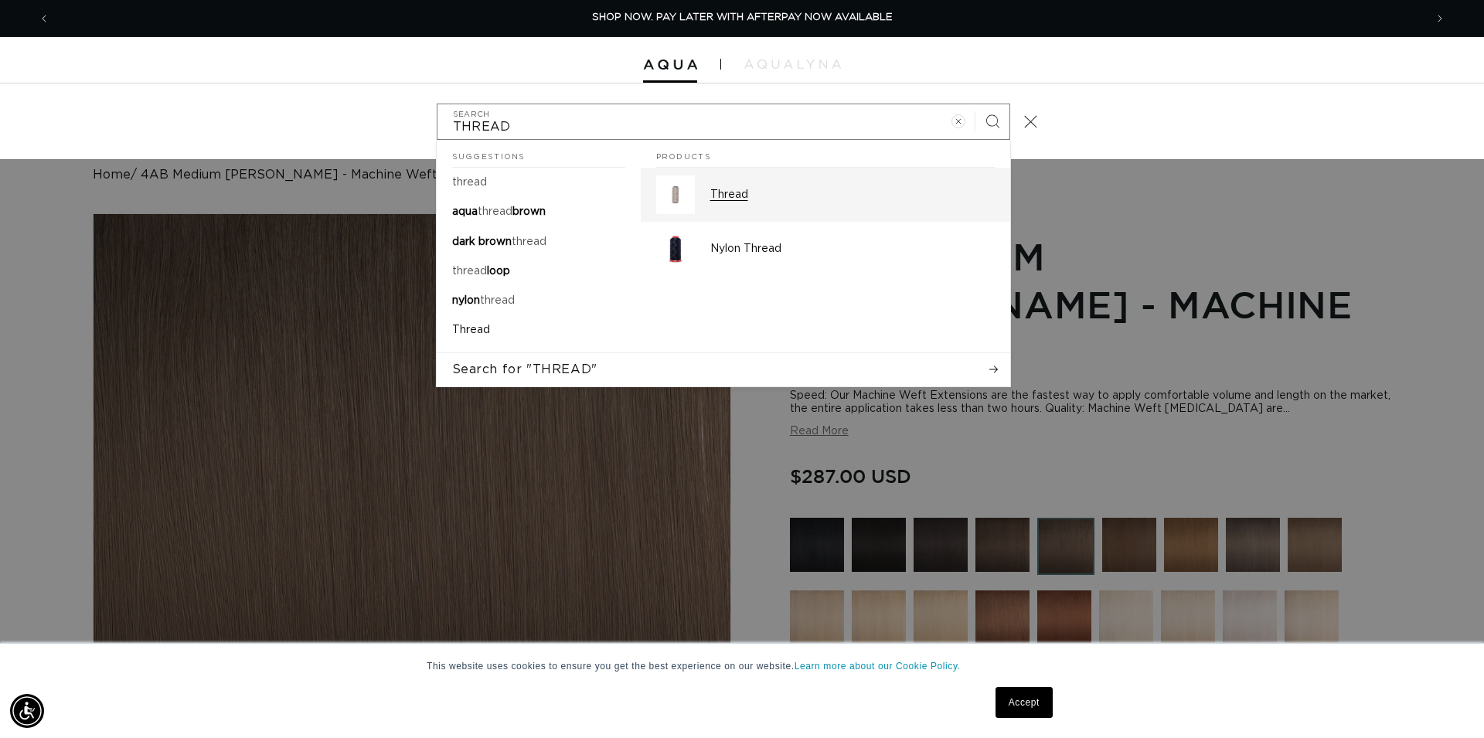
click at [741, 219] on link "Thread" at bounding box center [826, 195] width 370 height 54
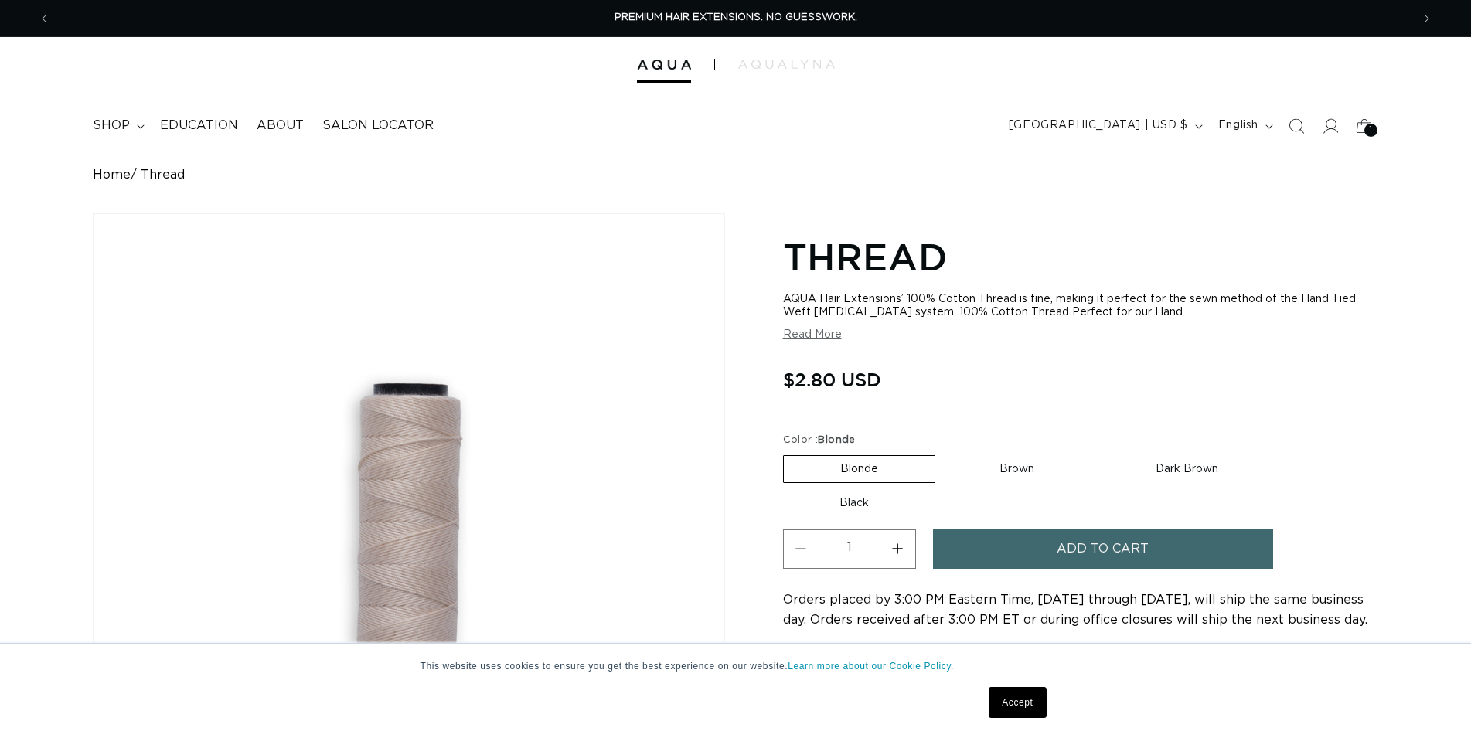
click at [1023, 465] on label "Brown Variant sold out or unavailable" at bounding box center [1017, 469] width 148 height 26
click at [944, 453] on input "Brown Variant sold out or unavailable" at bounding box center [943, 452] width 1 height 1
radio input "true"
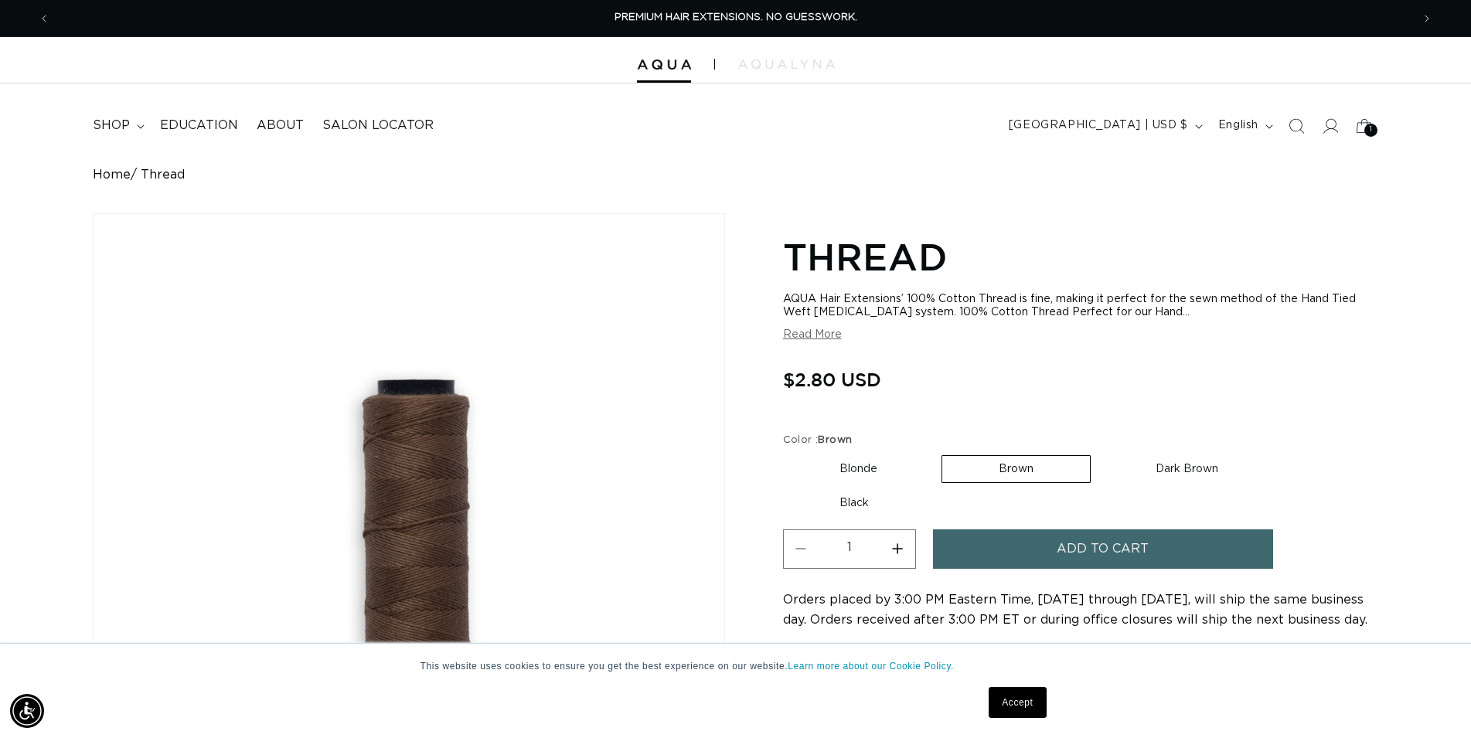
click at [895, 550] on button "Increase quantity for Thread" at bounding box center [898, 549] width 35 height 39
type input "2"
click at [1031, 550] on button "Add to cart" at bounding box center [1103, 549] width 340 height 39
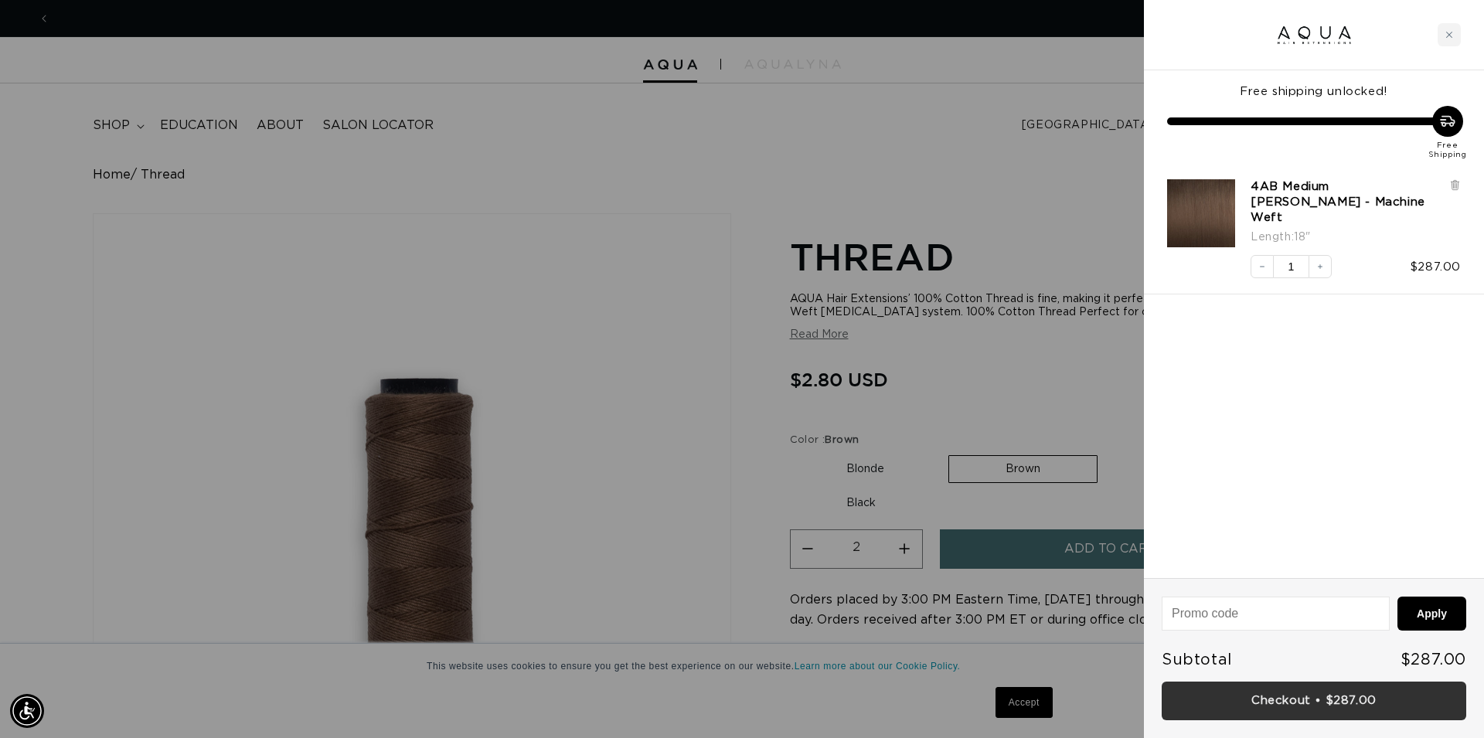
scroll to position [0, 1375]
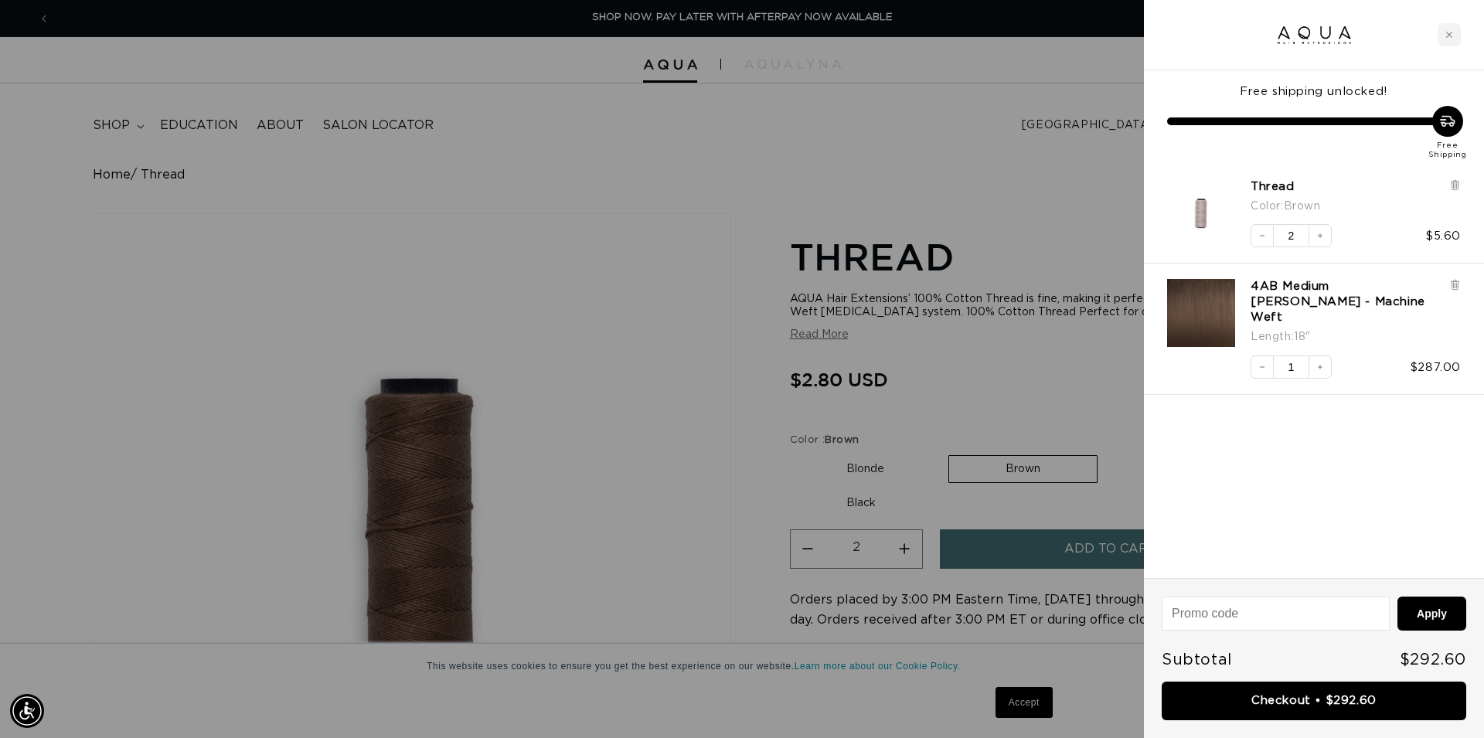
click at [1300, 700] on link "Checkout • $292.60" at bounding box center [1314, 701] width 305 height 39
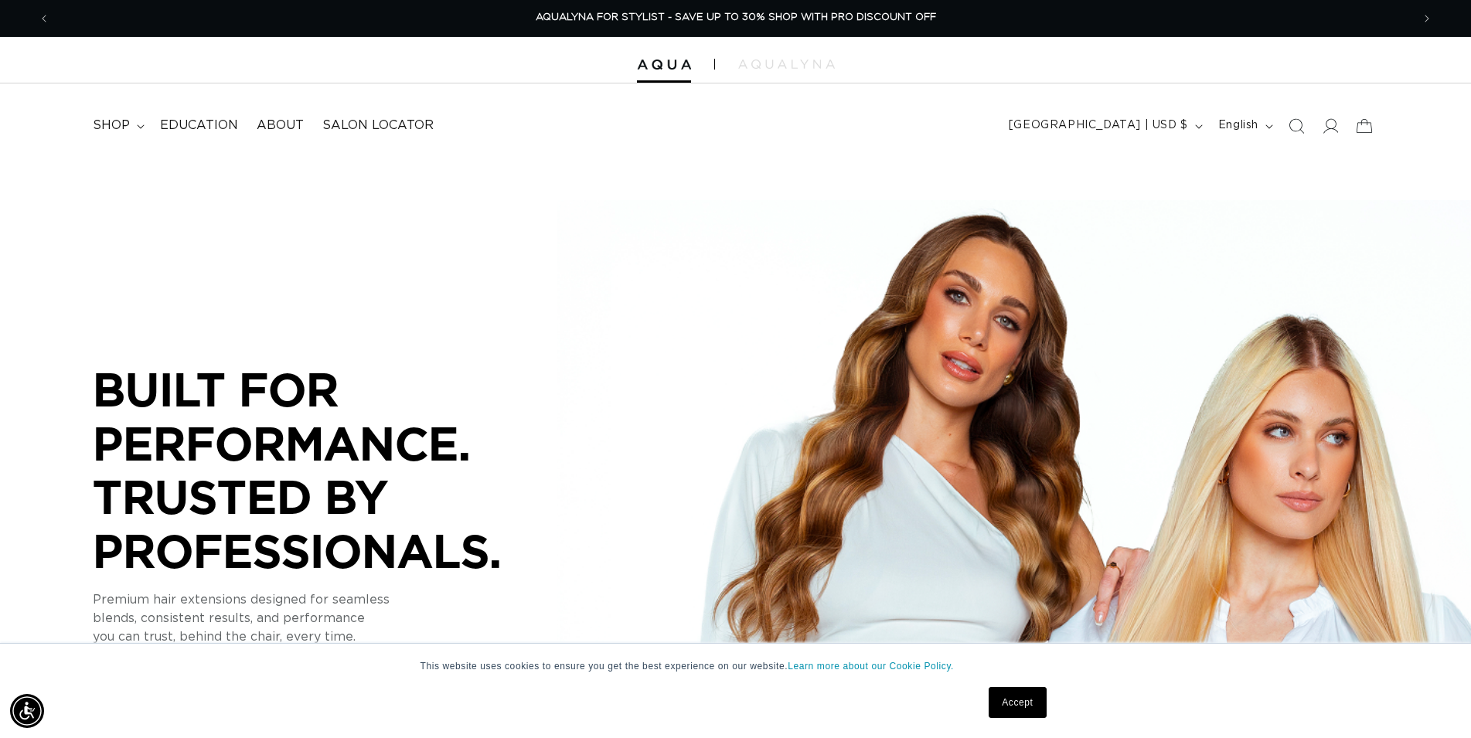
scroll to position [0, 2723]
